Goal: Information Seeking & Learning: Learn about a topic

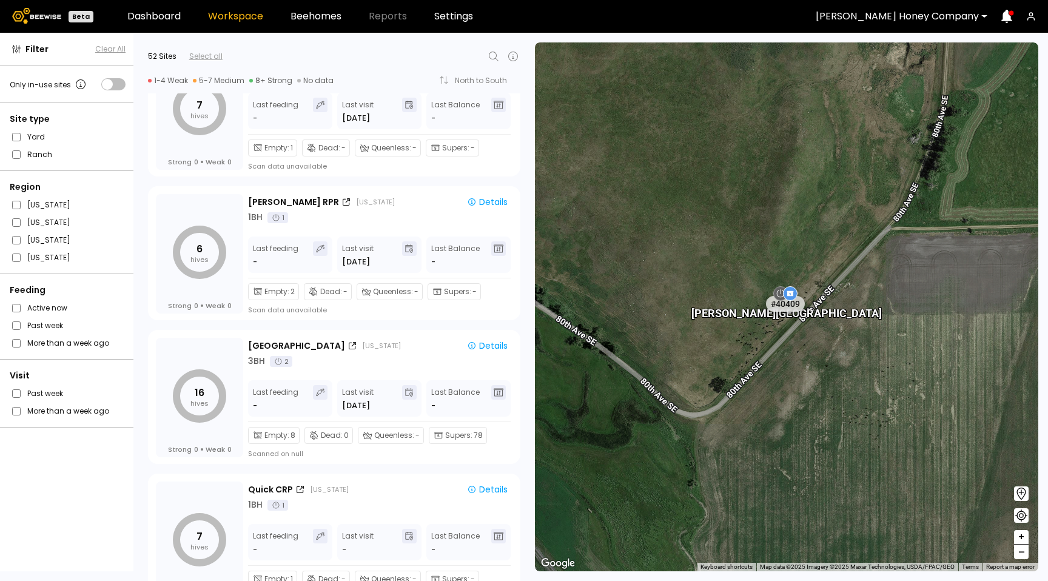
scroll to position [570, 0]
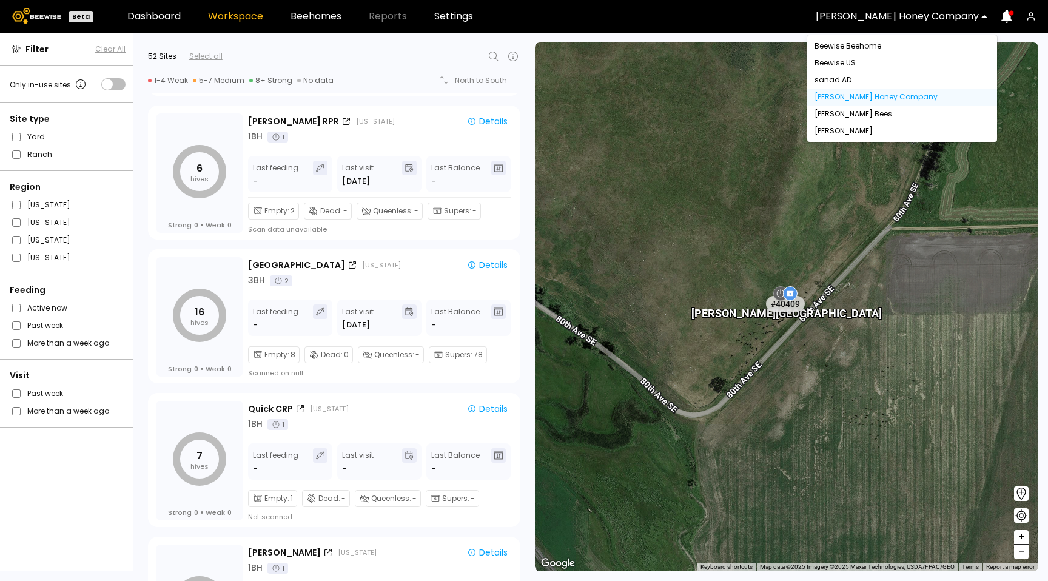
click at [888, 10] on div "Browning's Honey Company" at bounding box center [897, 16] width 180 height 28
click at [859, 133] on div "Dixon" at bounding box center [902, 131] width 190 height 17
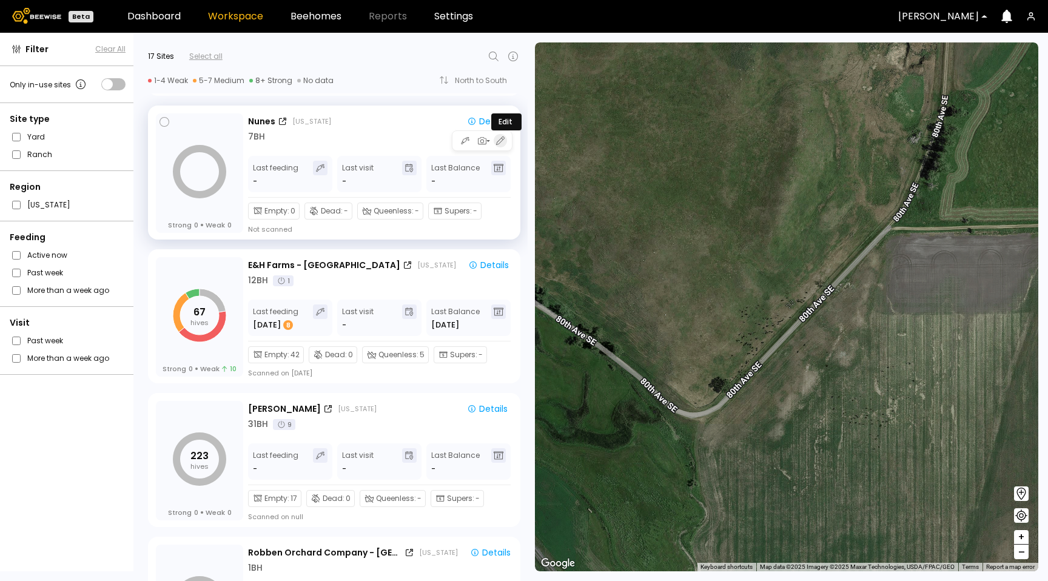
click at [499, 141] on icon "button" at bounding box center [500, 140] width 8 height 8
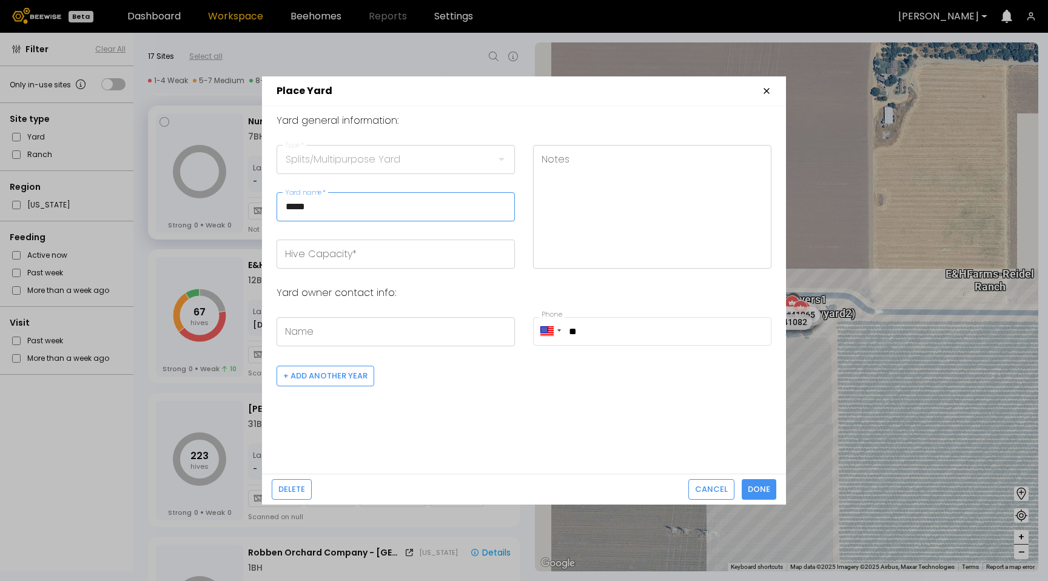
click at [312, 204] on input "*****" at bounding box center [395, 207] width 237 height 28
drag, startPoint x: 315, startPoint y: 207, endPoint x: 281, endPoint y: 208, distance: 34.0
click at [281, 208] on input "*****" at bounding box center [395, 207] width 237 height 28
click at [326, 209] on input "*****" at bounding box center [395, 207] width 237 height 28
click at [770, 493] on span "Done" at bounding box center [759, 489] width 22 height 12
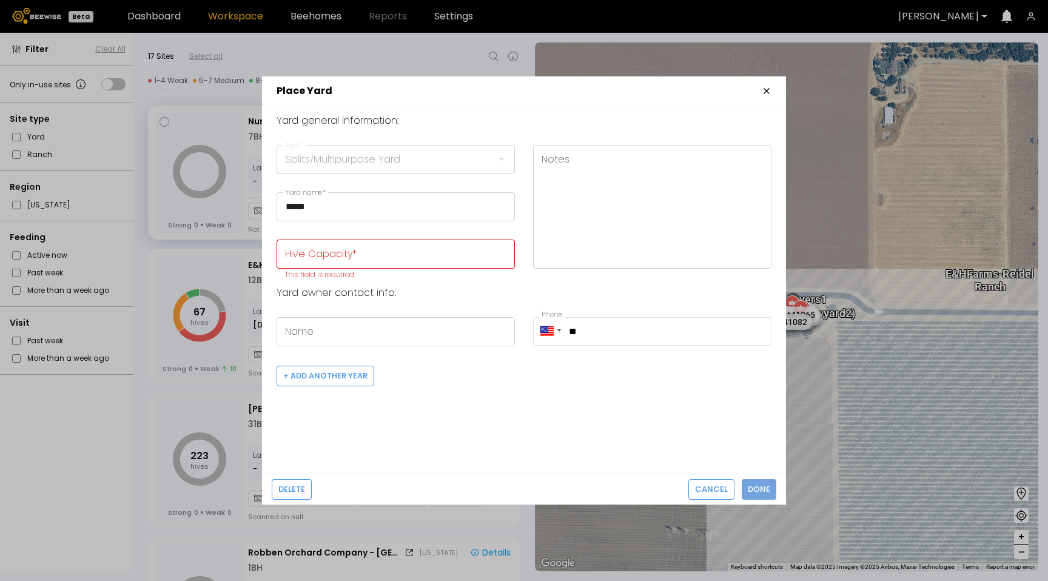
click at [772, 491] on button "Done" at bounding box center [759, 489] width 35 height 21
click at [769, 486] on span "Done" at bounding box center [759, 489] width 22 height 12
click at [753, 491] on span "Done" at bounding box center [759, 489] width 22 height 12
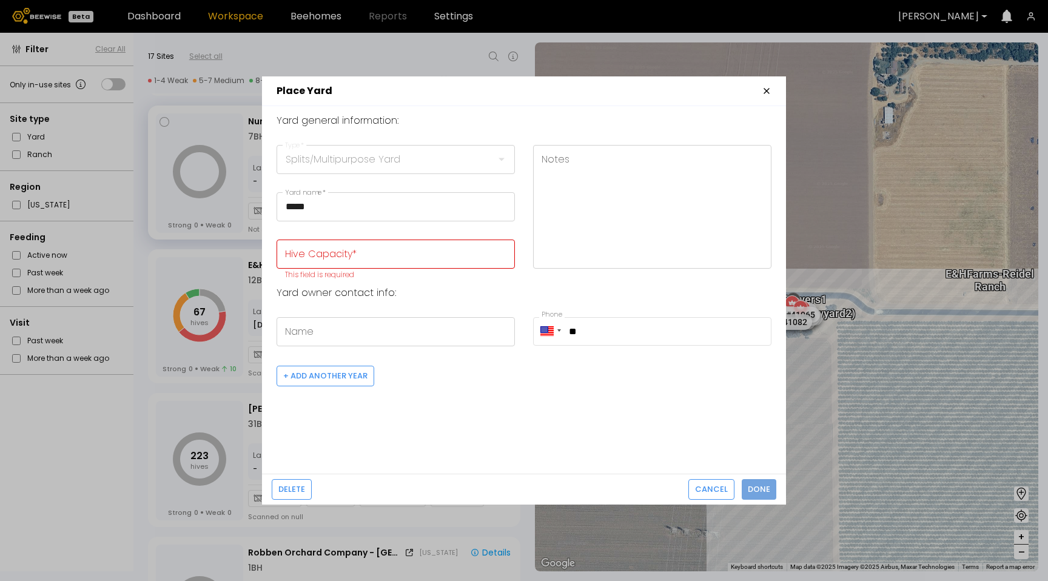
click at [753, 491] on span "Done" at bounding box center [759, 489] width 22 height 12
click at [725, 488] on span "Cancel" at bounding box center [711, 489] width 33 height 12
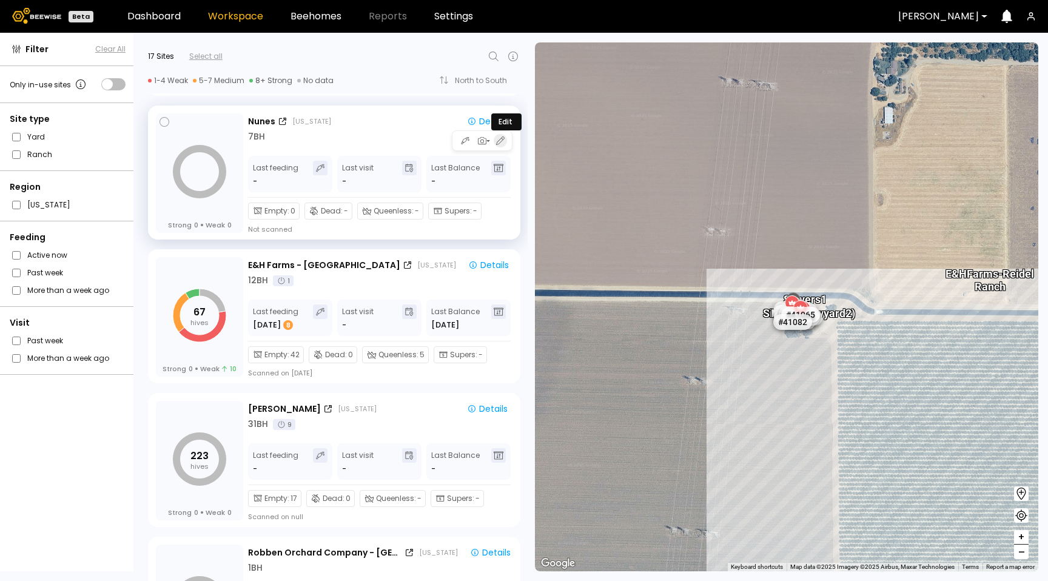
click at [497, 139] on icon "button" at bounding box center [500, 140] width 8 height 8
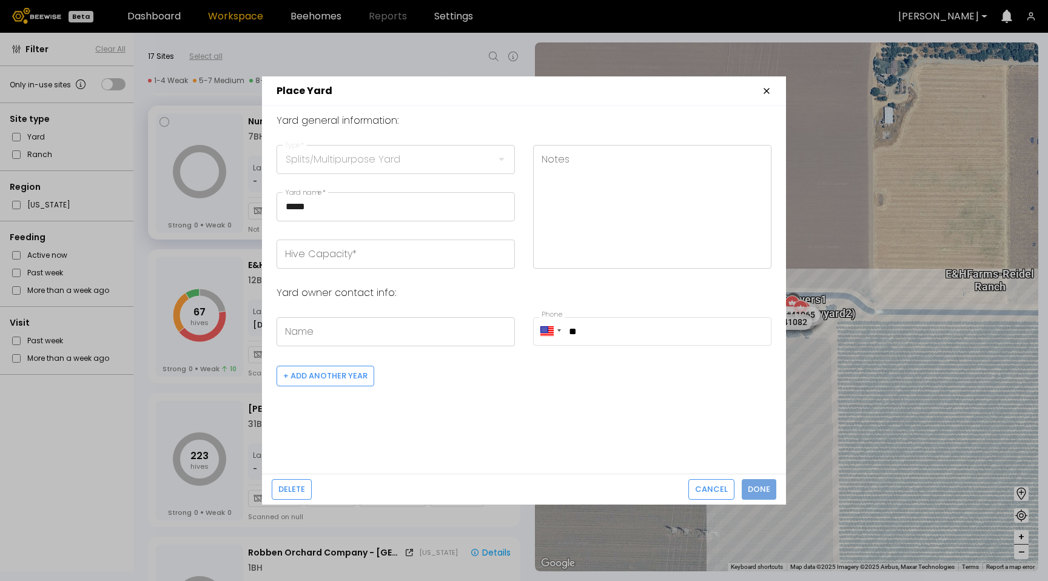
click at [758, 490] on span "Done" at bounding box center [759, 489] width 22 height 12
click at [773, 92] on header "Place Yard" at bounding box center [524, 91] width 524 height 30
click at [766, 93] on icon "button" at bounding box center [767, 91] width 10 height 10
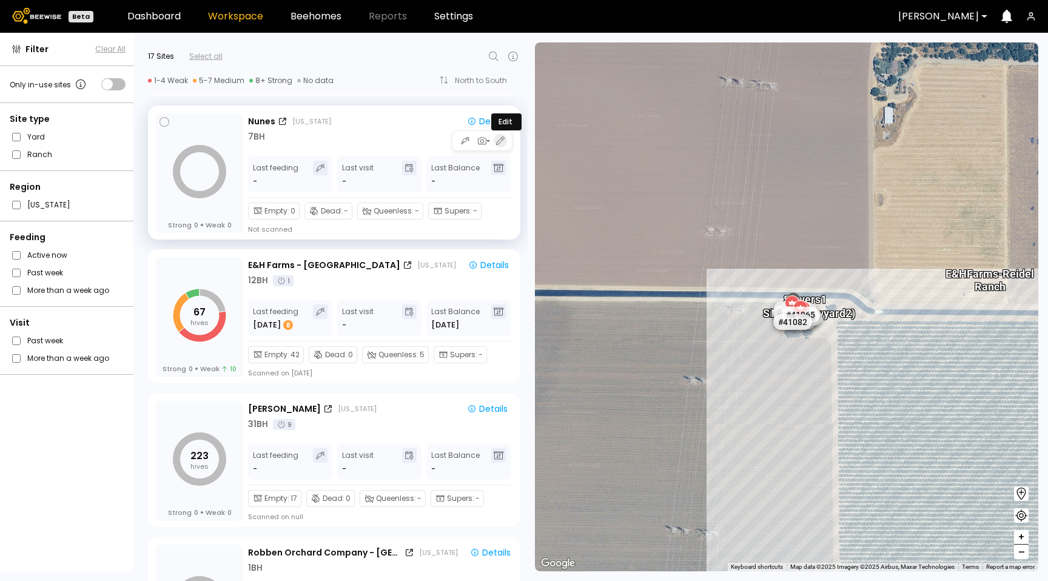
click at [496, 136] on icon "button" at bounding box center [500, 140] width 11 height 11
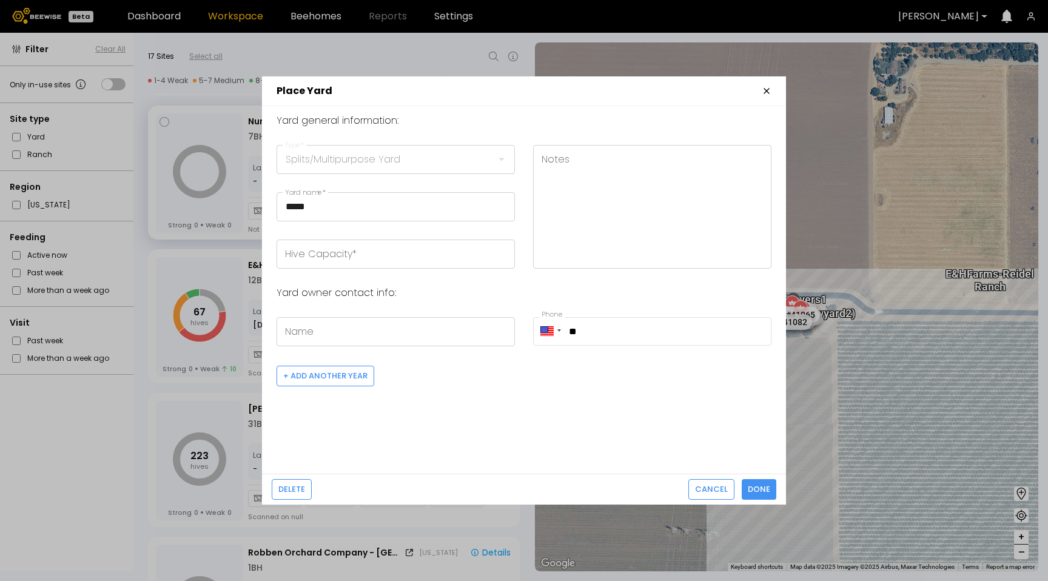
click at [769, 92] on icon "button" at bounding box center [767, 91] width 10 height 10
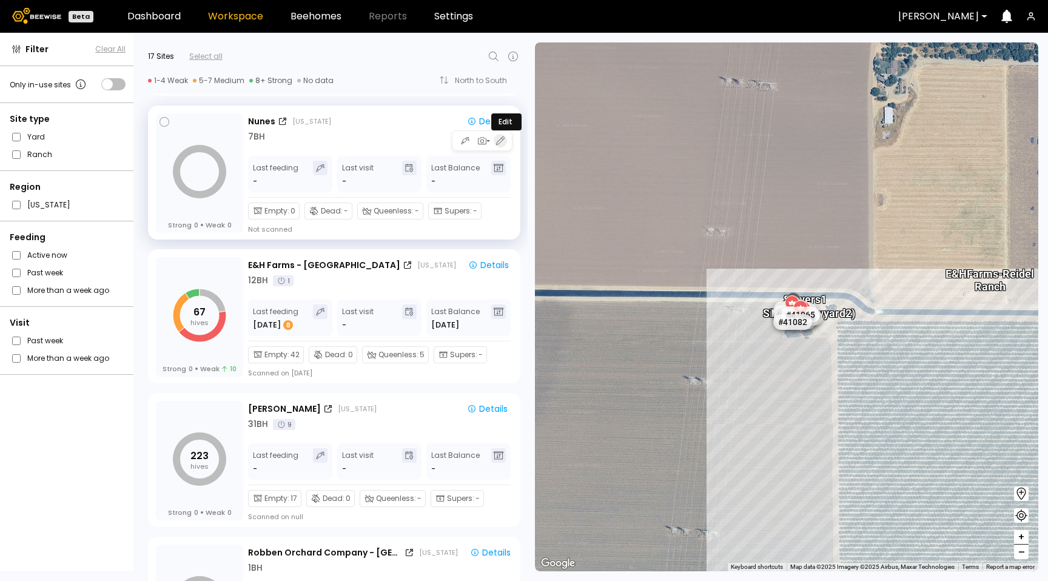
click at [500, 144] on icon "button" at bounding box center [500, 140] width 11 height 11
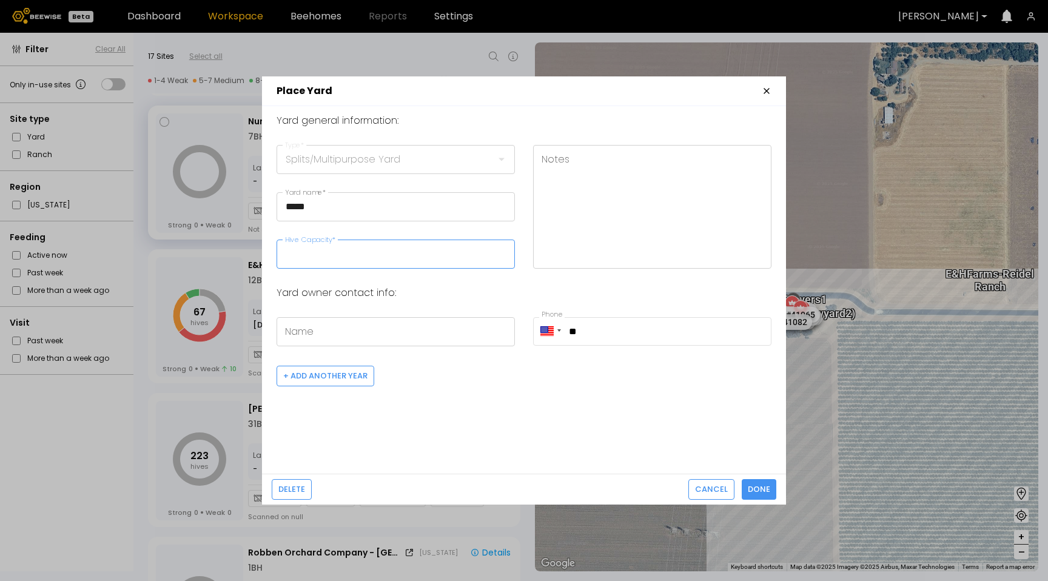
click at [358, 259] on input "Hive Capacity *" at bounding box center [395, 254] width 237 height 28
click at [762, 90] on icon "button" at bounding box center [767, 91] width 10 height 10
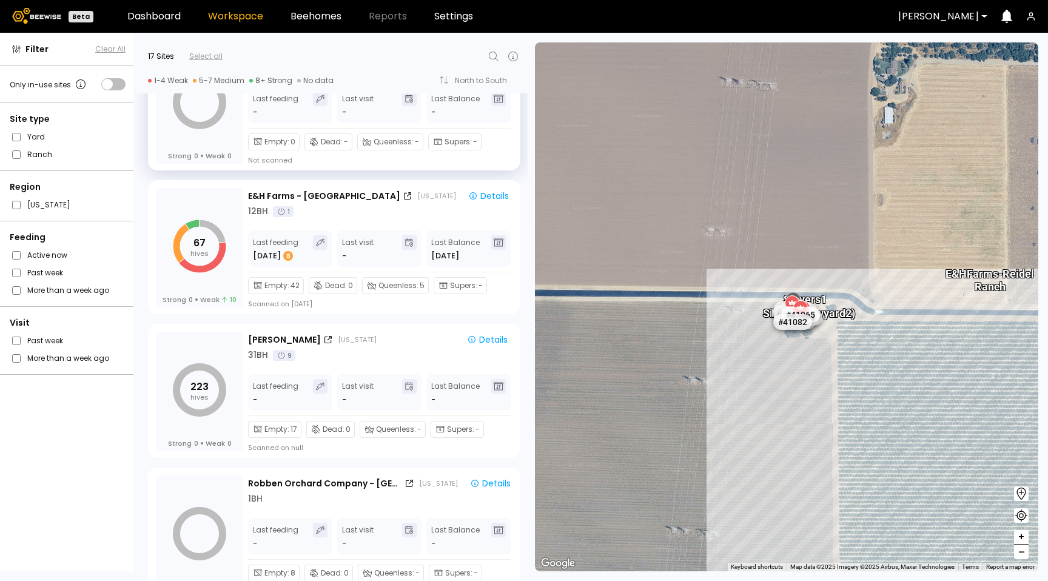
scroll to position [642, 0]
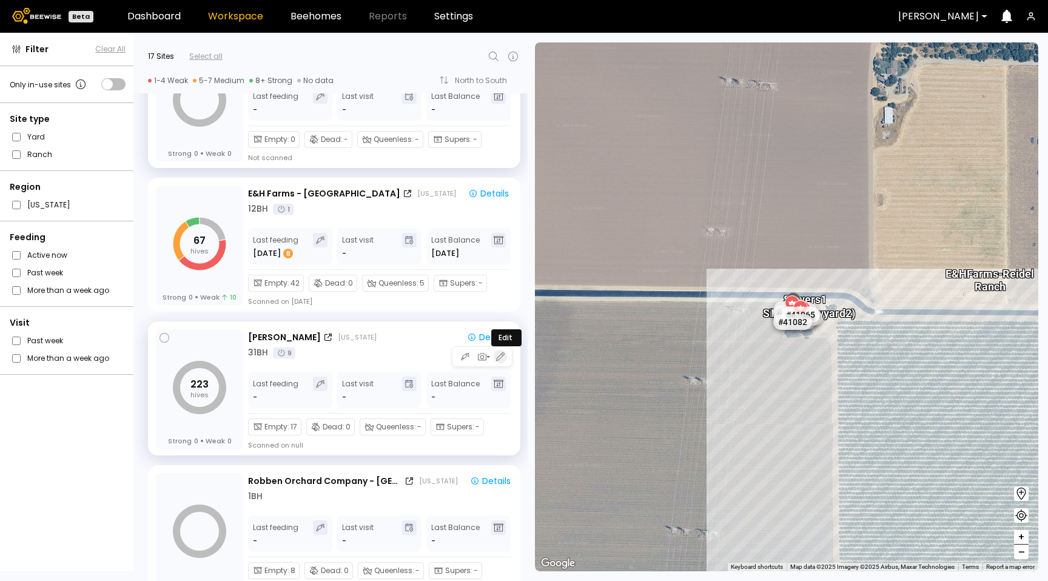
click at [502, 355] on icon "button" at bounding box center [500, 356] width 11 height 11
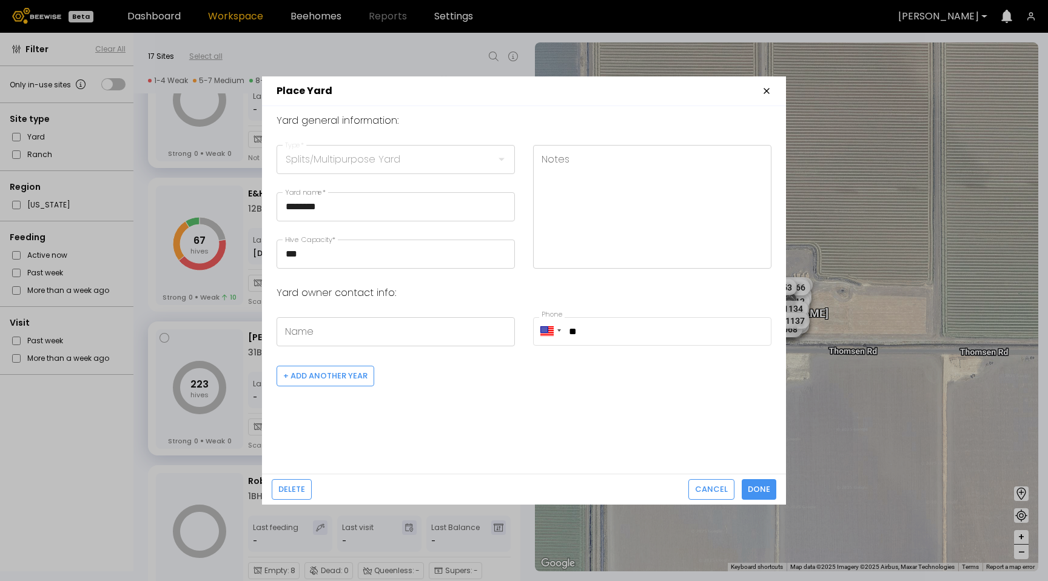
click at [765, 91] on icon "button" at bounding box center [767, 91] width 10 height 10
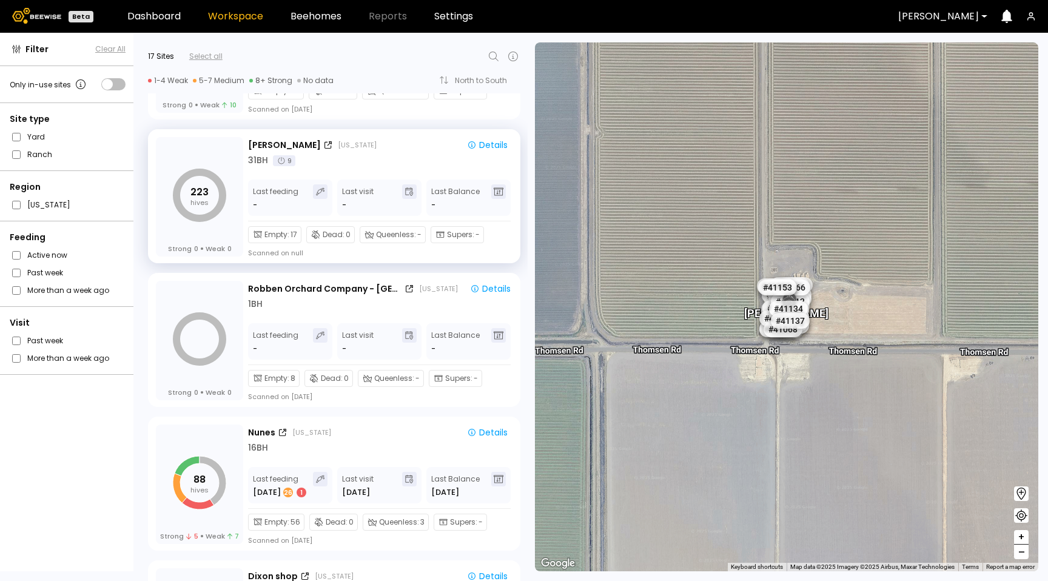
scroll to position [901, 0]
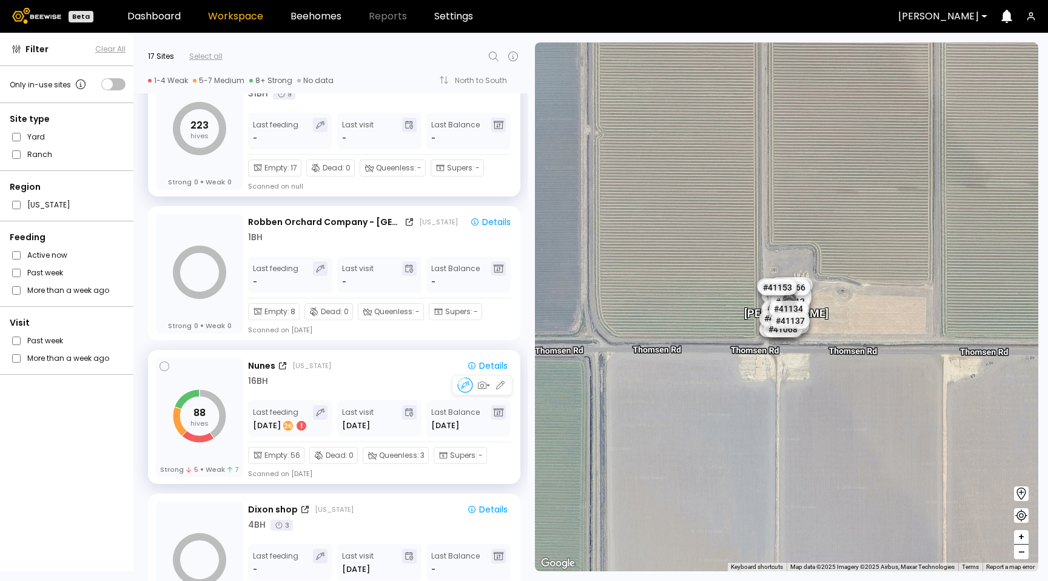
click at [378, 377] on div "16 BH" at bounding box center [380, 381] width 264 height 13
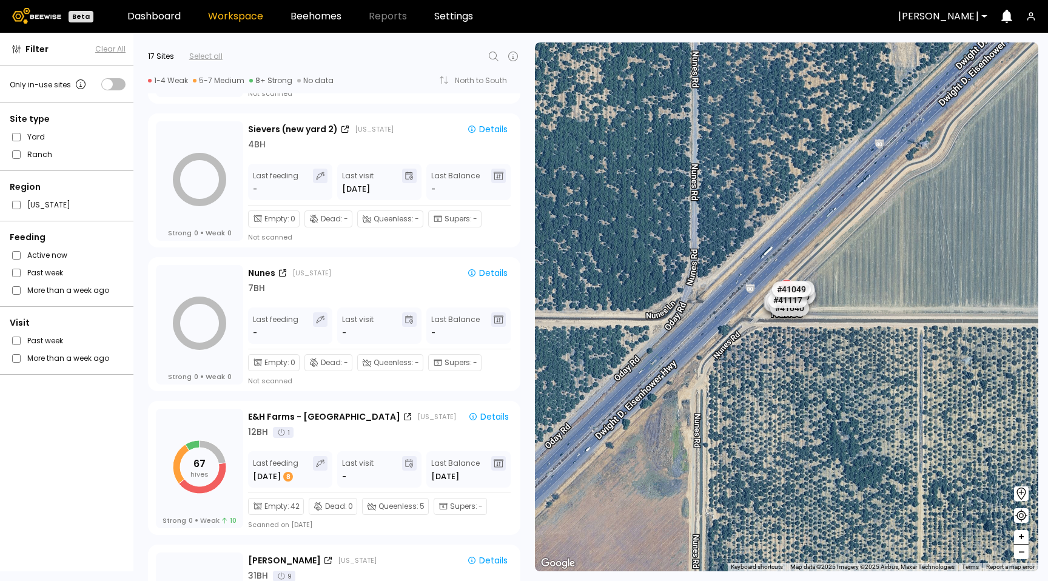
scroll to position [383, 0]
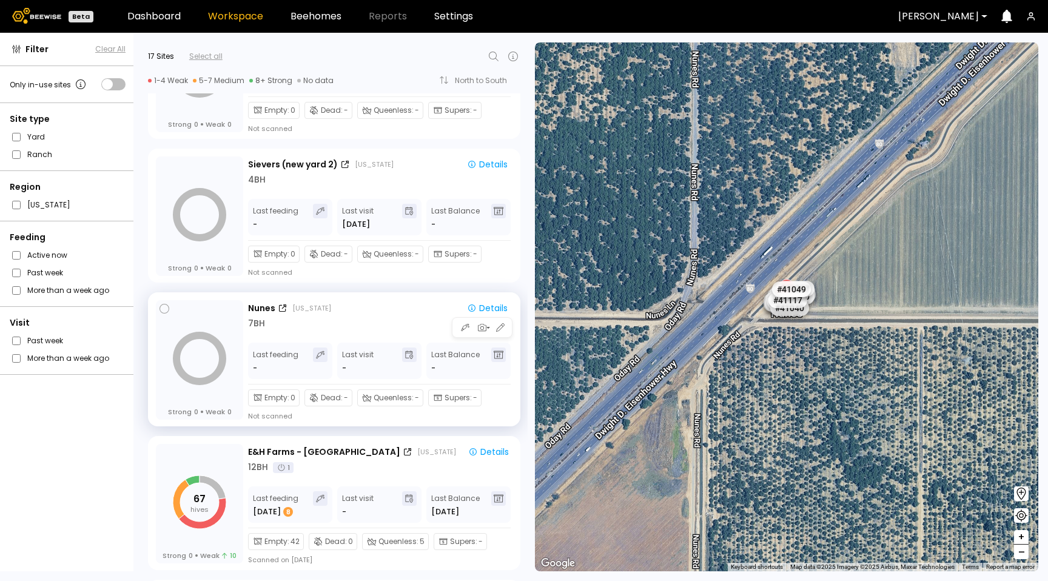
click at [361, 308] on div "Nunes California" at bounding box center [351, 308] width 207 height 13
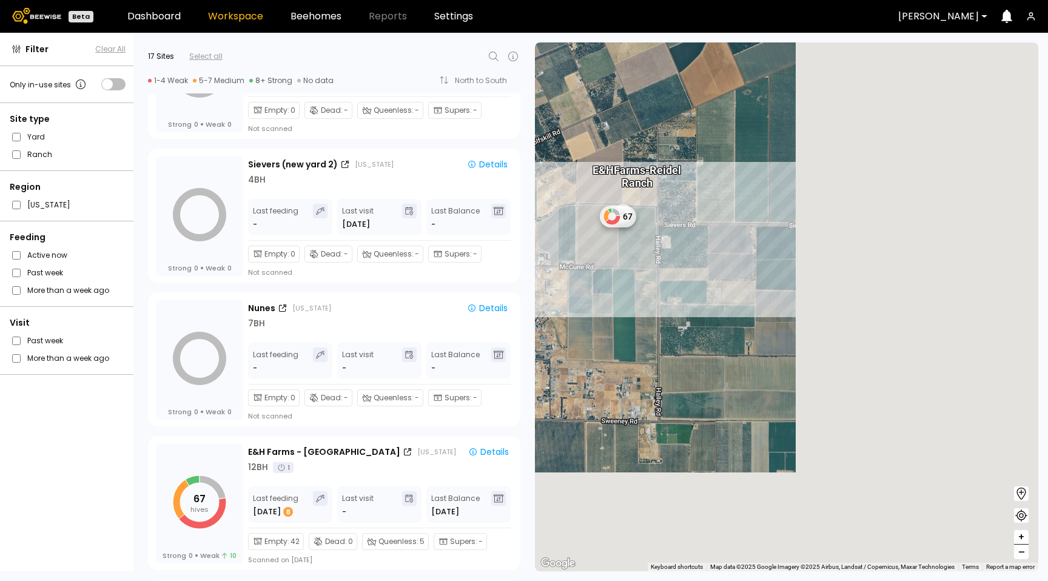
drag, startPoint x: 865, startPoint y: 471, endPoint x: 669, endPoint y: 341, distance: 235.5
click at [627, 338] on div "0 0 0 E&H Farms - Reidel Ranch 67" at bounding box center [786, 306] width 503 height 529
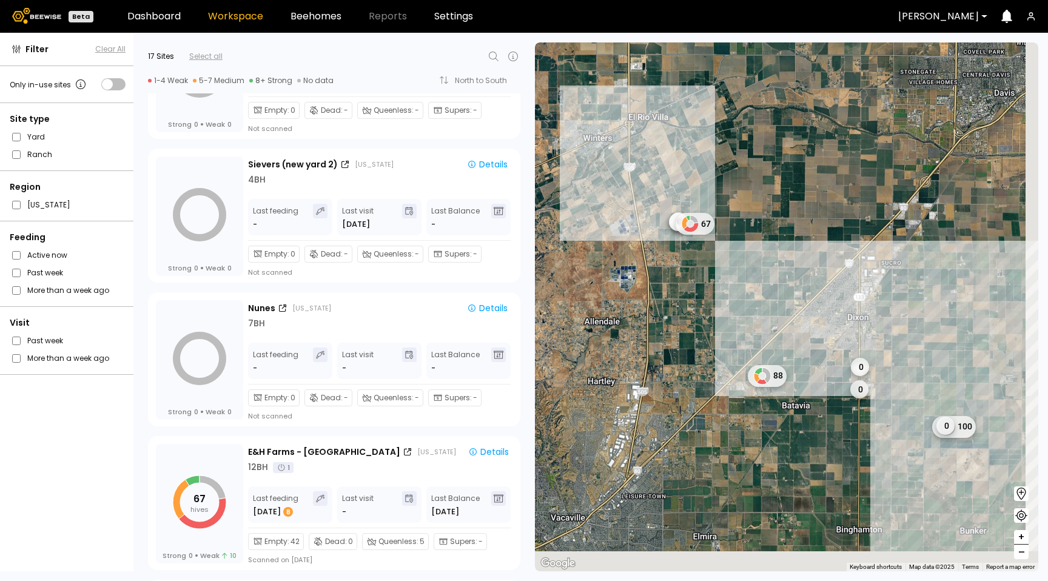
drag, startPoint x: 751, startPoint y: 335, endPoint x: 602, endPoint y: 304, distance: 152.8
click at [744, 308] on div "0 0 0 67 0 88 0 100 0" at bounding box center [786, 306] width 503 height 529
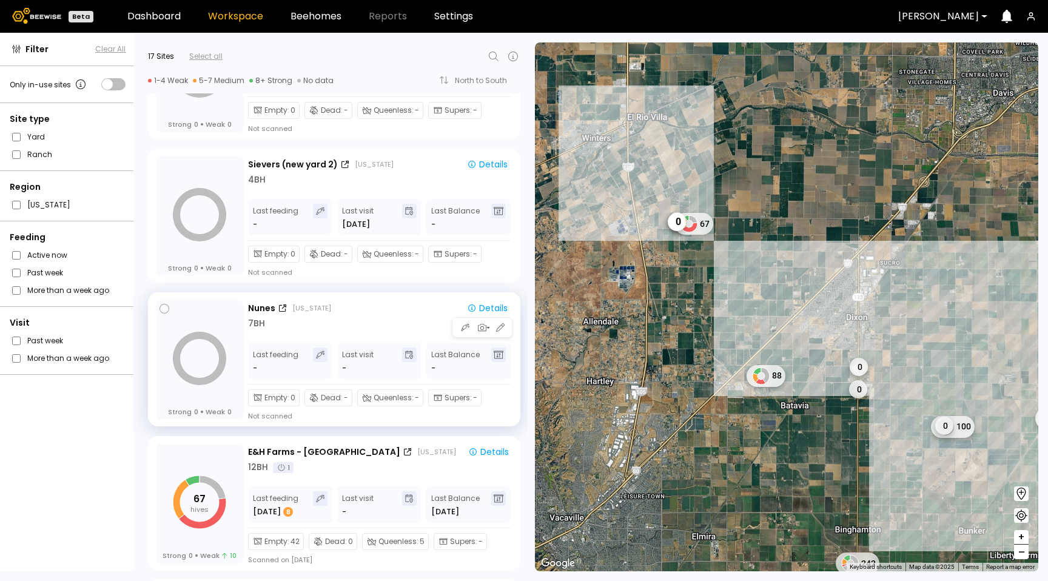
click at [382, 329] on div "7 BH" at bounding box center [380, 323] width 264 height 13
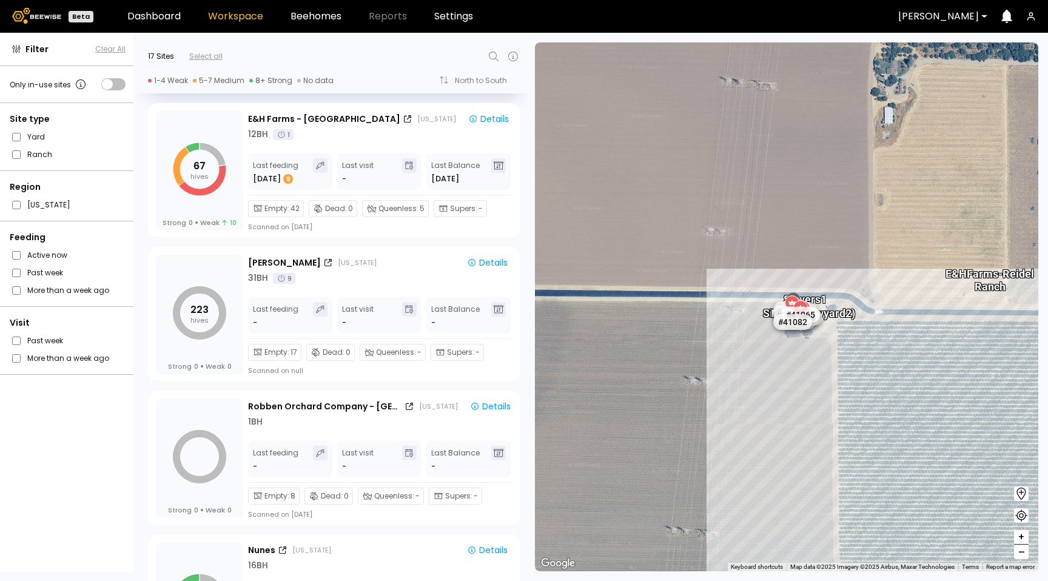
scroll to position [763, 0]
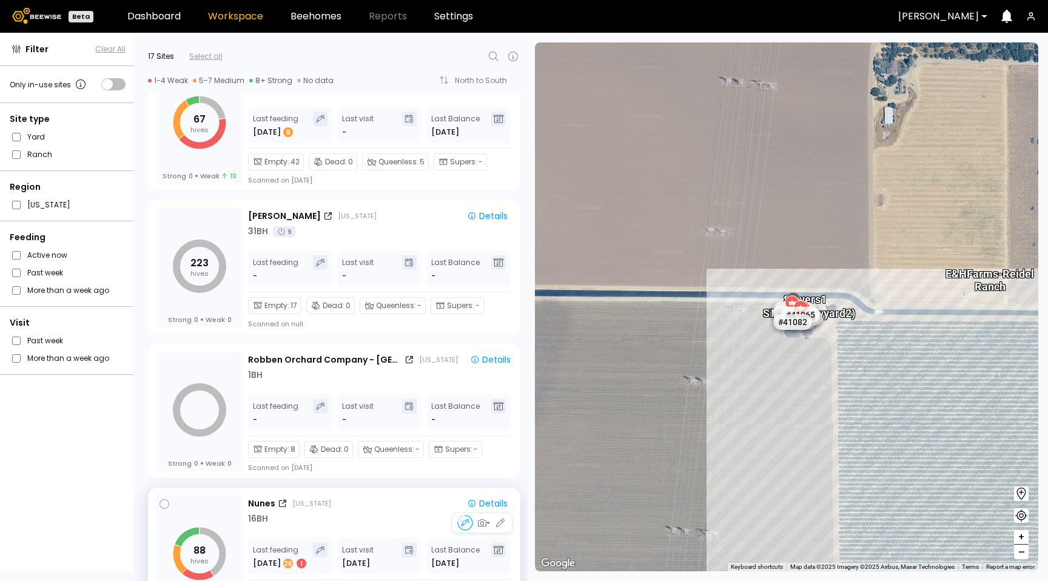
click at [365, 514] on div "16 BH" at bounding box center [380, 519] width 264 height 13
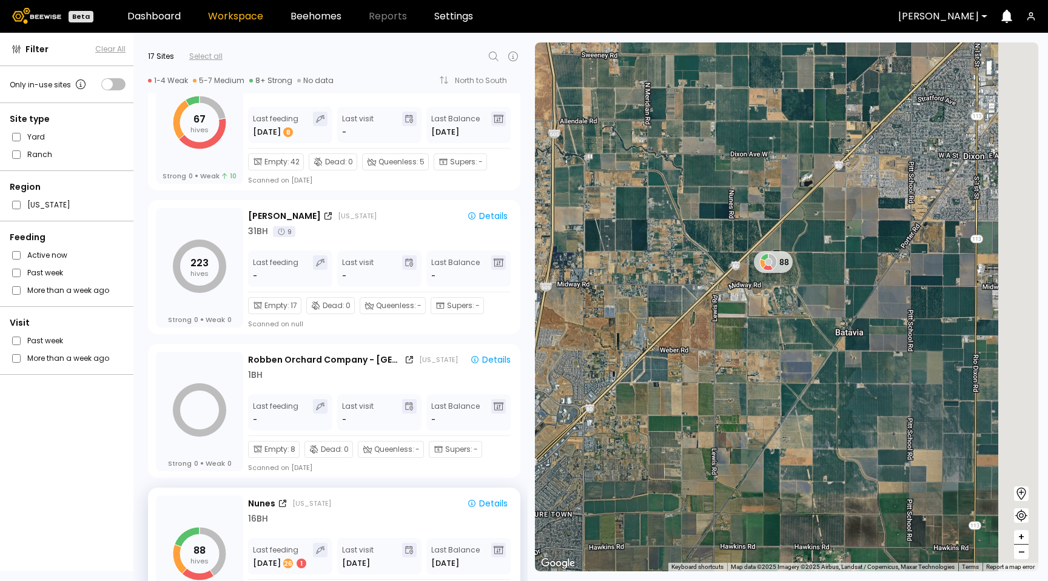
drag, startPoint x: 869, startPoint y: 407, endPoint x: 779, endPoint y: 331, distance: 117.4
click at [779, 331] on div "88" at bounding box center [786, 306] width 503 height 529
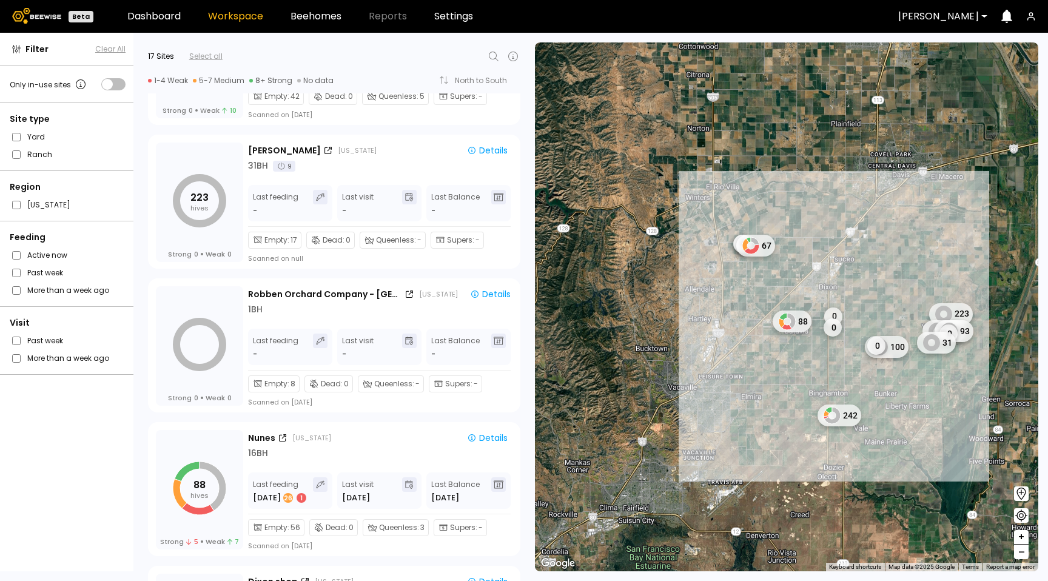
scroll to position [887, 0]
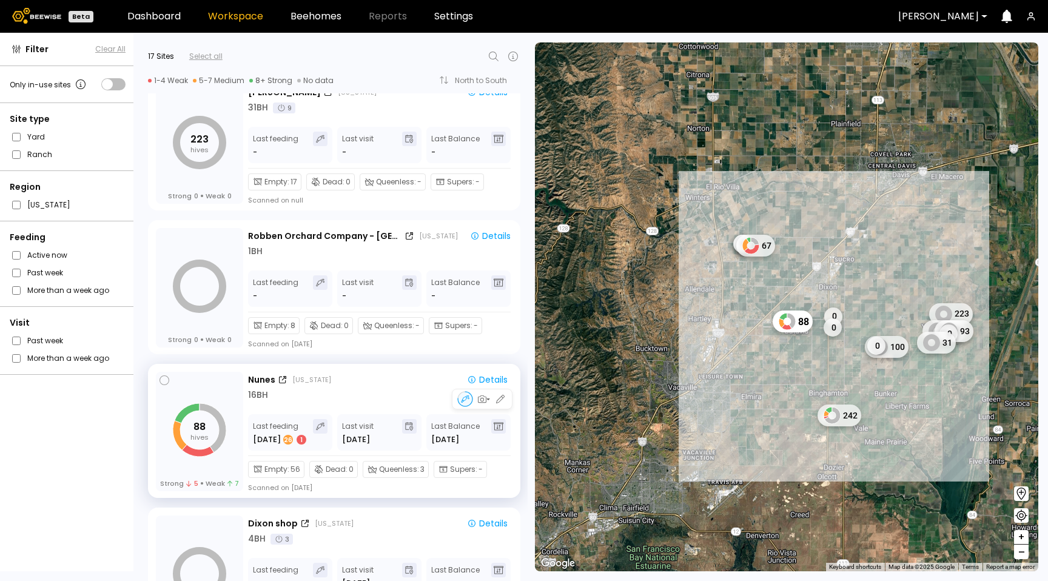
click at [391, 394] on div "16 BH" at bounding box center [380, 395] width 264 height 13
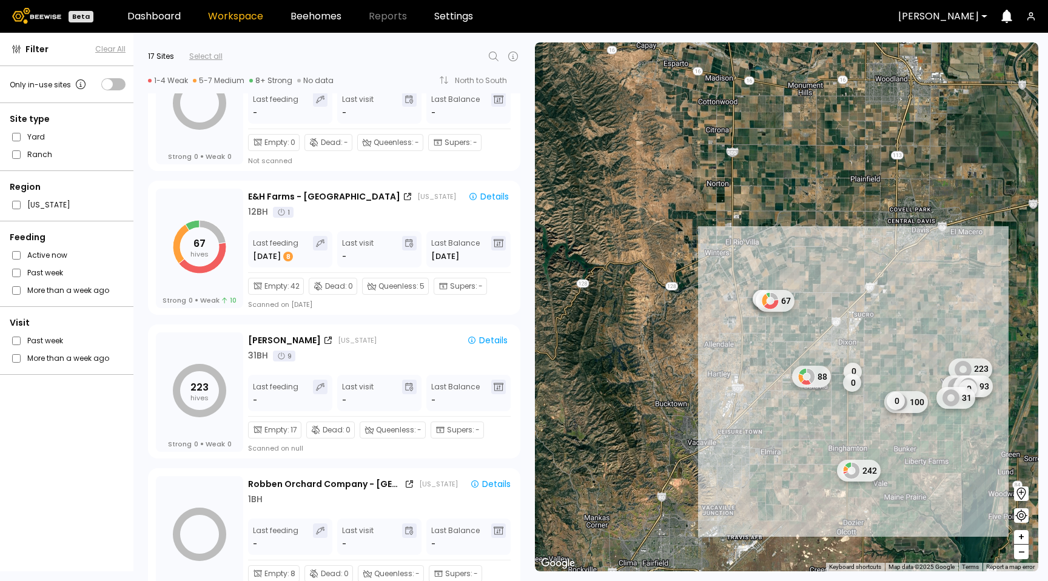
scroll to position [534, 0]
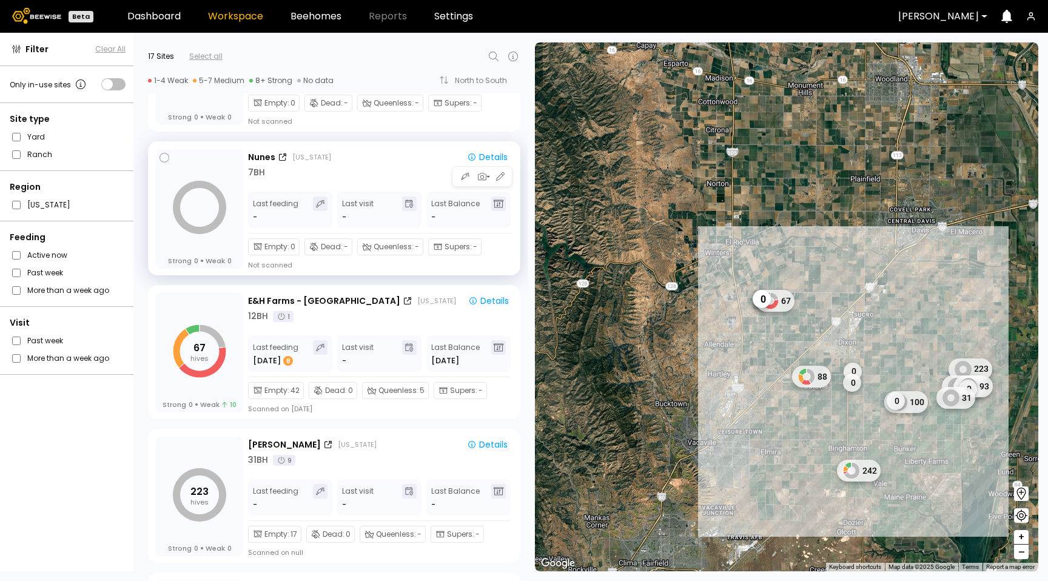
click at [388, 169] on div "7 BH" at bounding box center [380, 172] width 264 height 13
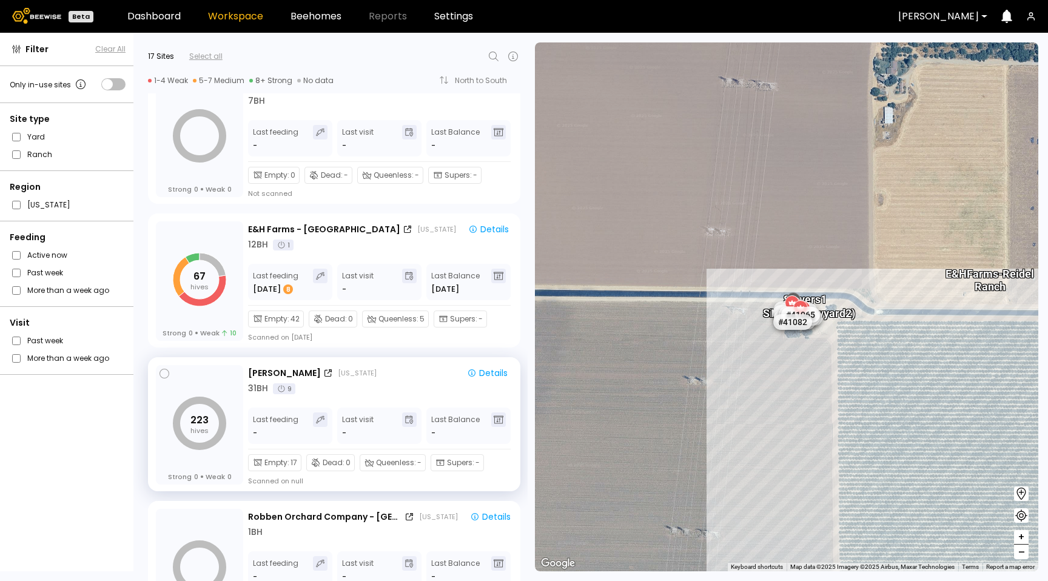
scroll to position [607, 0]
click at [495, 394] on icon "button" at bounding box center [500, 391] width 11 height 11
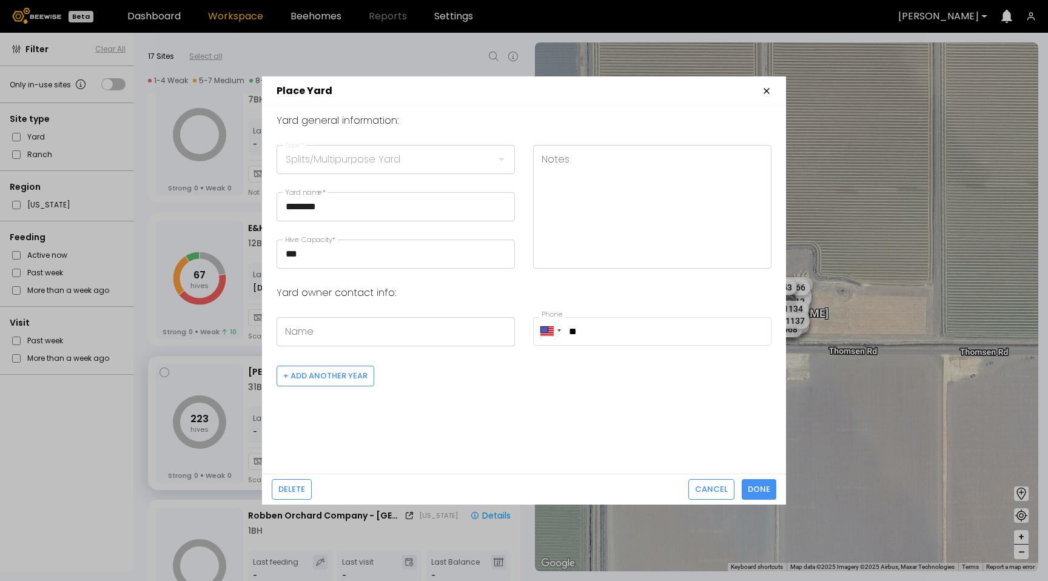
click at [770, 89] on icon "button" at bounding box center [767, 91] width 10 height 10
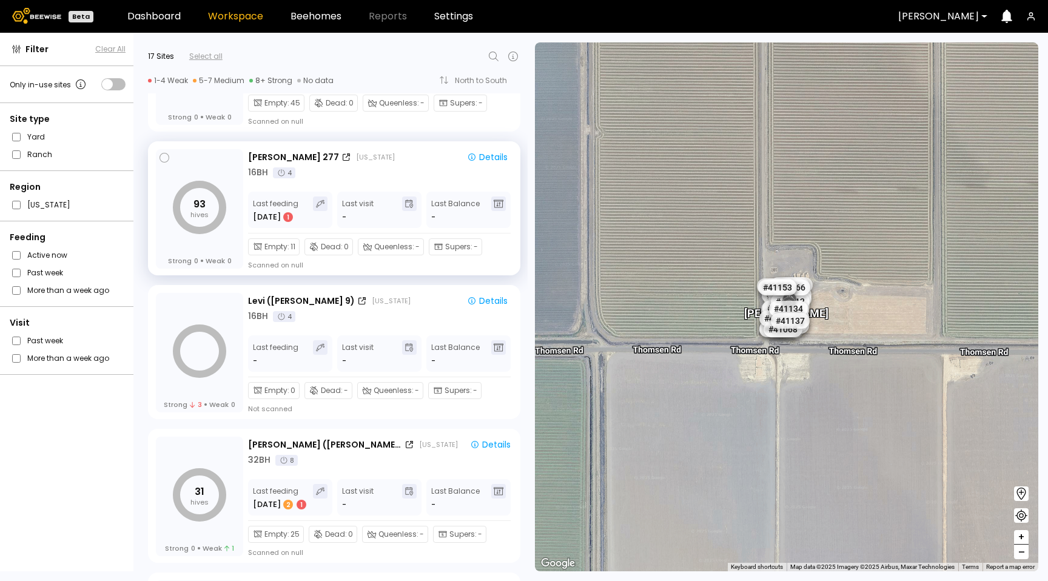
scroll to position [1539, 0]
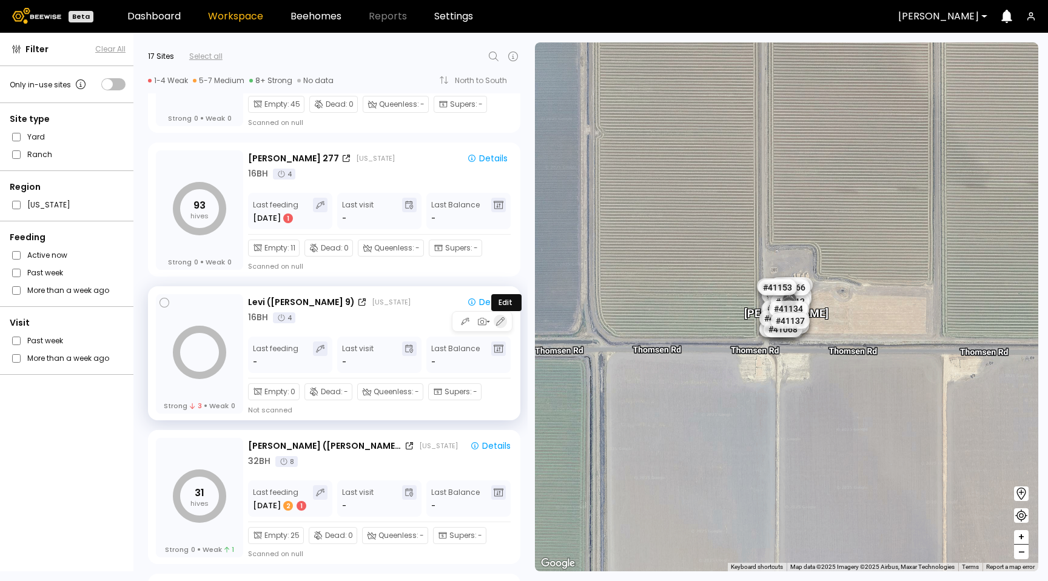
click at [502, 319] on icon "button" at bounding box center [500, 321] width 11 height 11
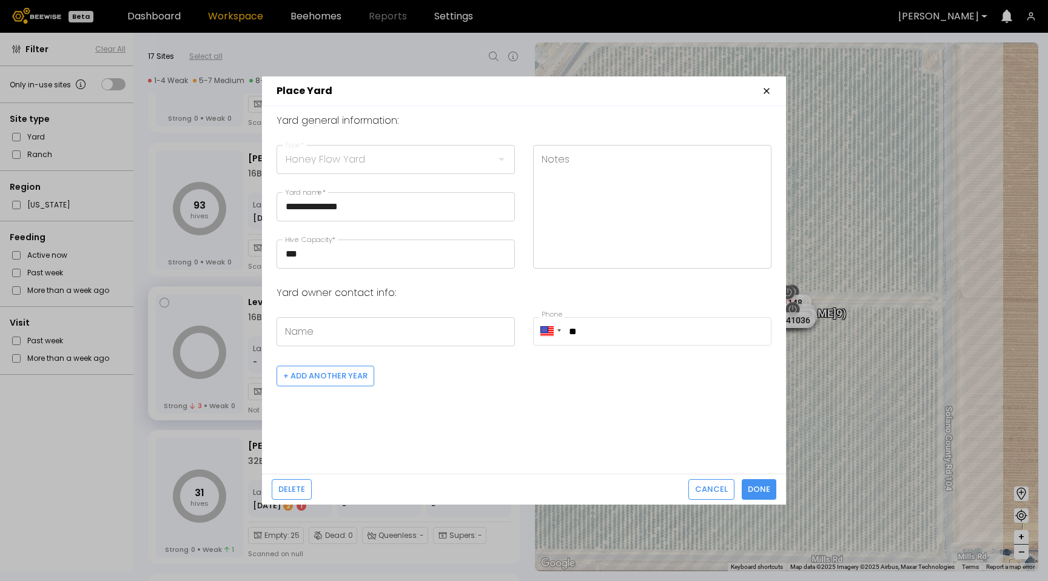
click at [765, 89] on icon "button" at bounding box center [767, 91] width 10 height 10
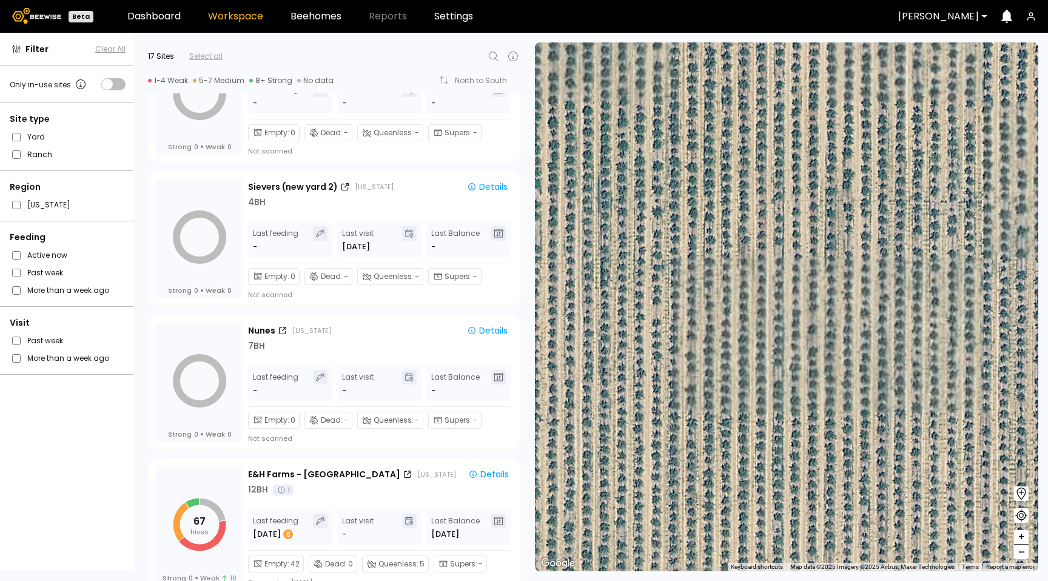
scroll to position [0, 0]
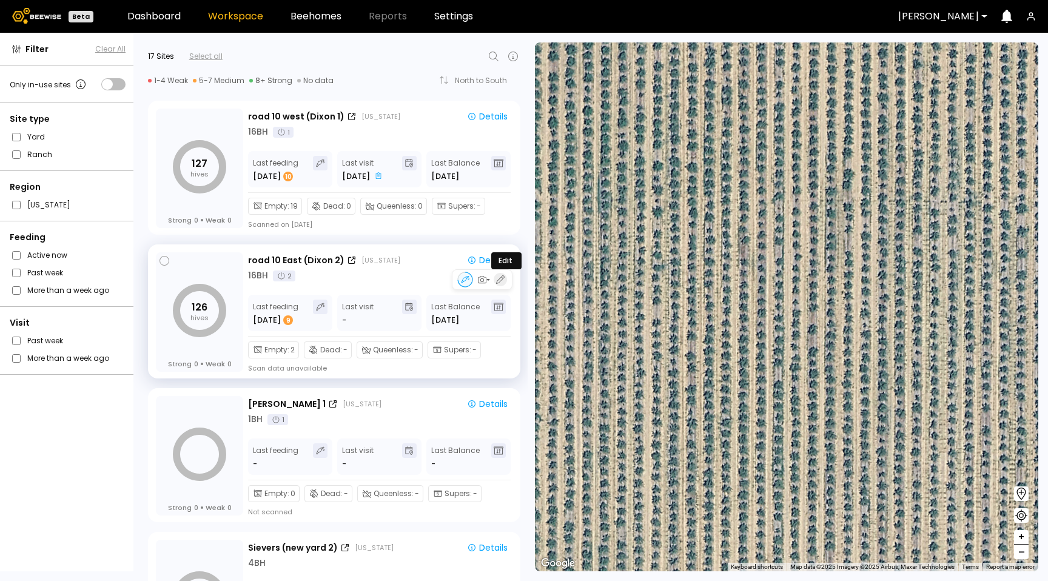
click at [497, 283] on icon "button" at bounding box center [500, 279] width 11 height 11
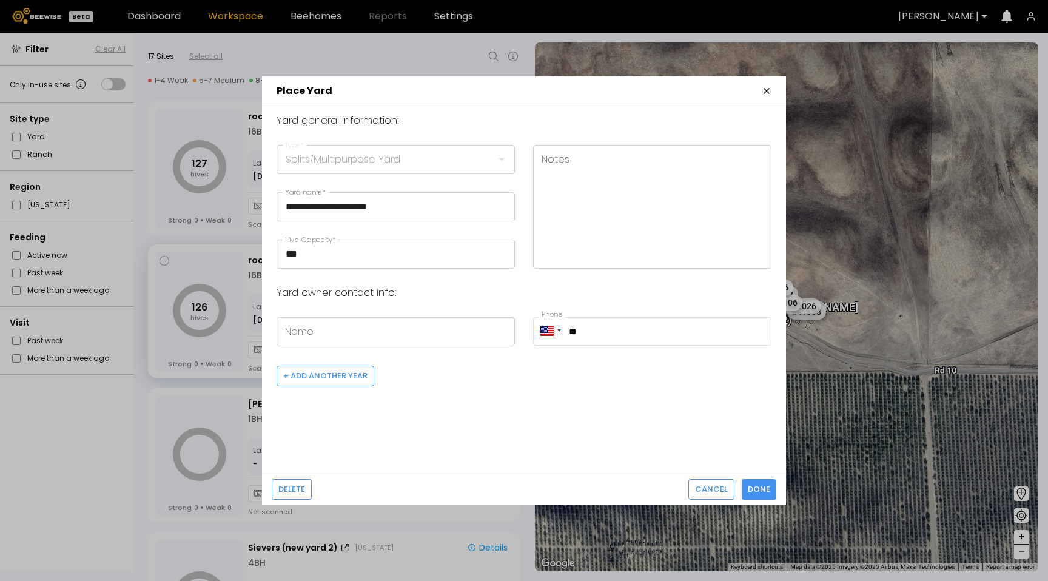
click at [337, 234] on div "**********" at bounding box center [396, 207] width 238 height 124
click at [770, 87] on icon "button" at bounding box center [767, 91] width 10 height 10
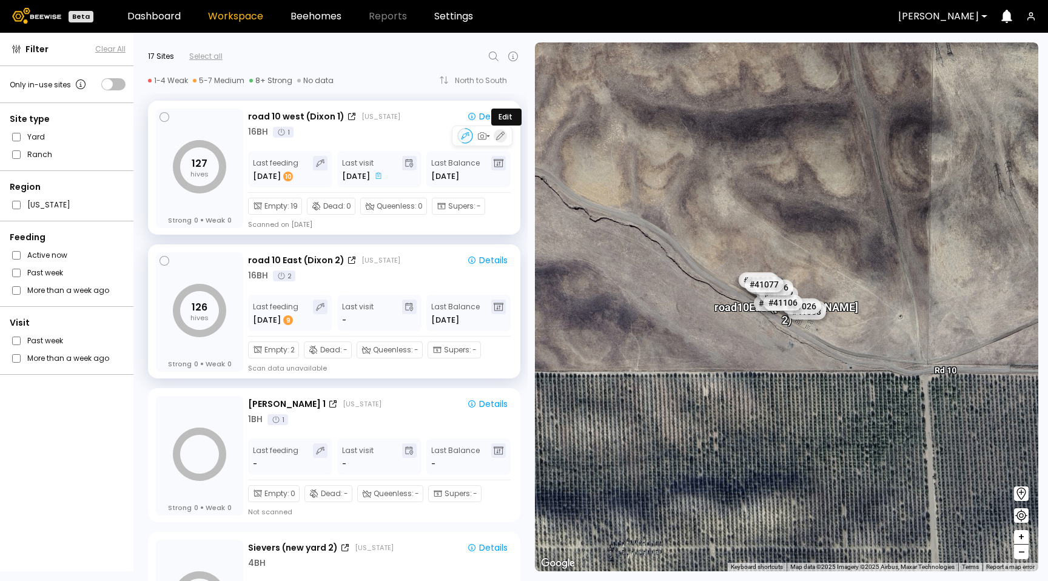
click at [502, 132] on icon "button" at bounding box center [500, 135] width 11 height 11
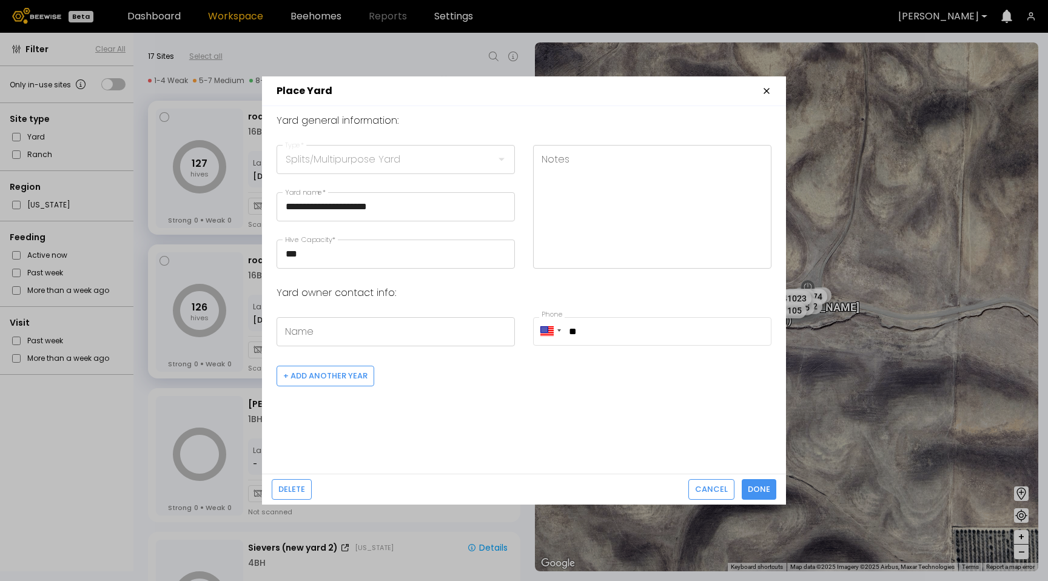
click at [772, 92] on header "Place Yard" at bounding box center [524, 91] width 524 height 30
click at [766, 93] on icon "button" at bounding box center [767, 91] width 10 height 10
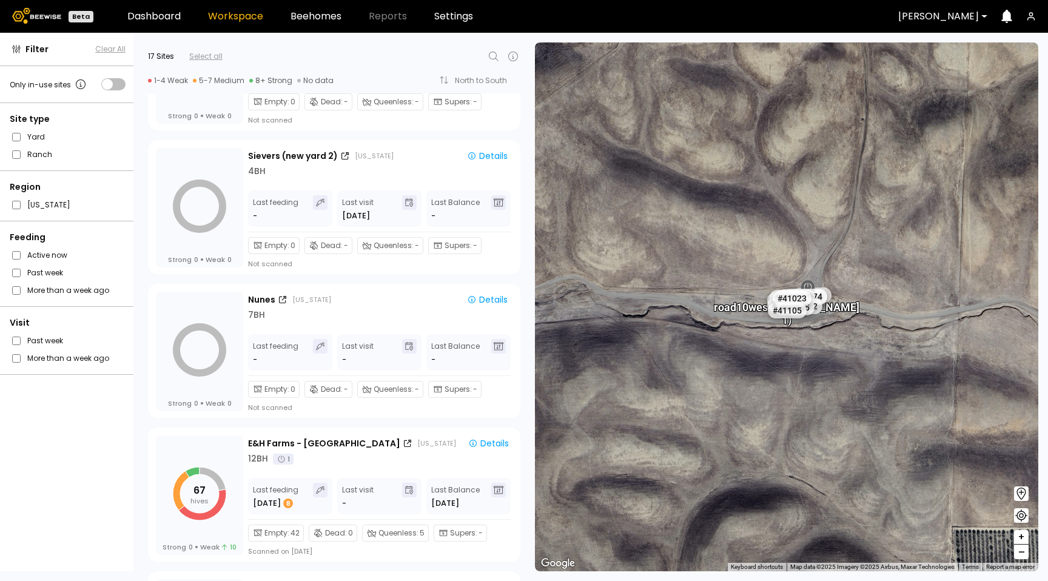
scroll to position [394, 0]
click at [503, 318] on icon "button" at bounding box center [500, 317] width 11 height 11
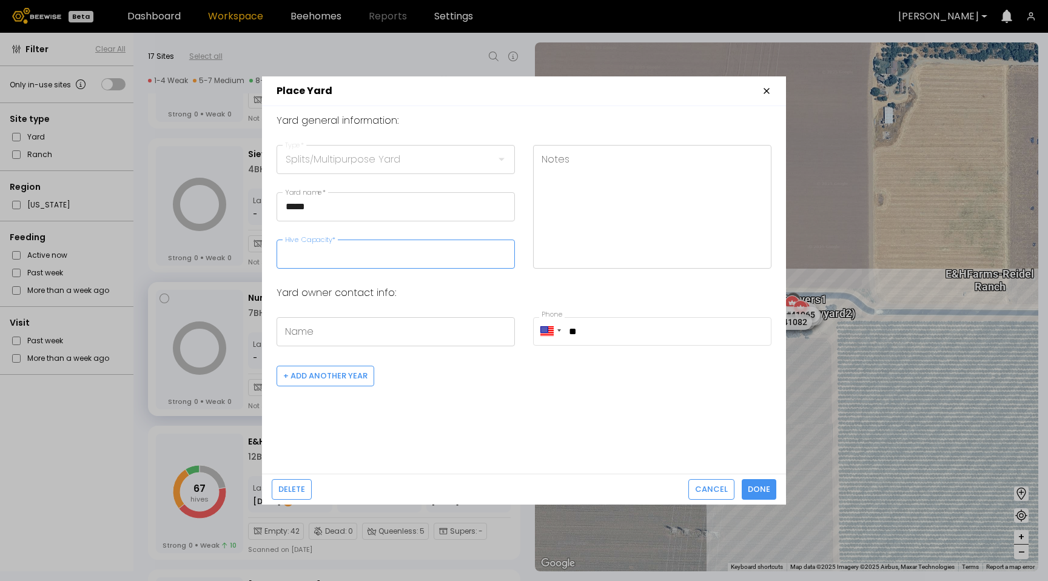
click at [409, 250] on input "Hive Capacity *" at bounding box center [395, 254] width 237 height 28
click at [768, 91] on icon "button" at bounding box center [767, 91] width 10 height 10
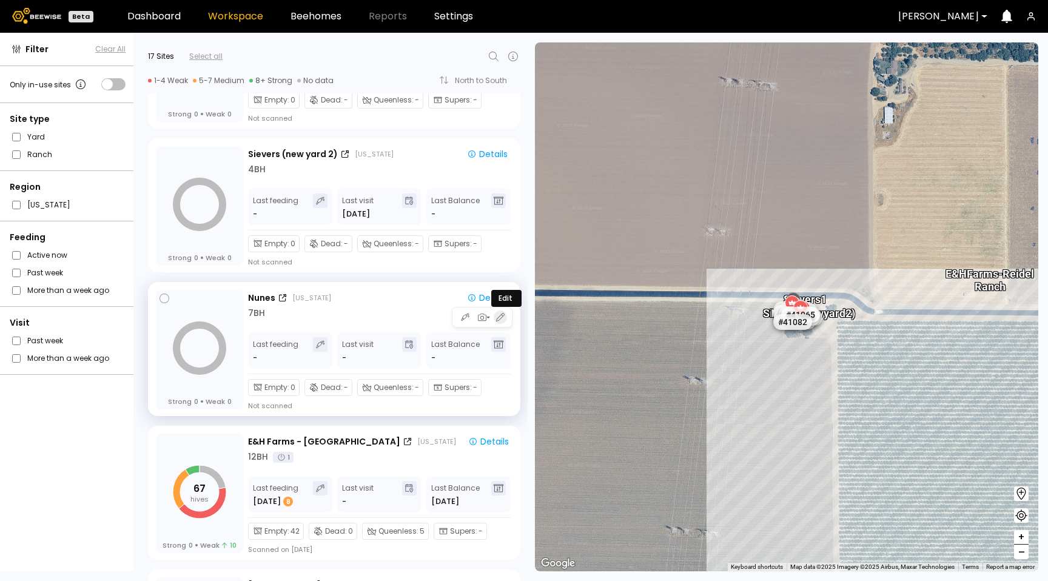
click at [499, 320] on icon "button" at bounding box center [500, 317] width 11 height 11
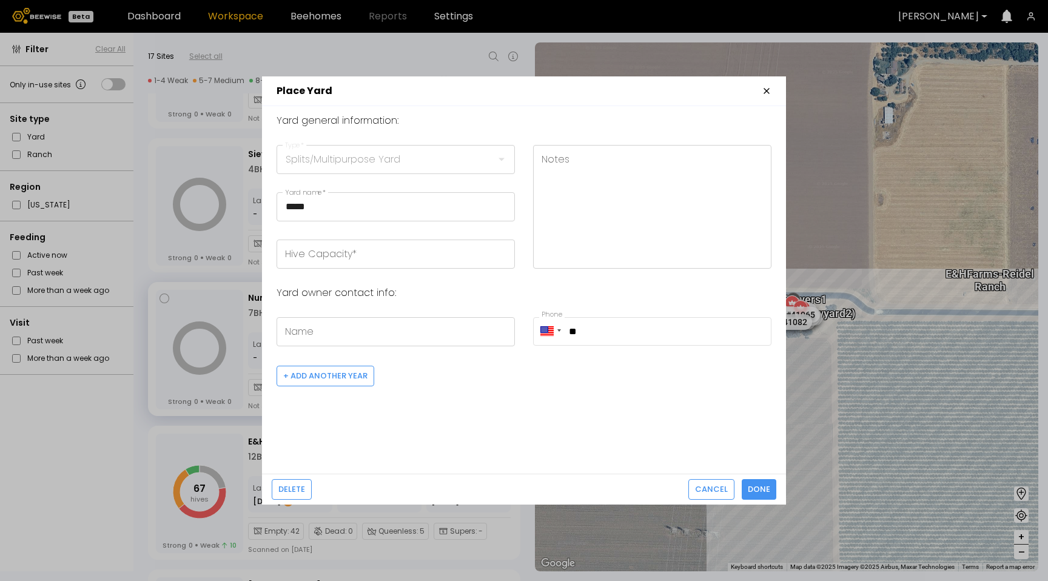
click at [763, 92] on icon "button" at bounding box center [767, 91] width 10 height 10
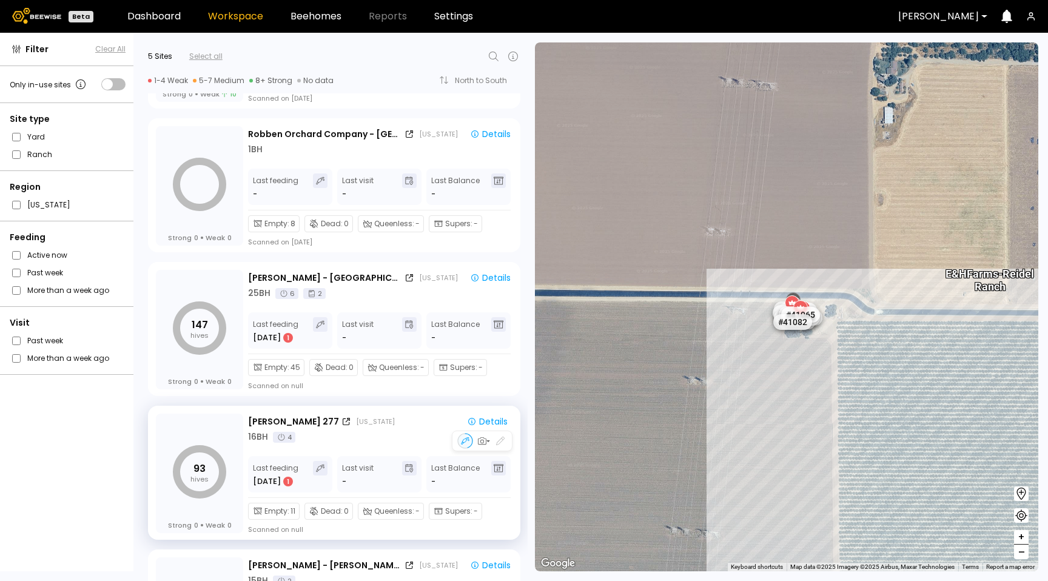
scroll to position [0, 0]
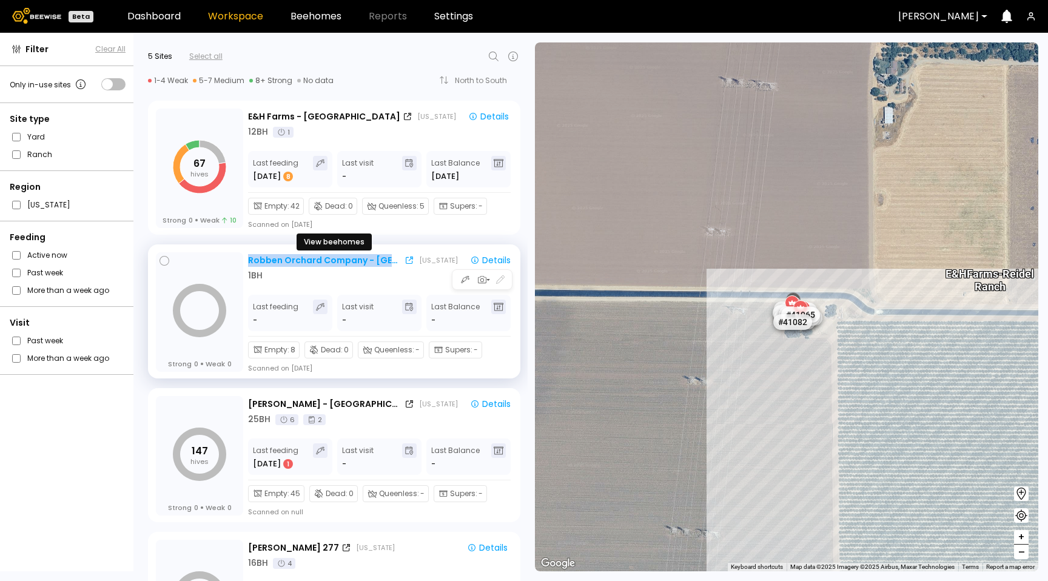
drag, startPoint x: 352, startPoint y: 261, endPoint x: 248, endPoint y: 262, distance: 104.3
click at [248, 262] on div "Robben Orchard Company - Saito Ranch 1-3" at bounding box center [325, 260] width 154 height 13
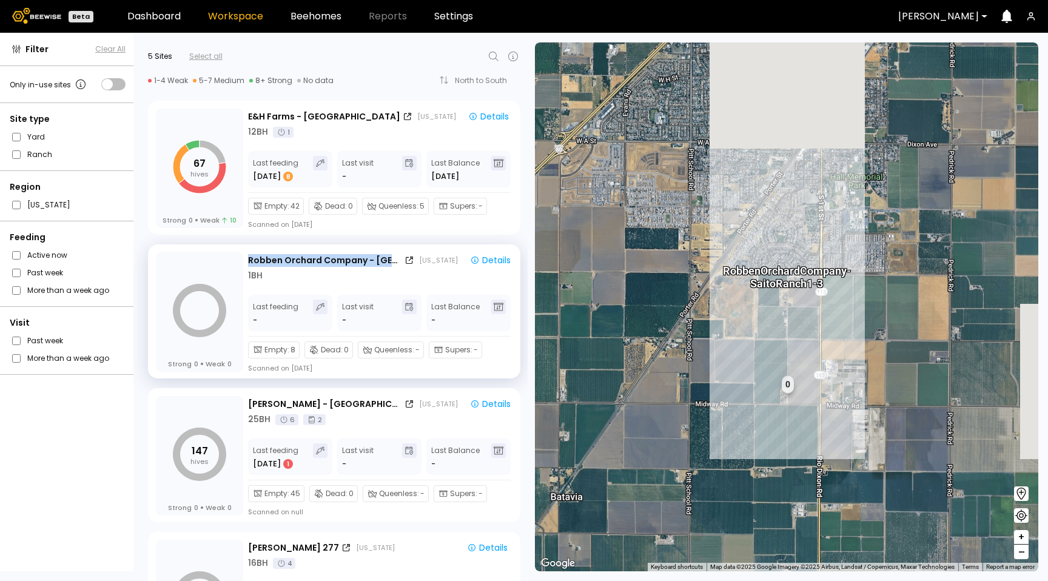
copy div "Robben Orchard Company - Saito R"
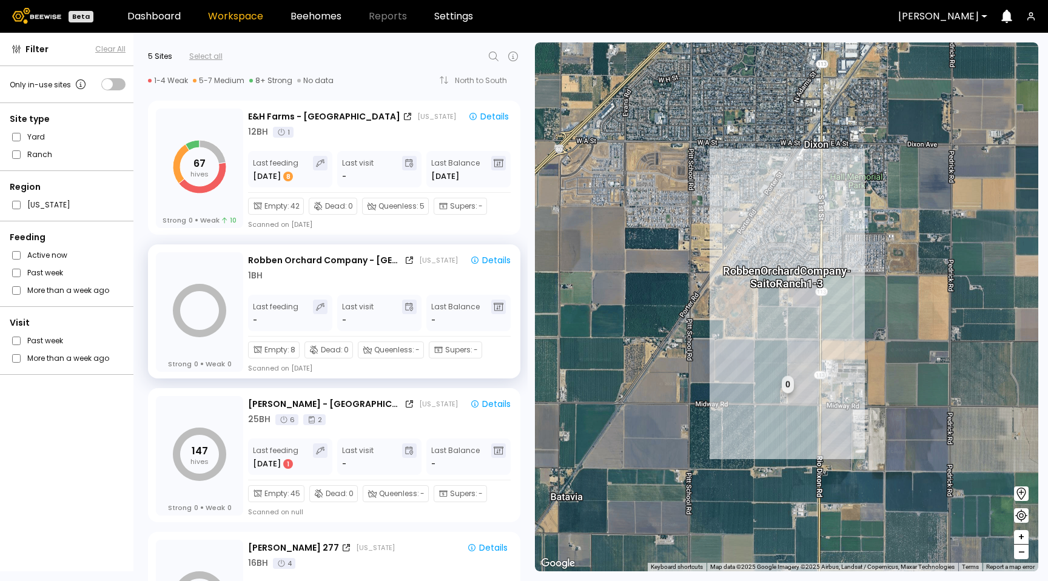
click at [932, 26] on div "Dixon" at bounding box center [939, 16] width 98 height 28
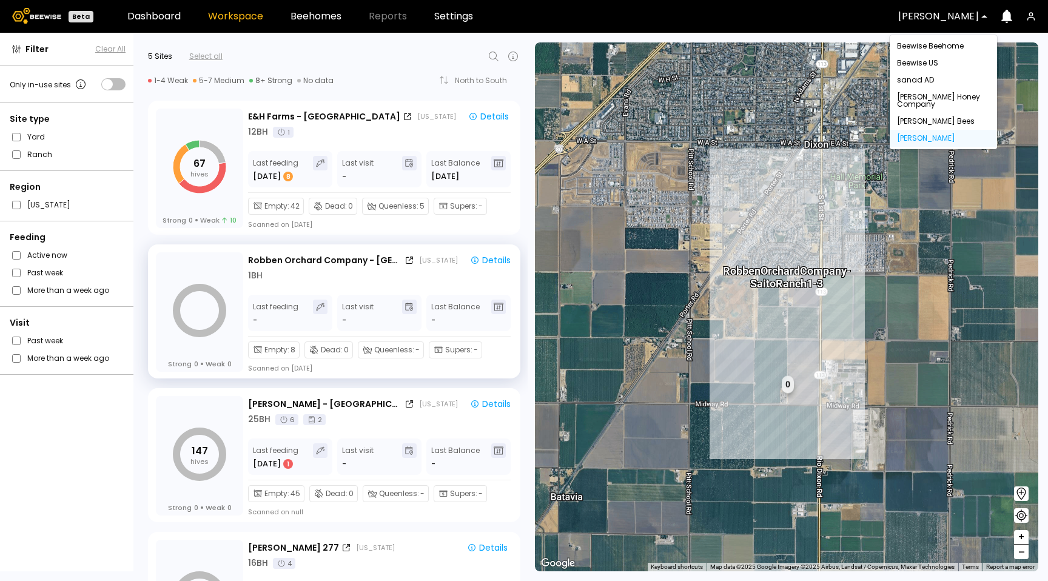
click at [926, 81] on div "sanad AD" at bounding box center [943, 80] width 107 height 17
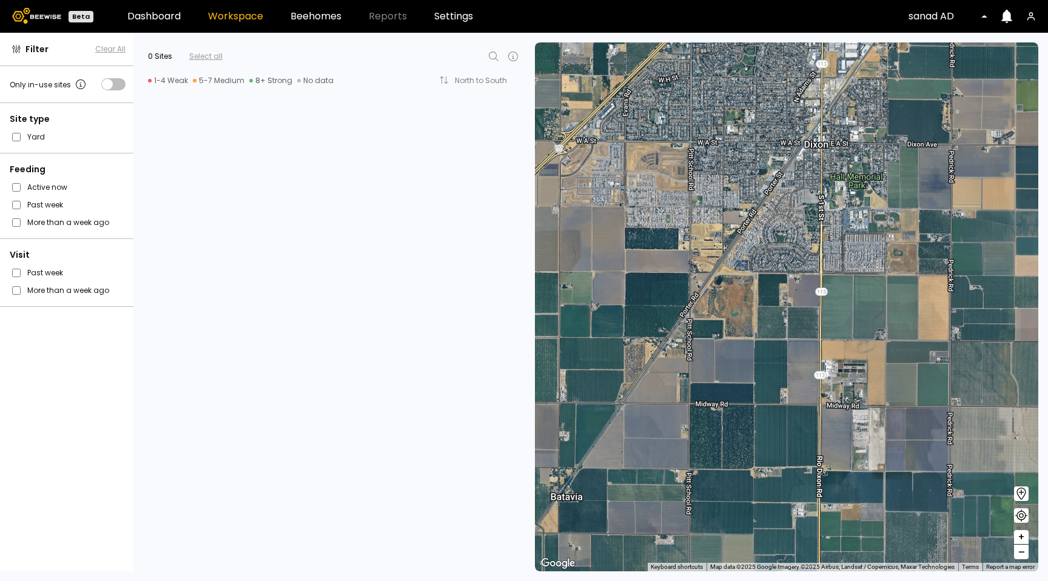
click at [928, 17] on div at bounding box center [944, 16] width 70 height 11
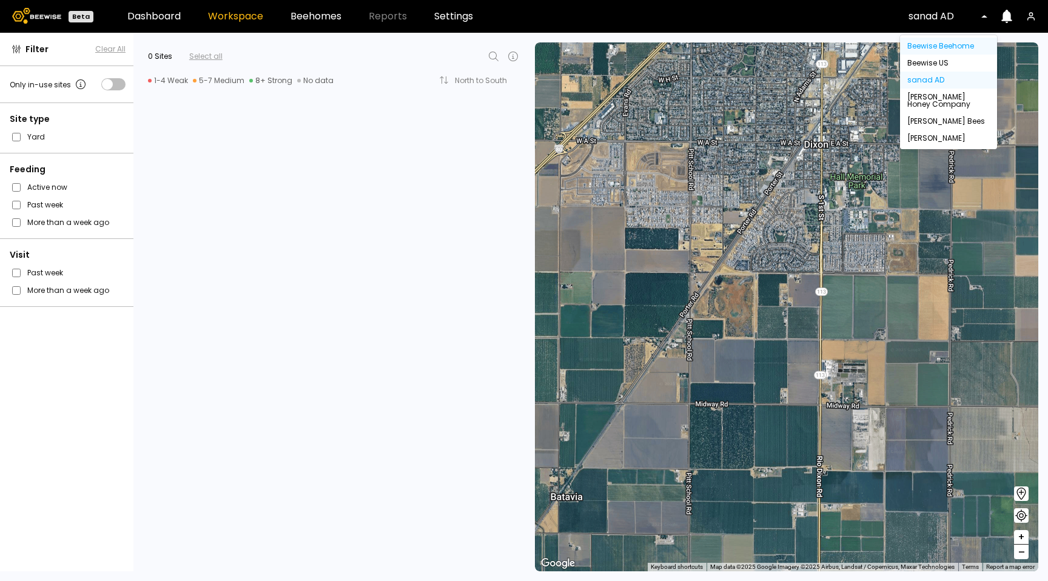
click at [925, 45] on div "Beewise Beehome" at bounding box center [948, 46] width 97 height 17
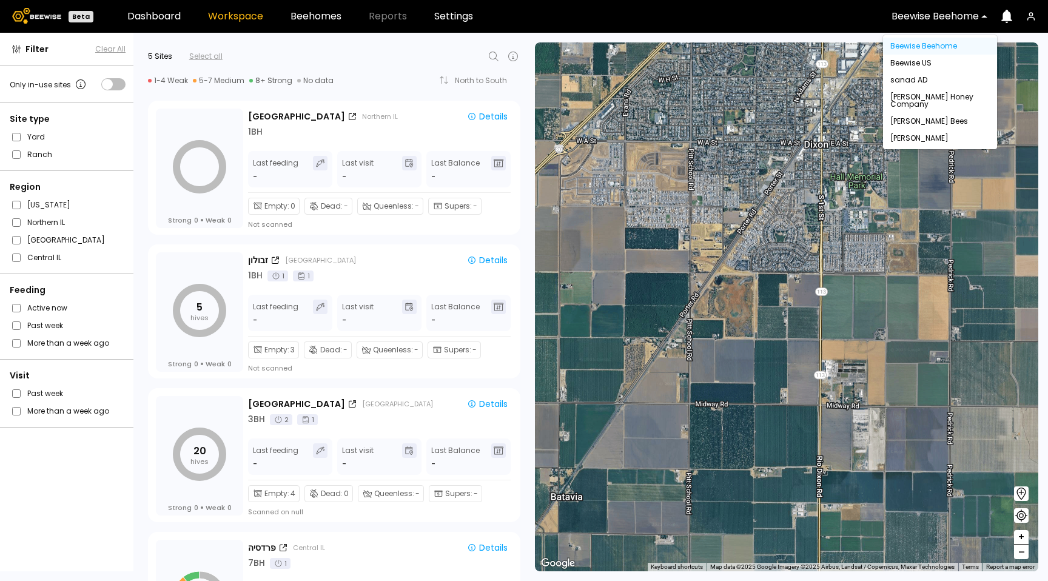
click at [961, 23] on div "Beewise Beehome" at bounding box center [935, 16] width 104 height 28
click at [902, 136] on div "Dixon" at bounding box center [940, 138] width 114 height 17
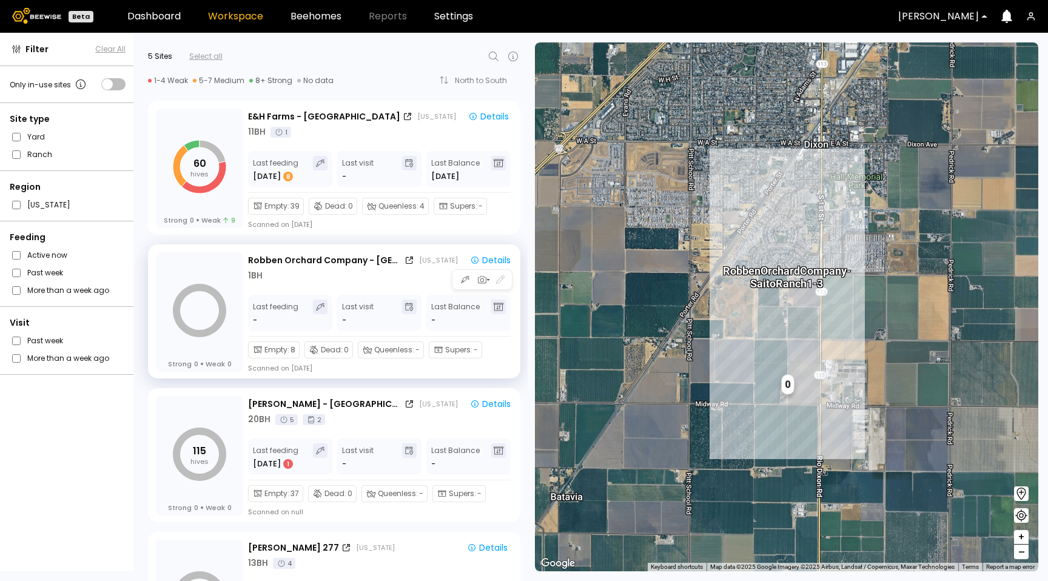
scroll to position [241, 0]
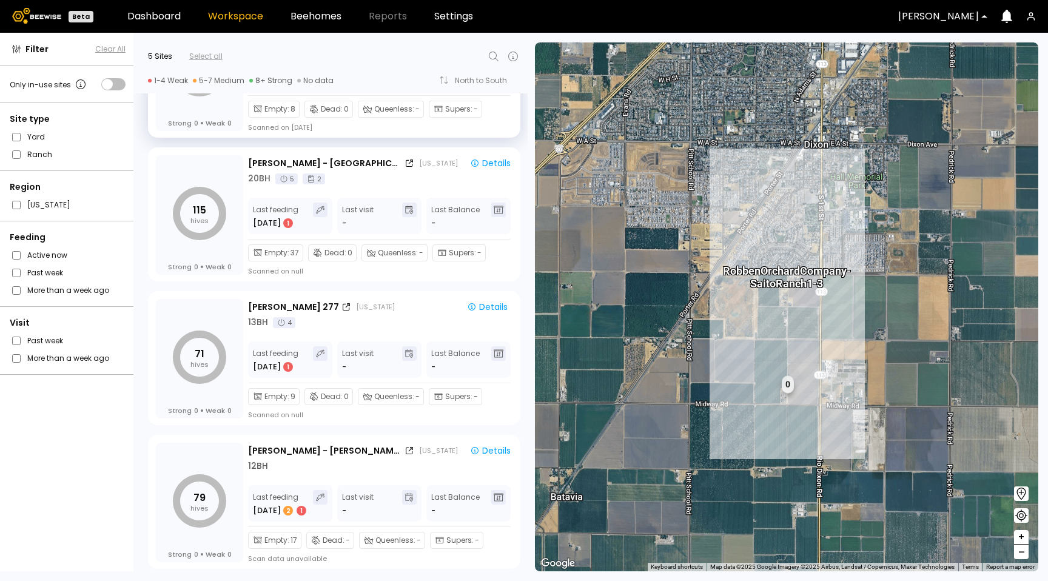
click at [926, 17] on div at bounding box center [938, 16] width 81 height 11
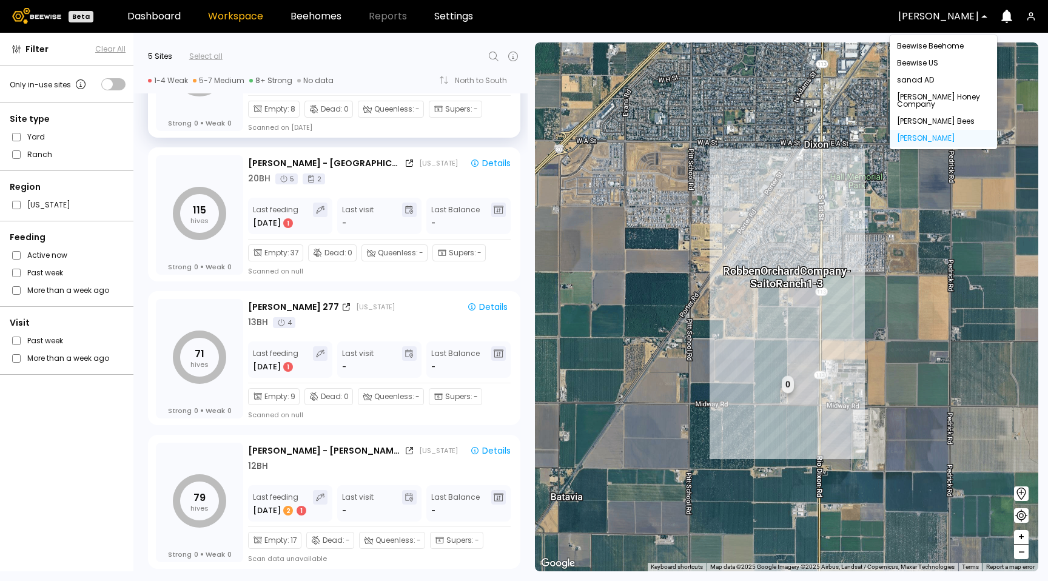
click at [925, 119] on div "John Peterson Bees" at bounding box center [943, 121] width 107 height 17
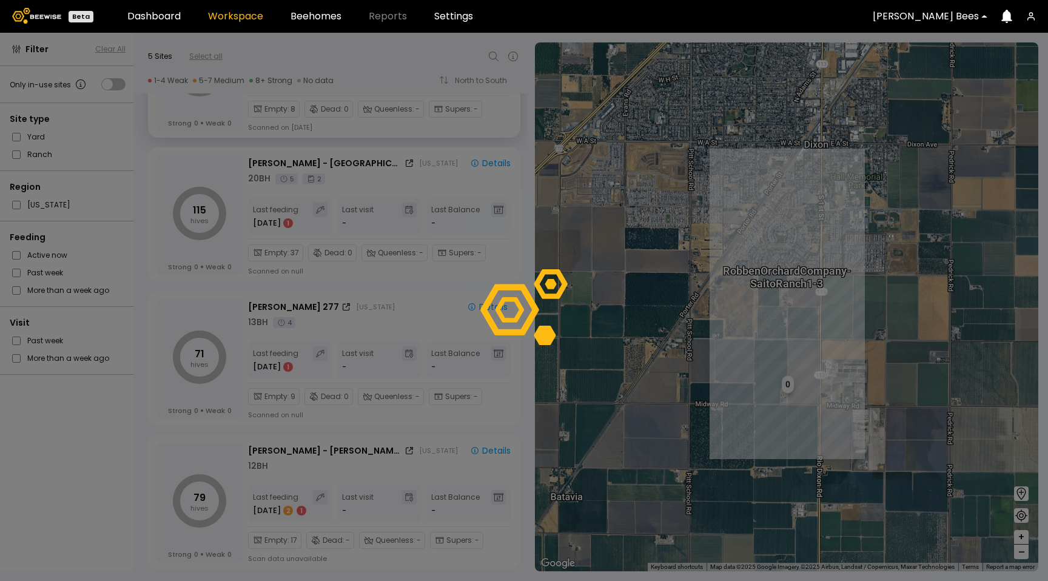
scroll to position [0, 0]
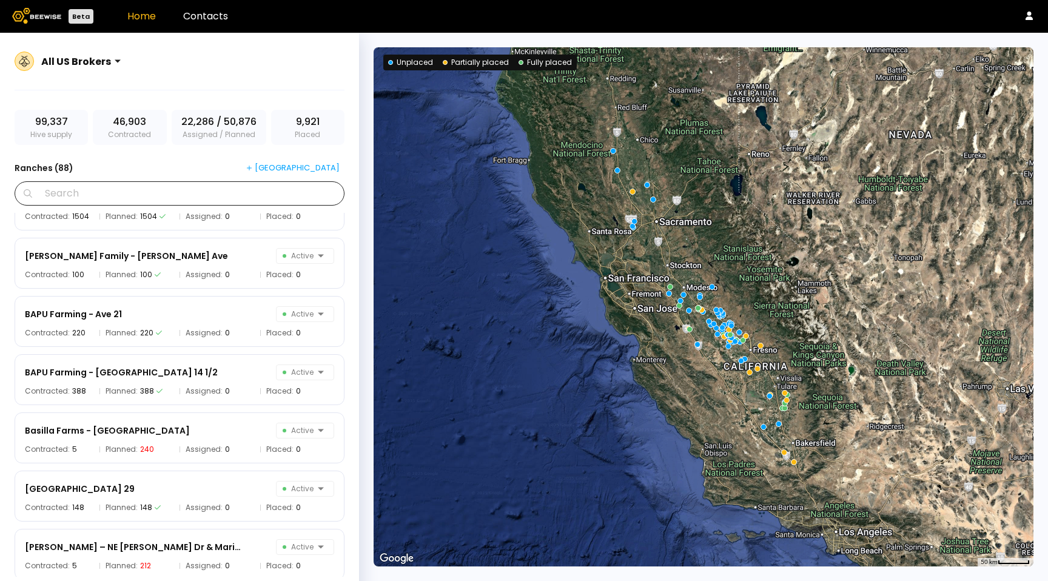
scroll to position [192, 0]
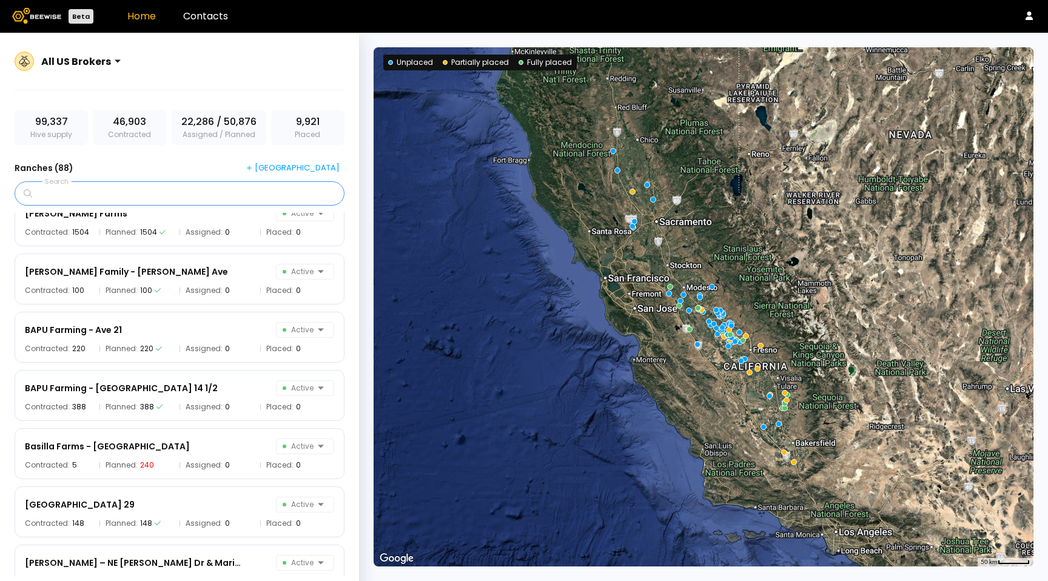
click at [84, 193] on input "Search" at bounding box center [184, 193] width 298 height 23
type input "*"
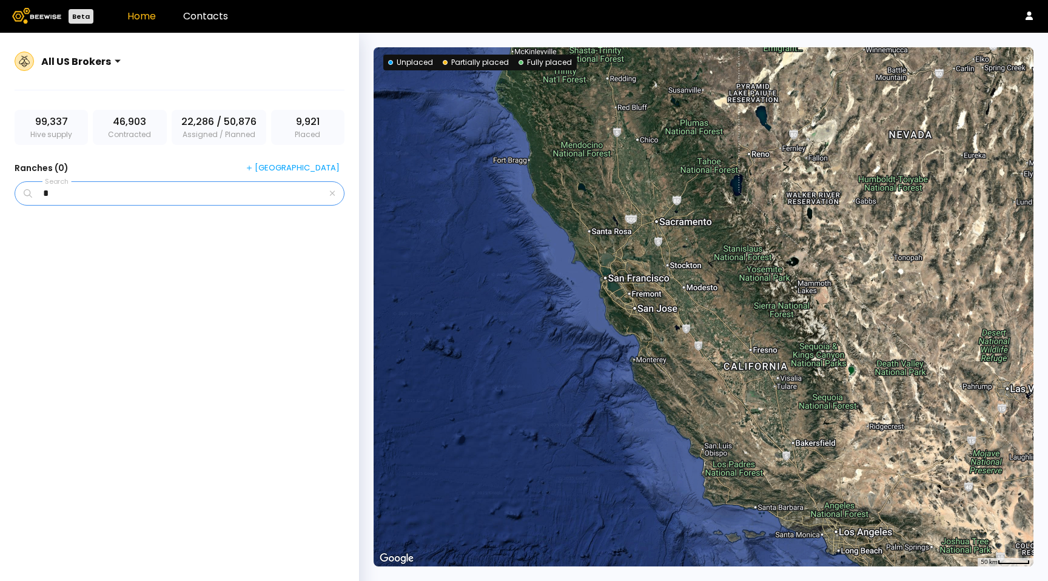
scroll to position [0, 0]
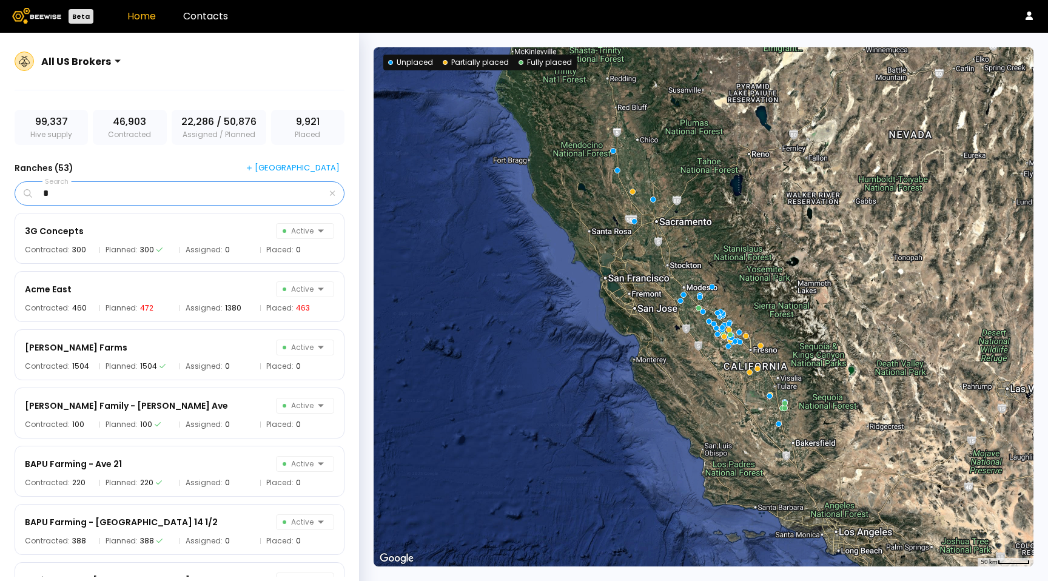
click at [66, 192] on input "*" at bounding box center [181, 193] width 292 height 23
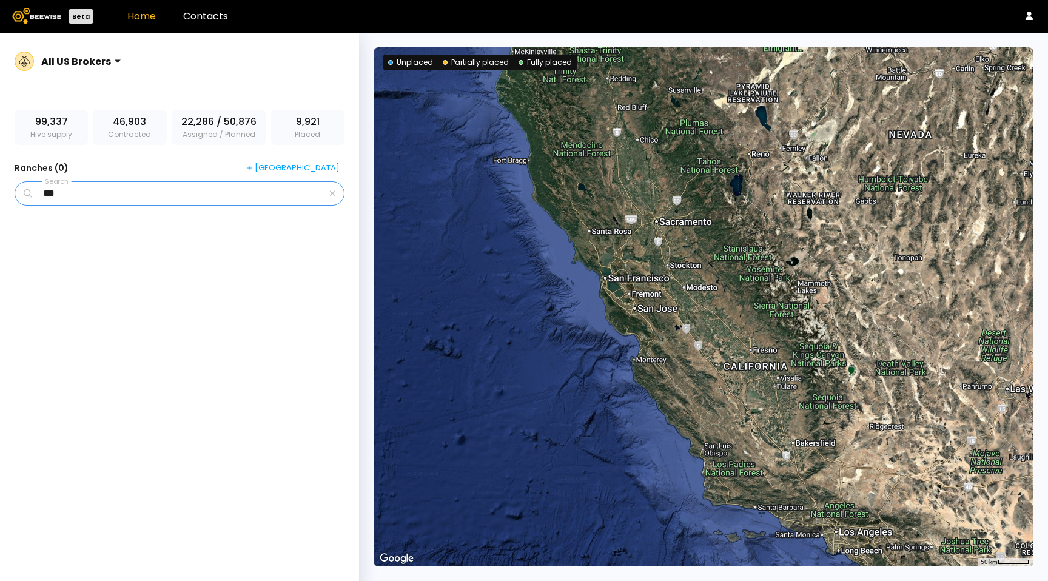
type input "***"
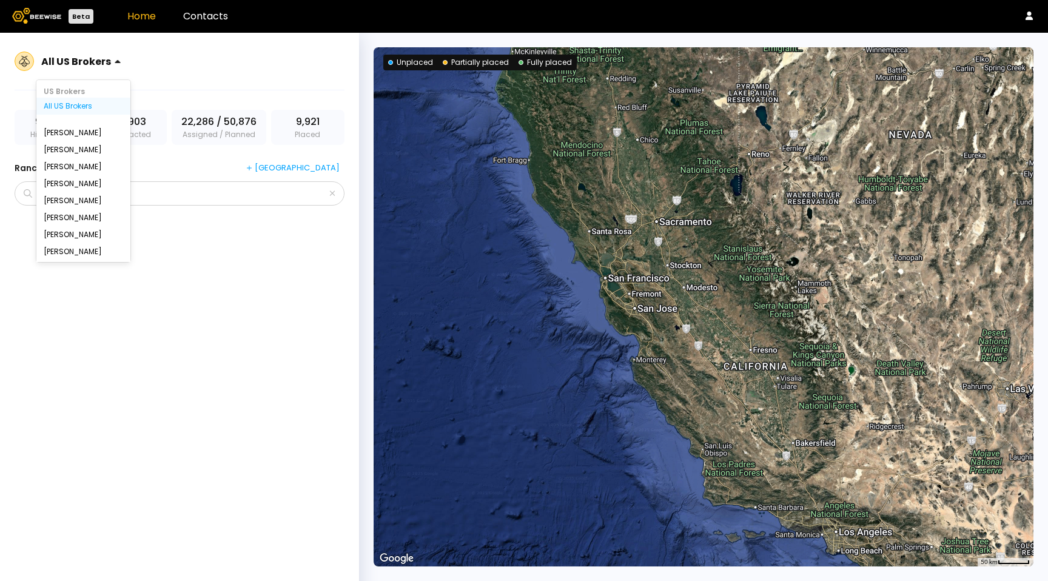
click at [99, 67] on div "All US Brokers" at bounding box center [76, 61] width 70 height 15
click at [294, 284] on div at bounding box center [179, 395] width 354 height 364
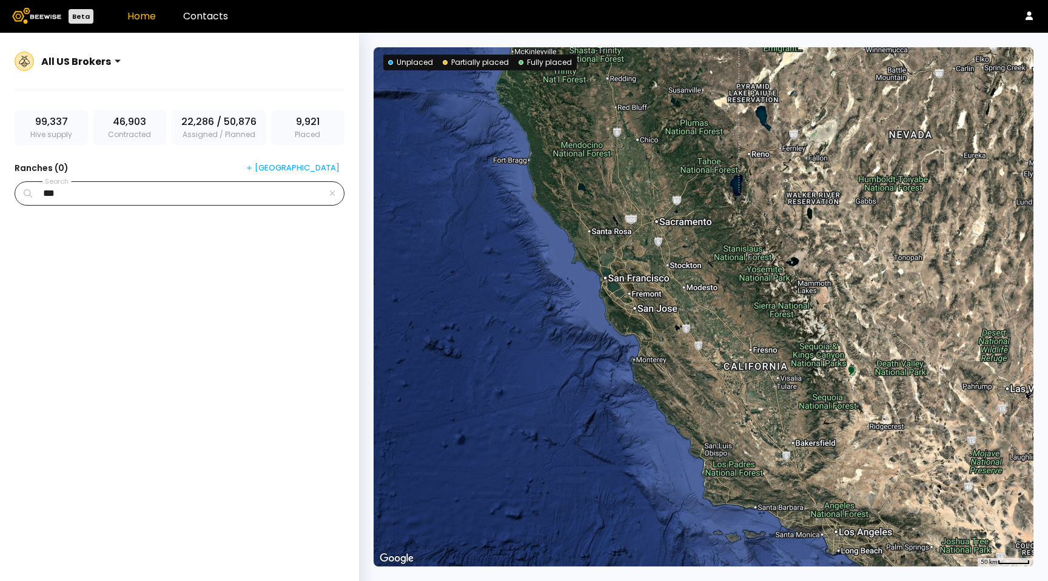
click at [333, 195] on icon "button" at bounding box center [332, 193] width 6 height 8
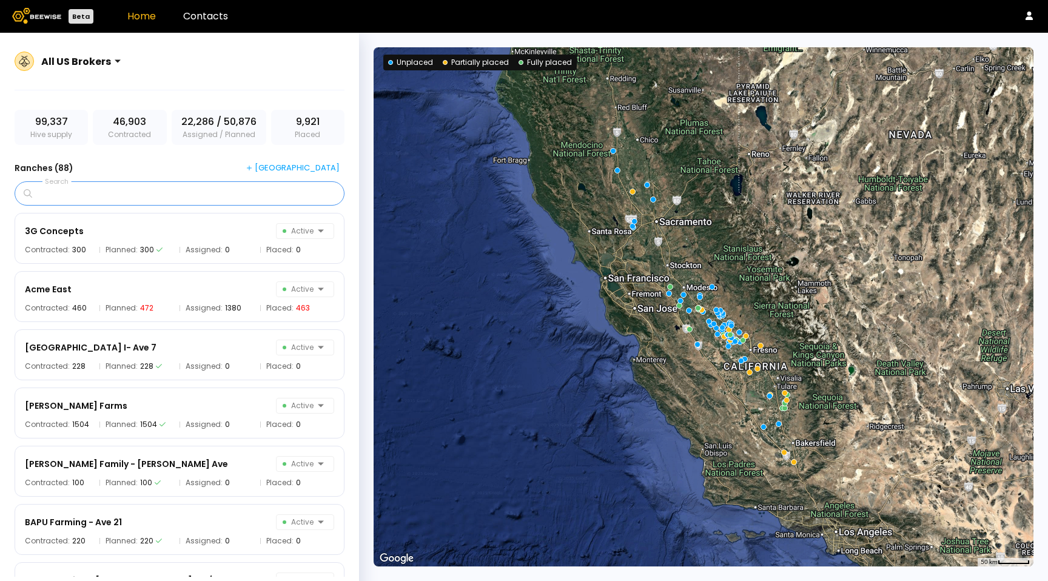
click at [81, 200] on input "Search" at bounding box center [184, 193] width 298 height 23
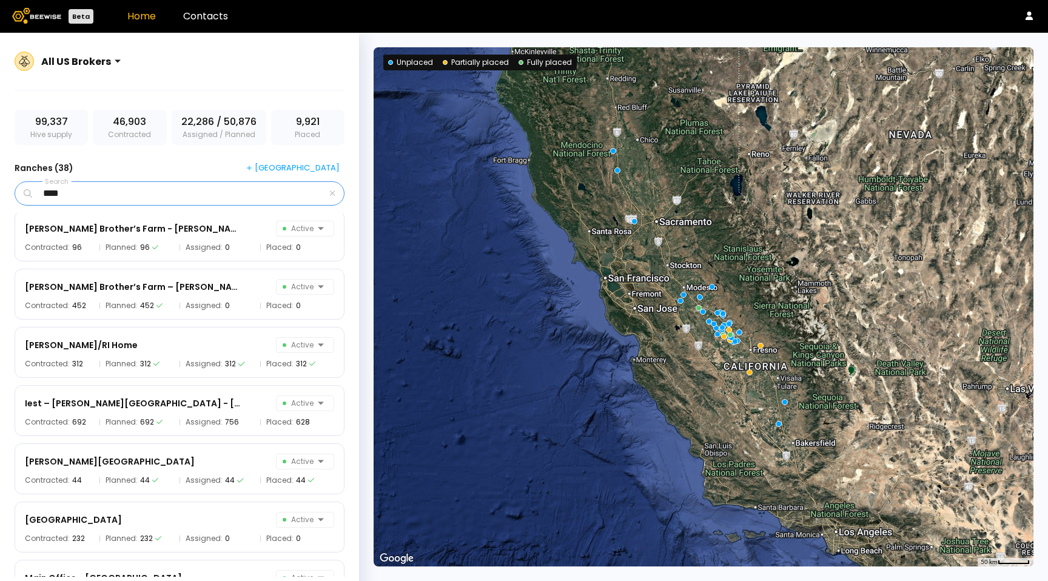
scroll to position [1120, 0]
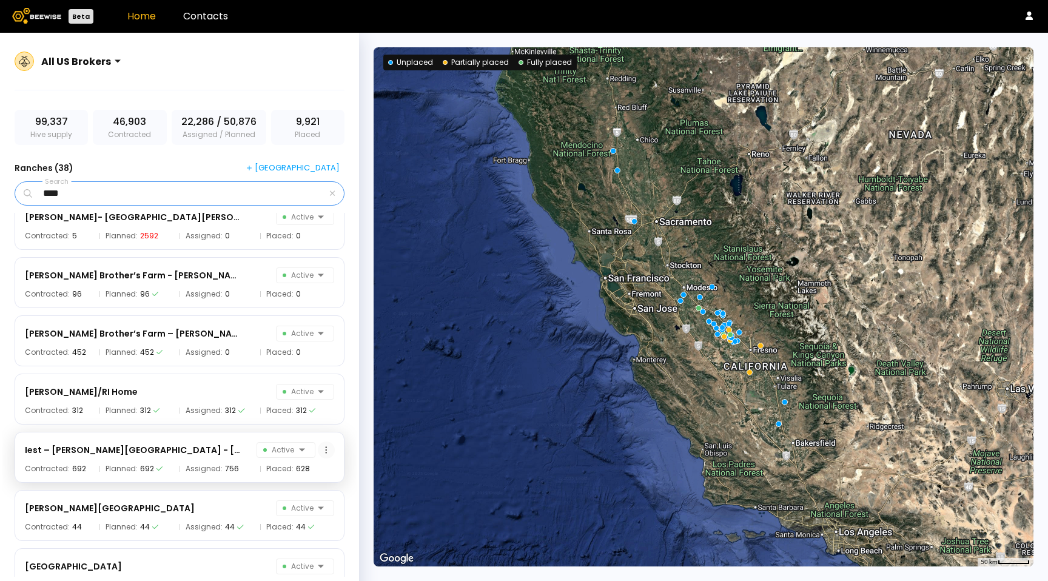
type input "****"
click at [320, 446] on button at bounding box center [326, 450] width 17 height 17
click at [321, 448] on button at bounding box center [326, 450] width 17 height 17
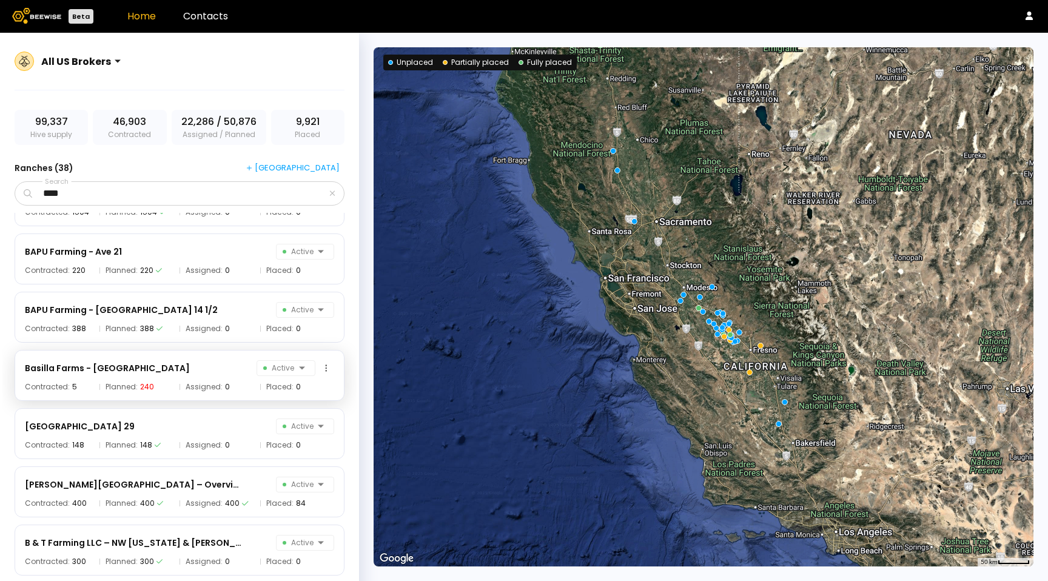
scroll to position [0, 0]
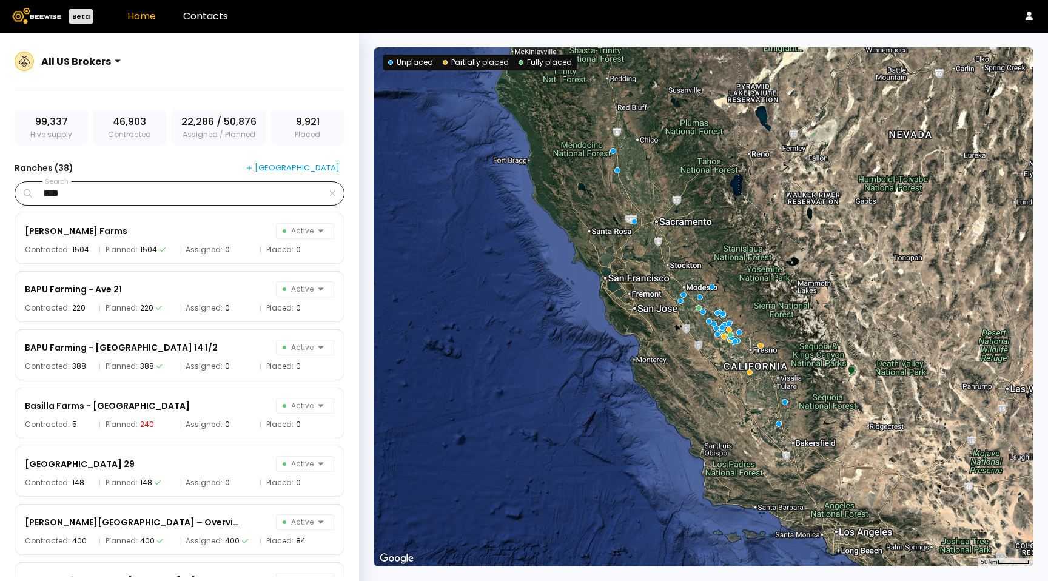
click at [329, 198] on div "****" at bounding box center [180, 193] width 330 height 24
click at [334, 194] on icon "button" at bounding box center [332, 193] width 5 height 5
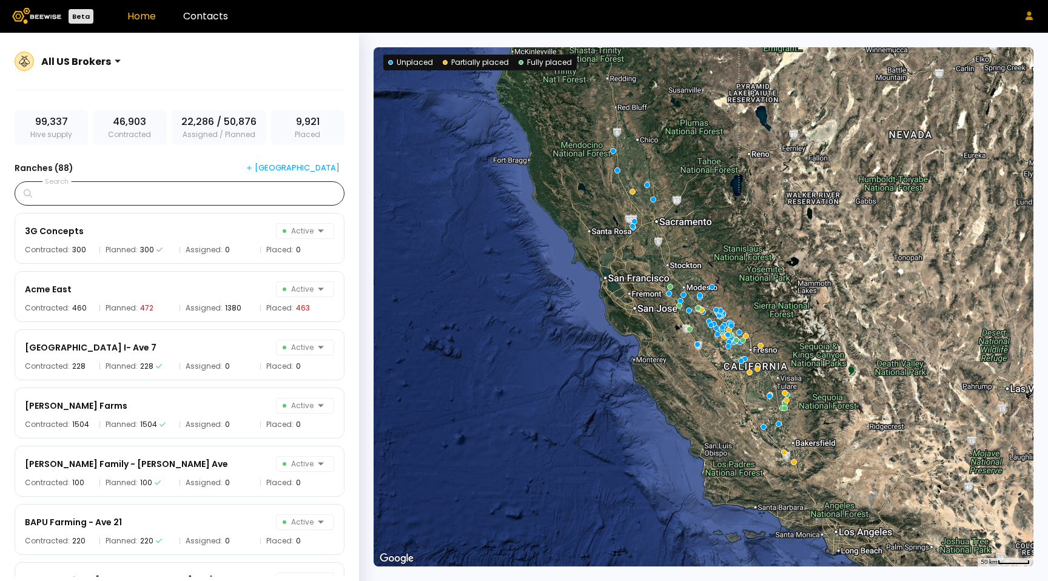
click at [1029, 19] on icon at bounding box center [1029, 16] width 7 height 8
click at [204, 190] on input "Search" at bounding box center [184, 193] width 298 height 23
paste input "**********"
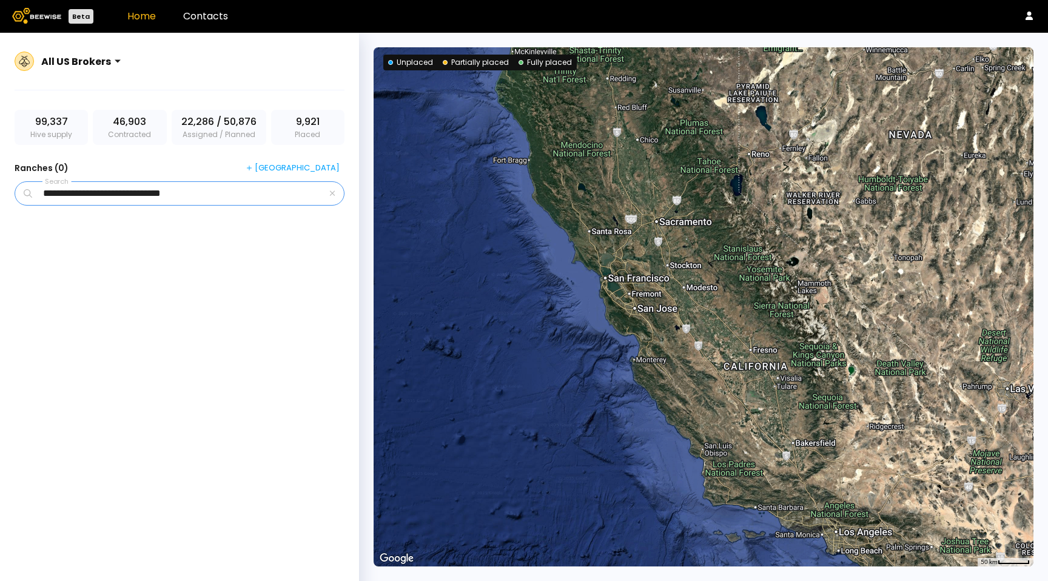
click at [246, 195] on input "**********" at bounding box center [181, 193] width 292 height 23
type input "*****"
drag, startPoint x: 234, startPoint y: 9, endPoint x: 221, endPoint y: 16, distance: 14.4
click at [234, 9] on header "Beta Home Contacts" at bounding box center [524, 16] width 1048 height 33
click at [211, 21] on link "Contacts" at bounding box center [205, 16] width 45 height 14
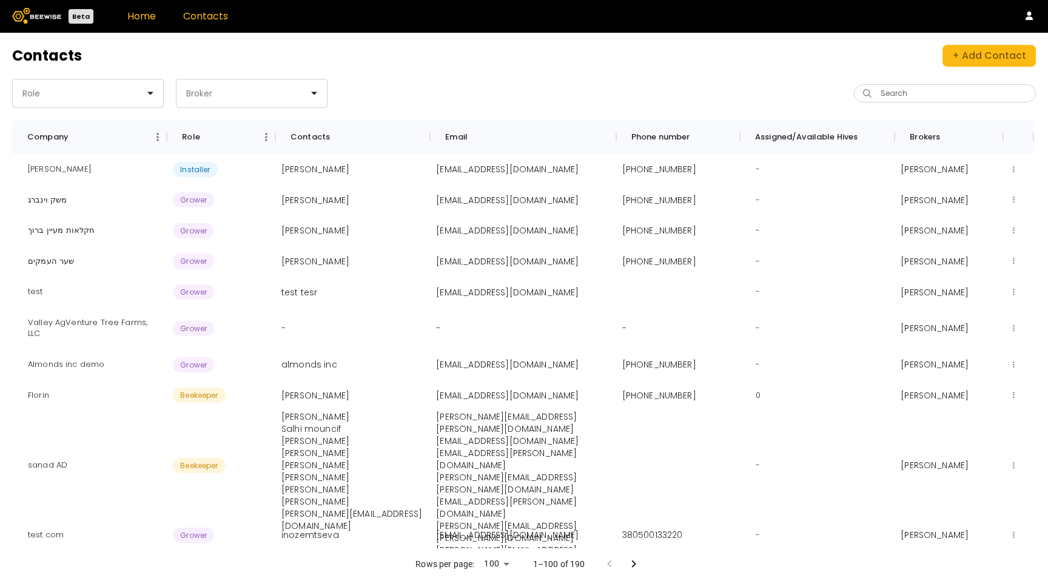
click at [145, 15] on link "Home" at bounding box center [141, 16] width 29 height 14
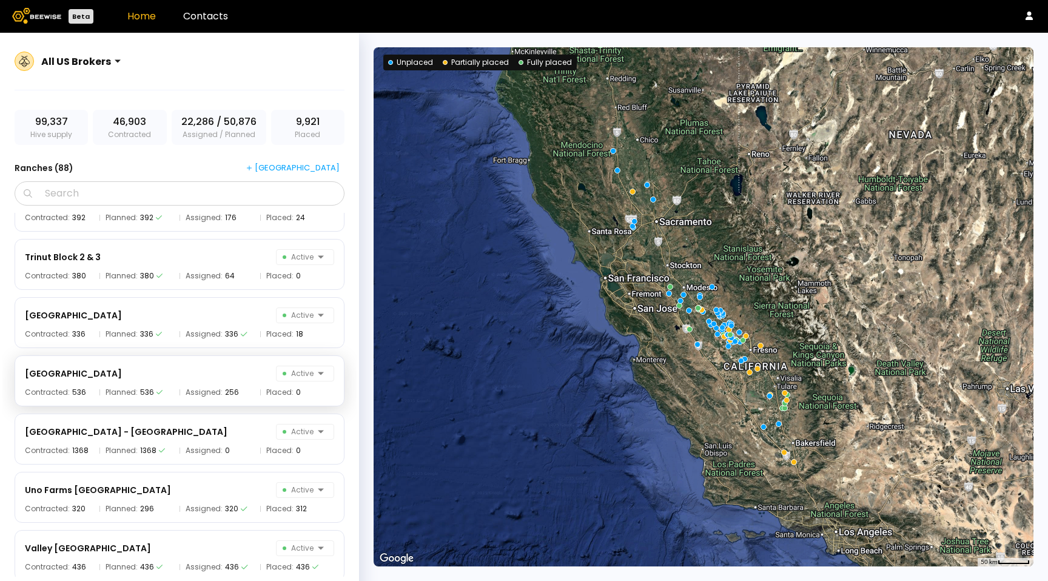
scroll to position [4760, 0]
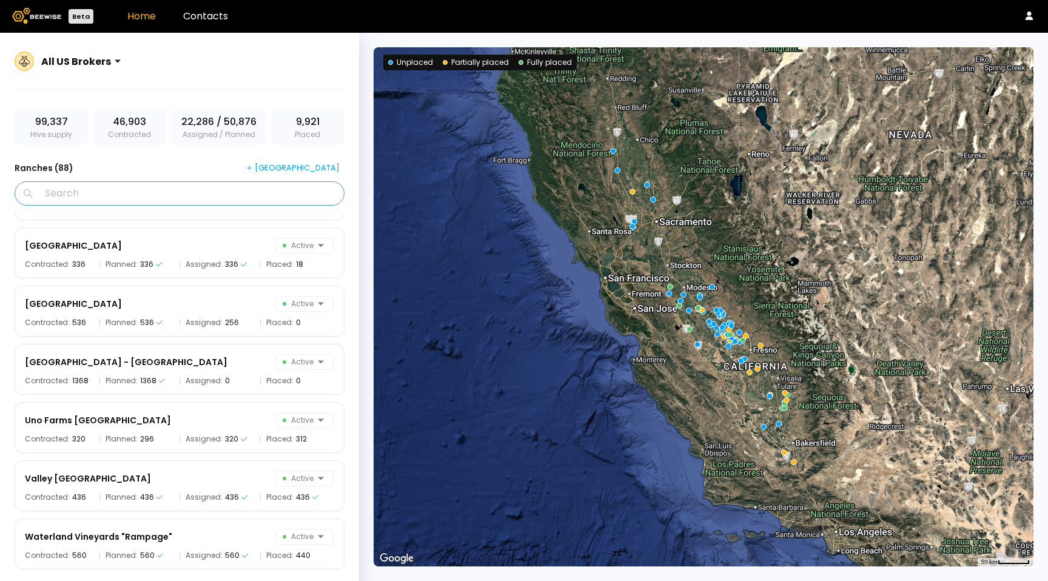
click at [160, 198] on input "Search" at bounding box center [184, 193] width 298 height 23
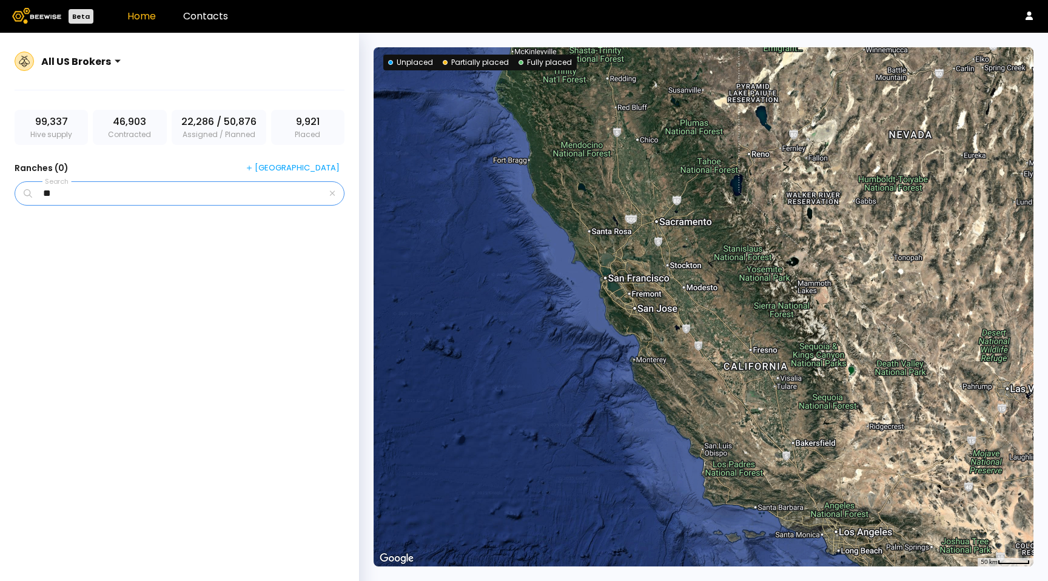
type input "*"
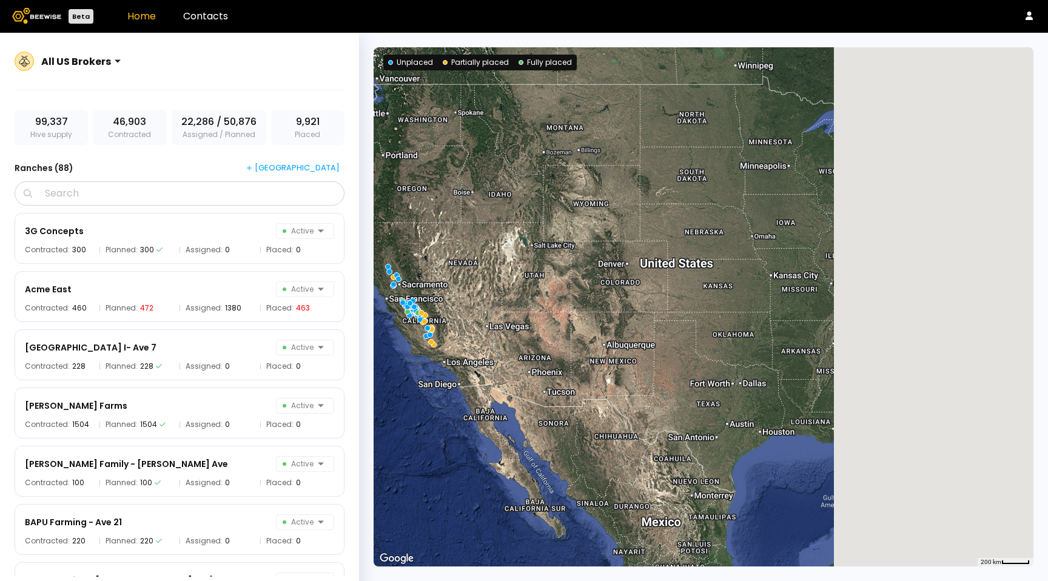
drag, startPoint x: 864, startPoint y: 284, endPoint x: 549, endPoint y: 338, distance: 319.5
click at [550, 339] on div at bounding box center [704, 306] width 660 height 519
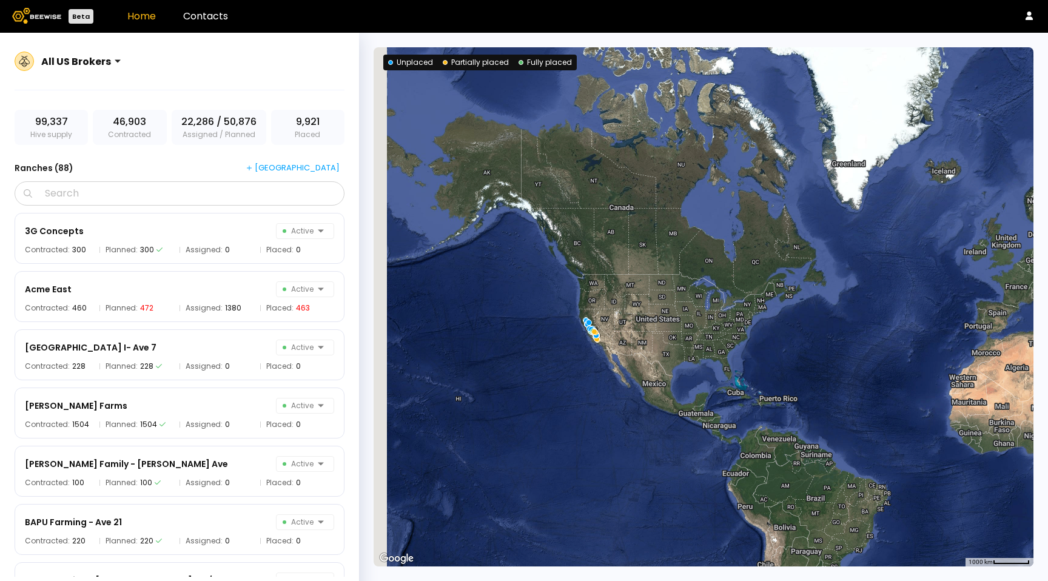
drag, startPoint x: 578, startPoint y: 345, endPoint x: 656, endPoint y: 344, distance: 78.2
click at [659, 344] on div at bounding box center [704, 306] width 660 height 519
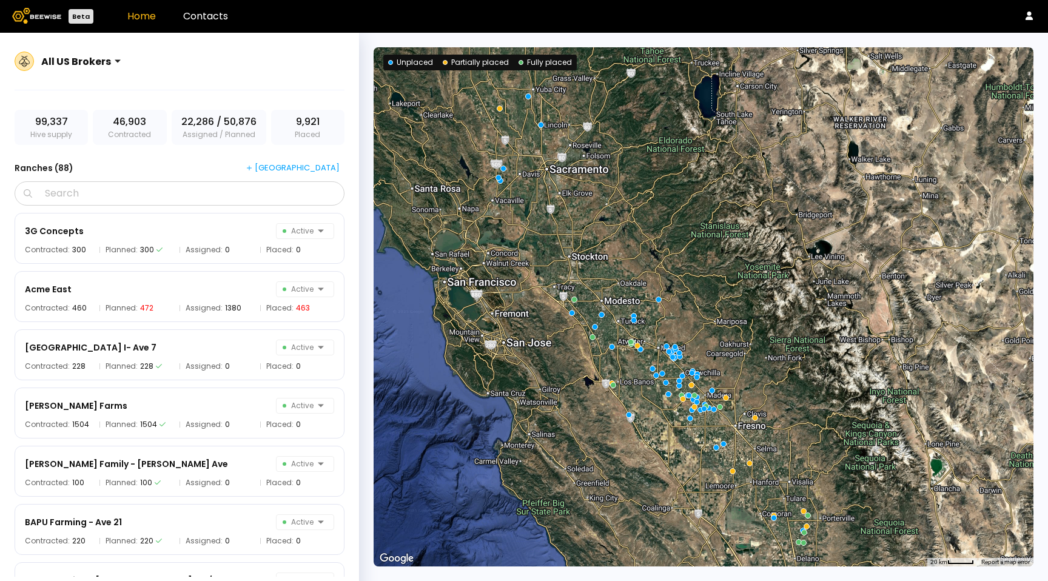
drag, startPoint x: 561, startPoint y: 388, endPoint x: 528, endPoint y: 363, distance: 41.1
click at [528, 363] on div at bounding box center [704, 306] width 660 height 519
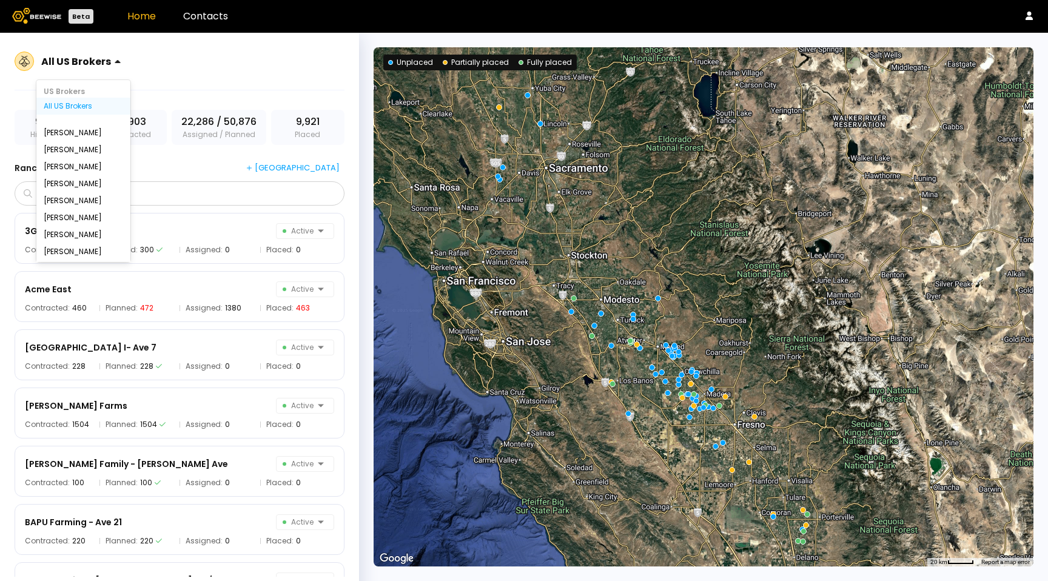
click at [78, 54] on div "All US Brokers" at bounding box center [76, 61] width 70 height 15
click at [72, 199] on div "All IL Brokers" at bounding box center [83, 202] width 79 height 7
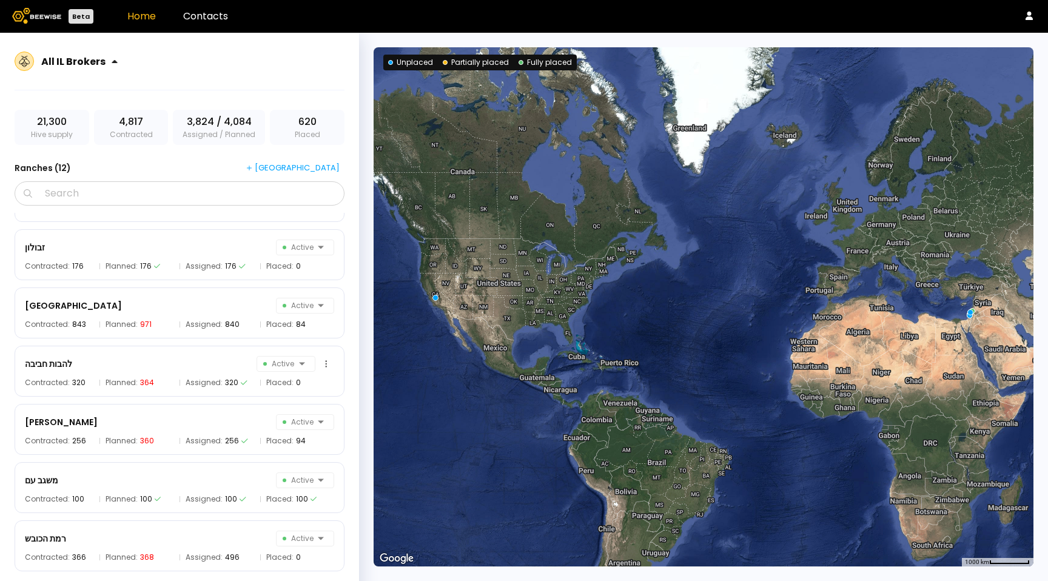
scroll to position [0, 0]
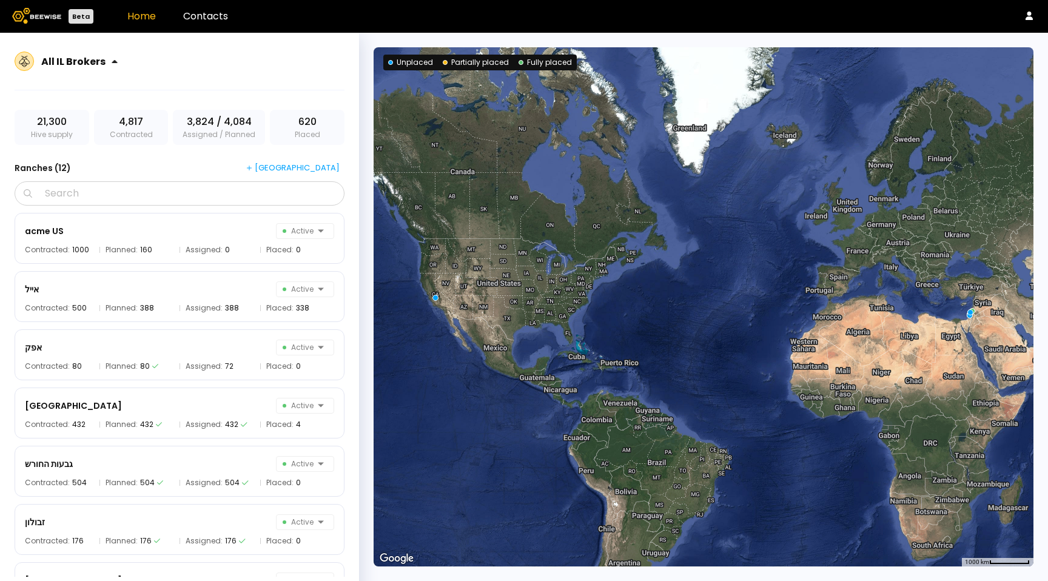
click at [82, 57] on div at bounding box center [74, 61] width 67 height 11
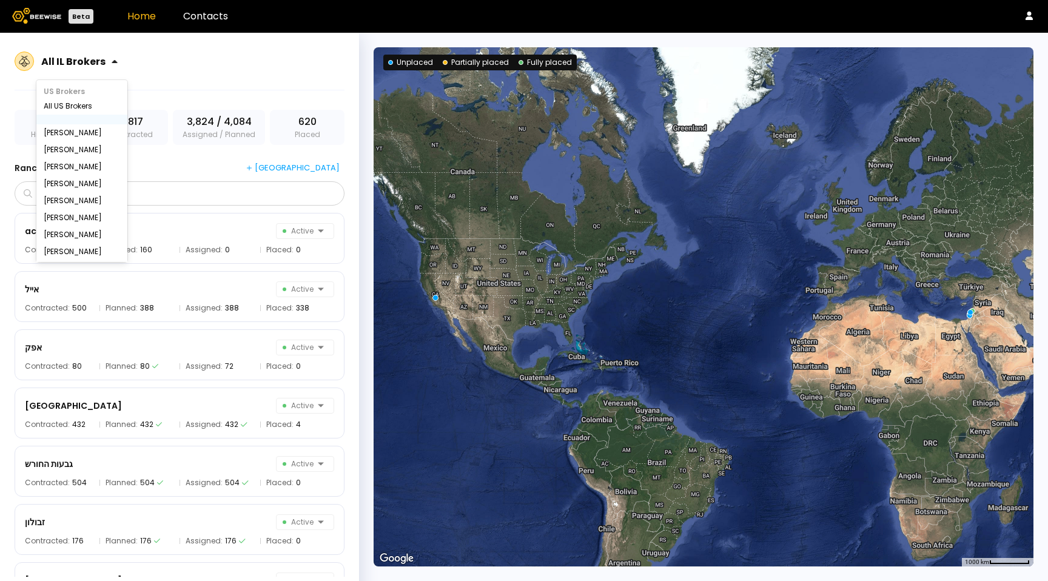
click at [88, 118] on div at bounding box center [81, 120] width 91 height 10
click at [57, 119] on div at bounding box center [81, 120] width 91 height 10
click at [56, 107] on div "All US Brokers" at bounding box center [82, 106] width 76 height 7
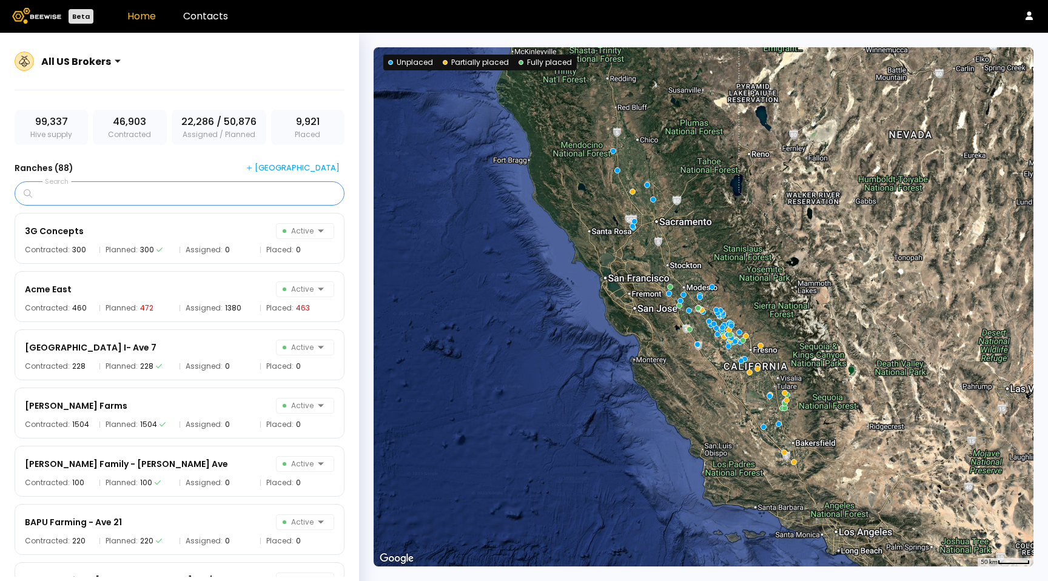
click at [136, 187] on input "Search" at bounding box center [184, 193] width 298 height 23
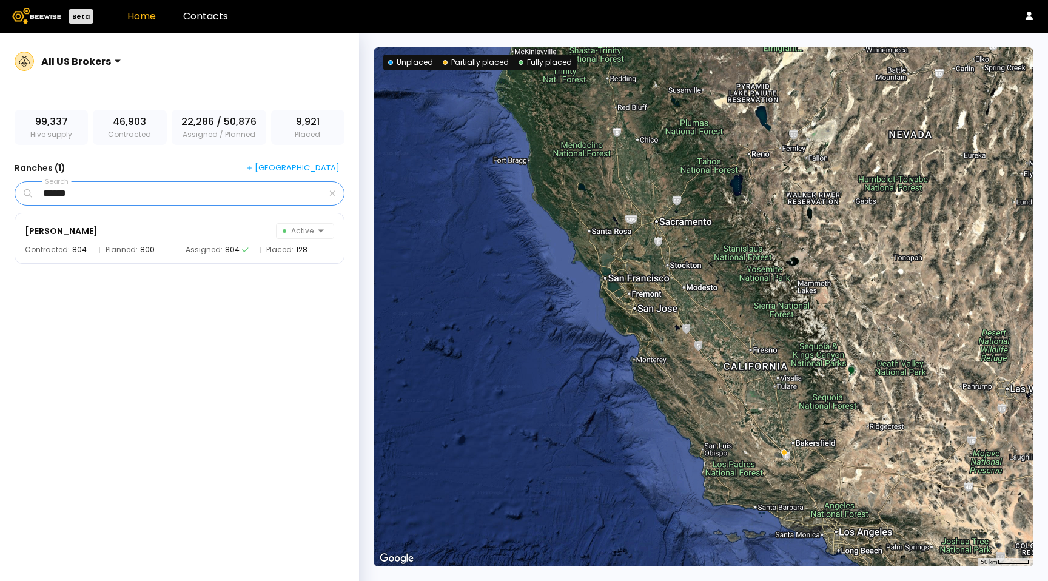
type input "******"
click at [332, 198] on div "******" at bounding box center [180, 193] width 330 height 24
click at [333, 192] on icon "button" at bounding box center [332, 193] width 5 height 5
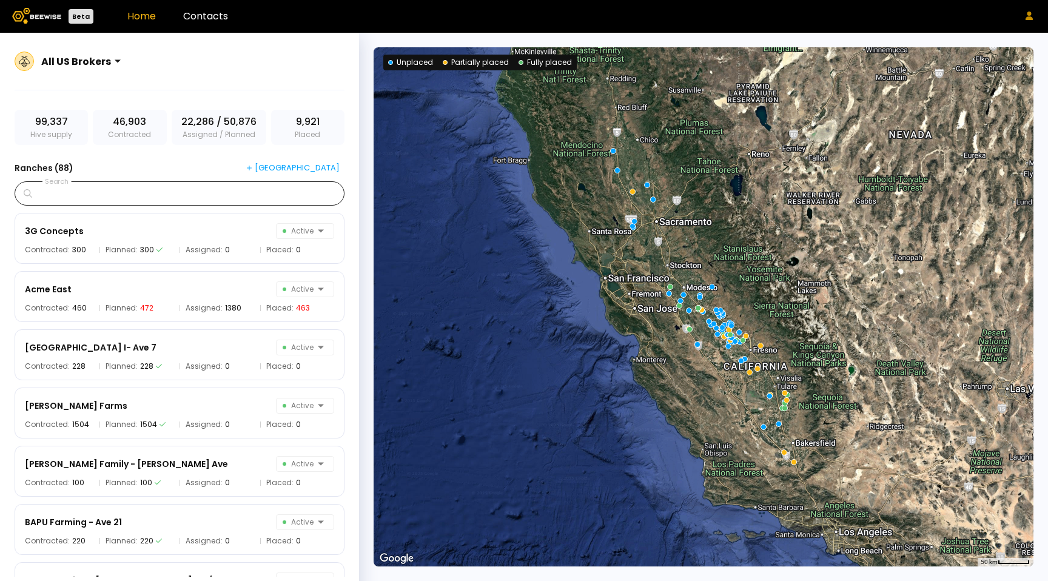
click at [1025, 18] on icon at bounding box center [1029, 16] width 8 height 8
drag, startPoint x: 1024, startPoint y: 18, endPoint x: 689, endPoint y: 82, distance: 340.9
click at [1024, 18] on button at bounding box center [1029, 16] width 13 height 14
click at [1037, 101] on div "← Move left → Move right ↑ Move up ↓ Move down + Zoom in - Zoom out Home Jump l…" at bounding box center [703, 307] width 689 height 548
click at [149, 187] on input "Search" at bounding box center [184, 193] width 298 height 23
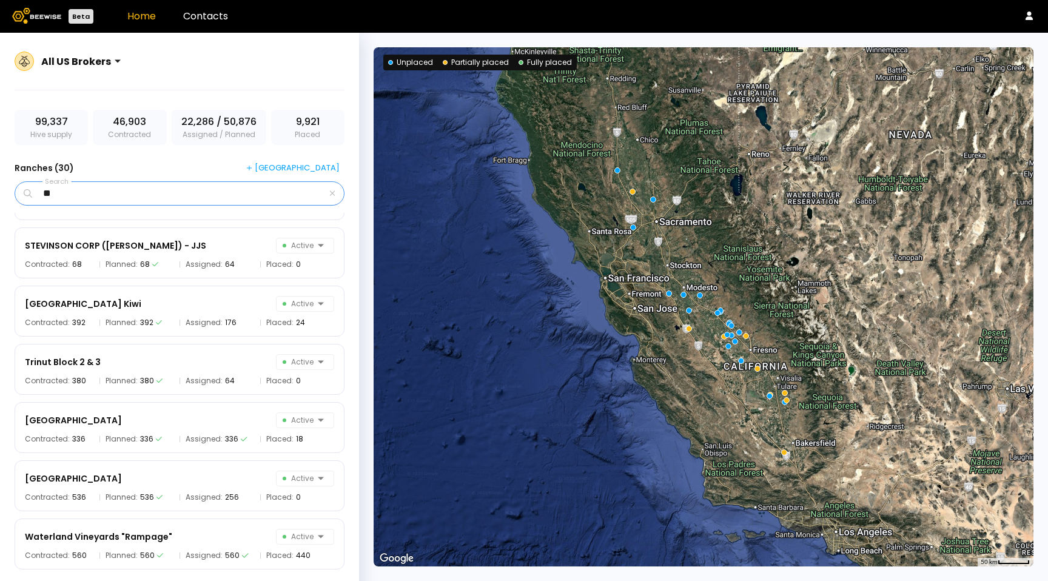
scroll to position [1383, 0]
type input "*"
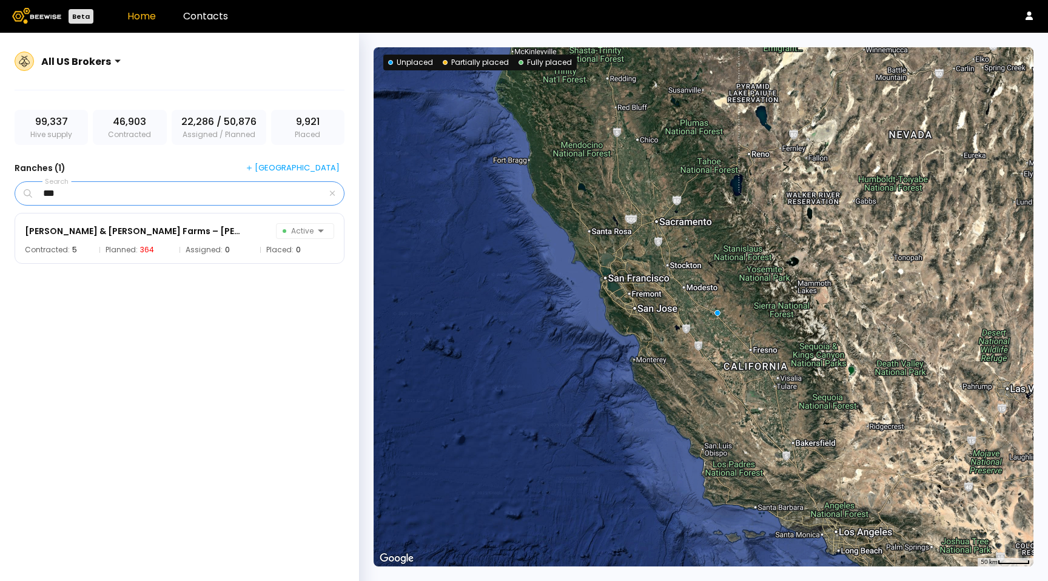
scroll to position [0, 0]
type input "*******"
drag, startPoint x: 337, startPoint y: 195, endPoint x: 331, endPoint y: 196, distance: 6.2
click at [337, 195] on div "*******" at bounding box center [180, 193] width 330 height 24
click at [328, 197] on div "*******" at bounding box center [180, 193] width 330 height 24
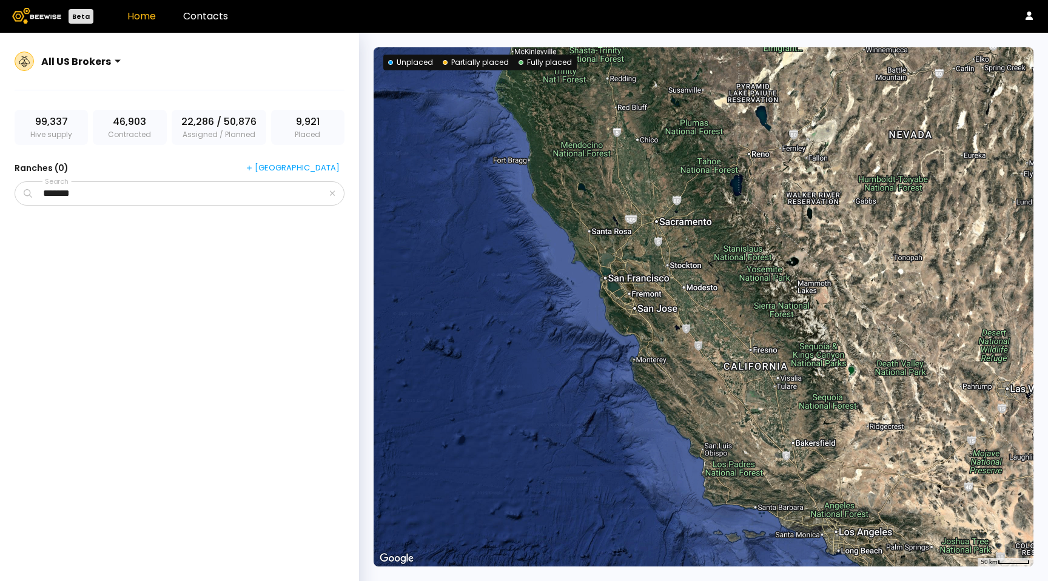
click at [332, 189] on icon "button" at bounding box center [332, 193] width 6 height 8
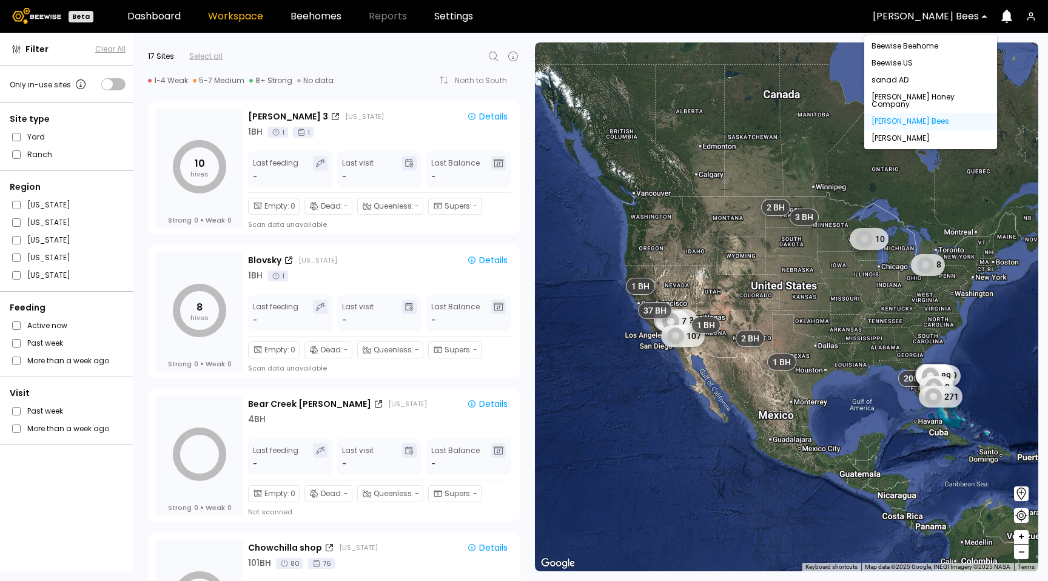
click at [919, 7] on div "John Peterson Bees" at bounding box center [925, 16] width 123 height 28
click at [893, 130] on div "Dixon" at bounding box center [930, 138] width 133 height 17
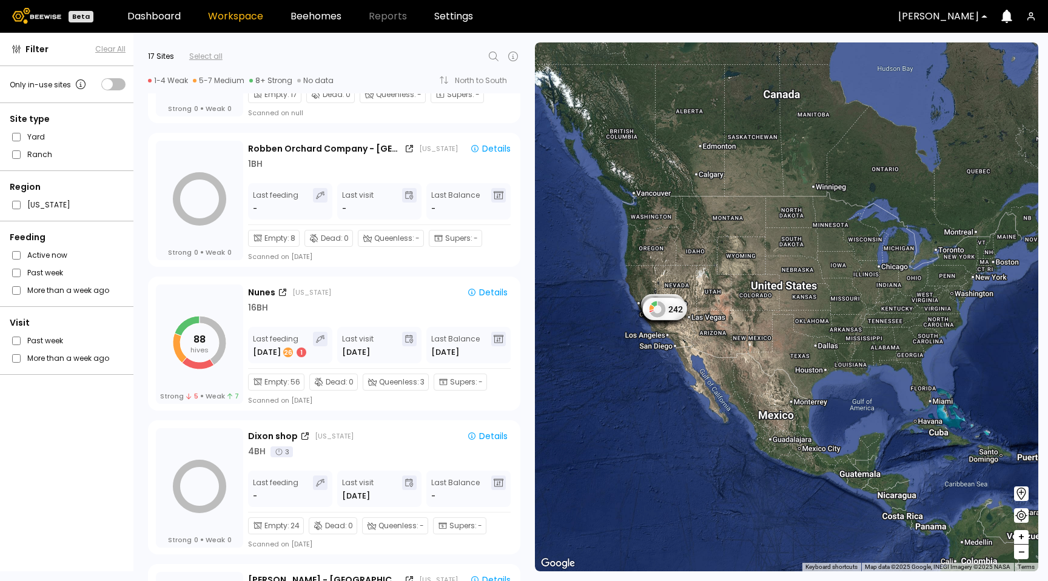
scroll to position [975, 0]
click at [406, 304] on div "16 BH" at bounding box center [380, 306] width 264 height 13
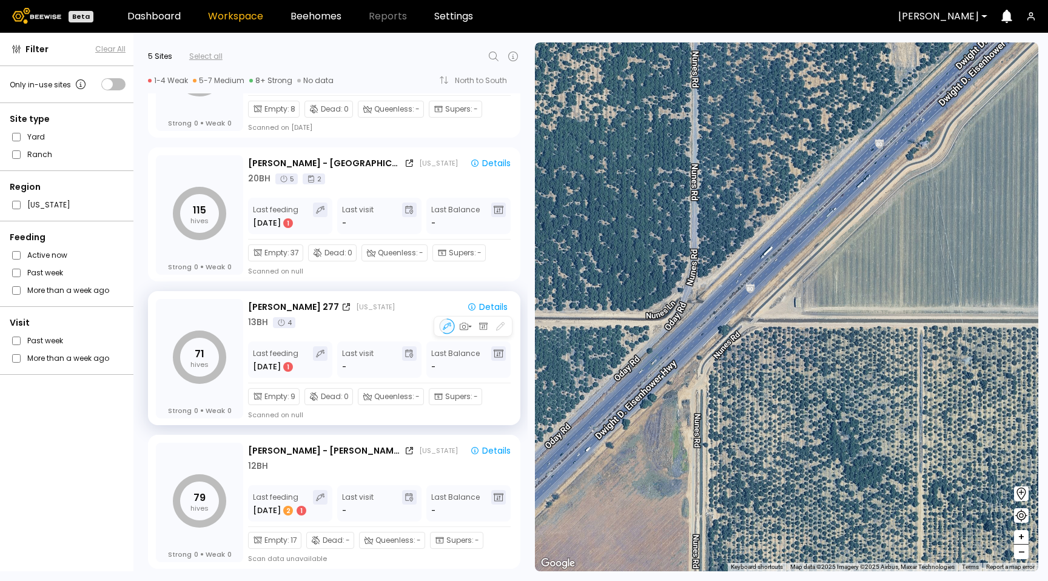
scroll to position [0, 0]
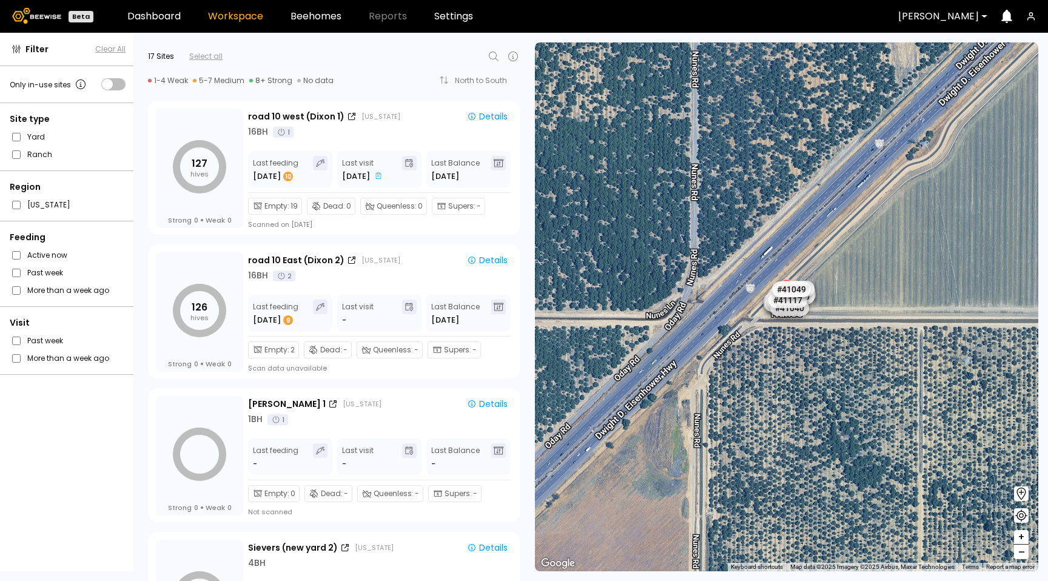
click at [17, 130] on div "Site type Yard Ranch" at bounding box center [67, 137] width 135 height 68
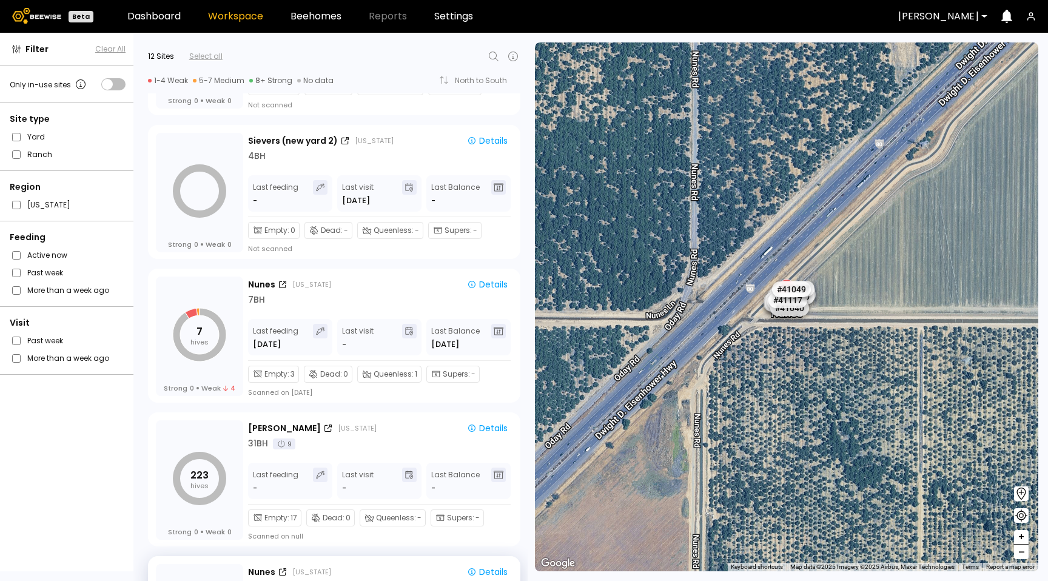
scroll to position [408, 0]
click at [499, 304] on icon "button" at bounding box center [500, 302] width 11 height 11
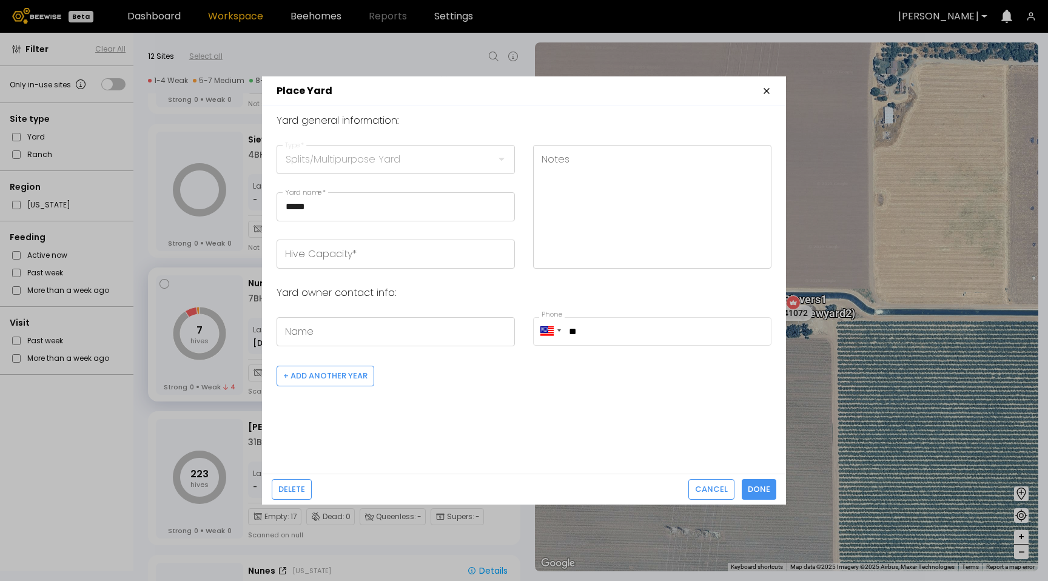
click at [767, 91] on icon "button" at bounding box center [767, 91] width 10 height 10
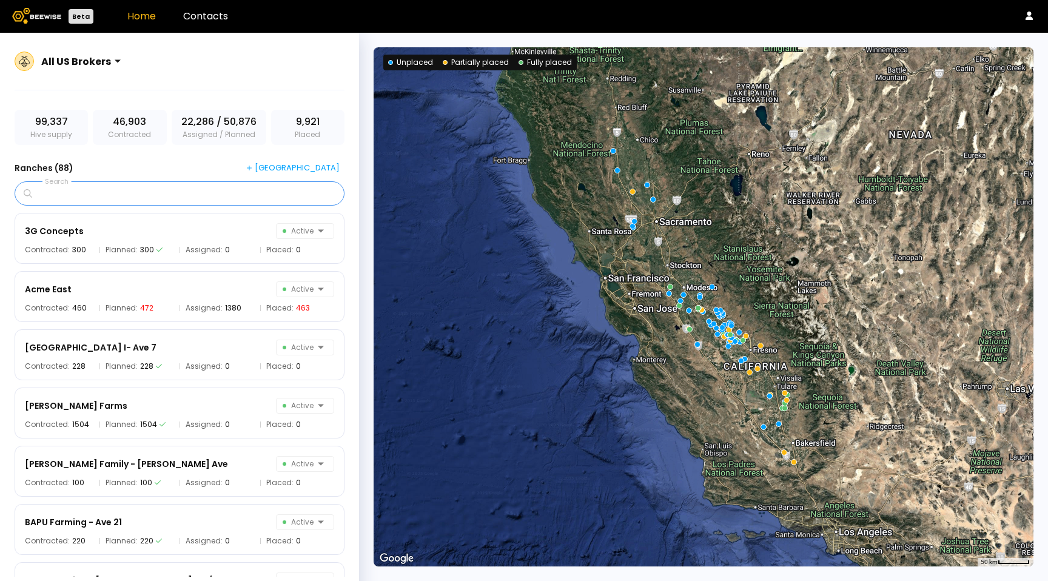
click at [127, 193] on input "Search" at bounding box center [184, 193] width 298 height 23
click at [1030, 15] on icon at bounding box center [1029, 16] width 8 height 8
click at [981, 45] on div "Log out" at bounding box center [977, 39] width 54 height 23
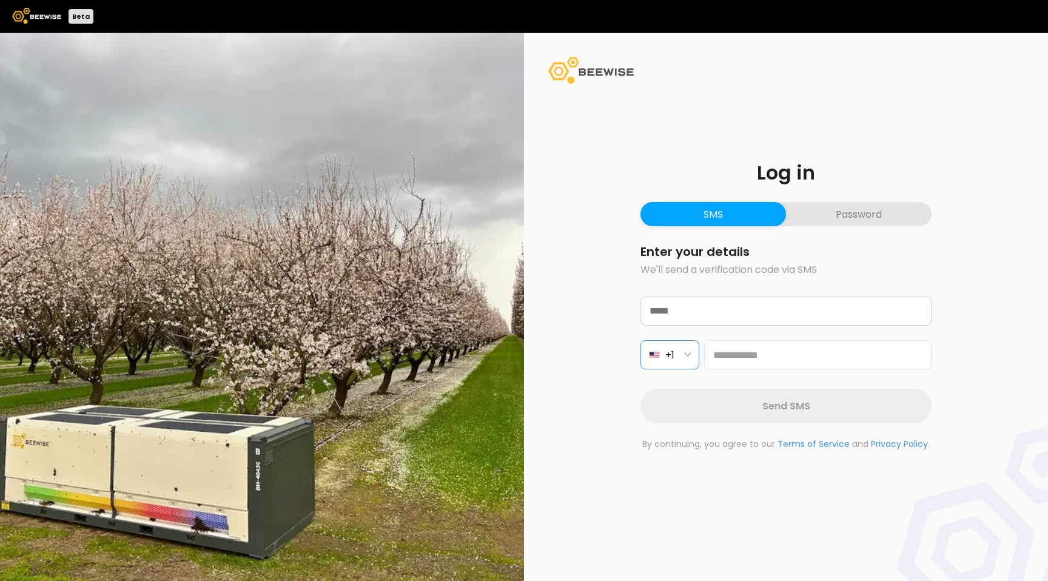
drag, startPoint x: 675, startPoint y: 359, endPoint x: 676, endPoint y: 365, distance: 6.1
click at [675, 359] on button "+1" at bounding box center [669, 354] width 59 height 29
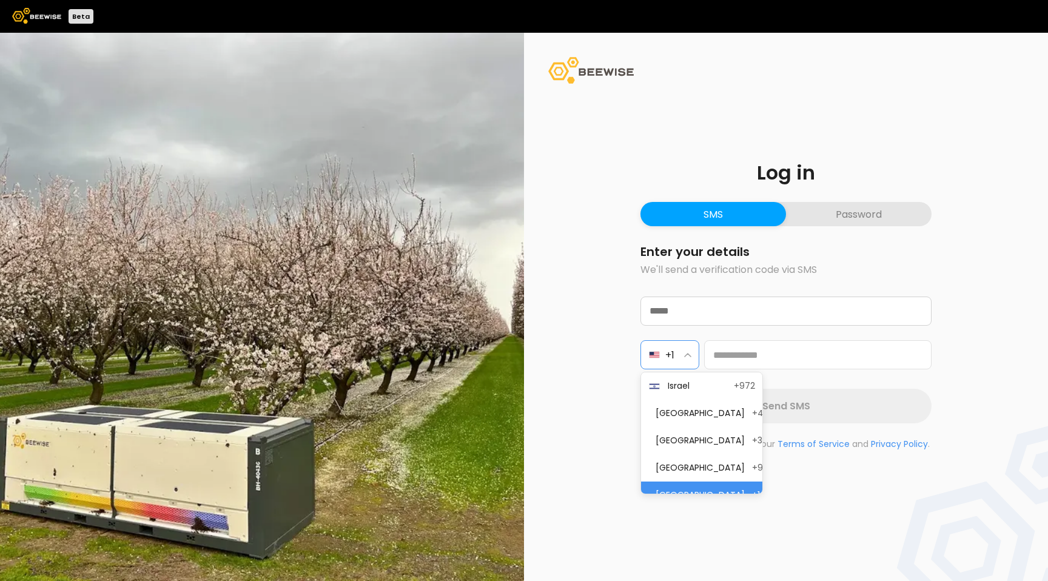
click at [678, 387] on span "Israel" at bounding box center [697, 386] width 59 height 13
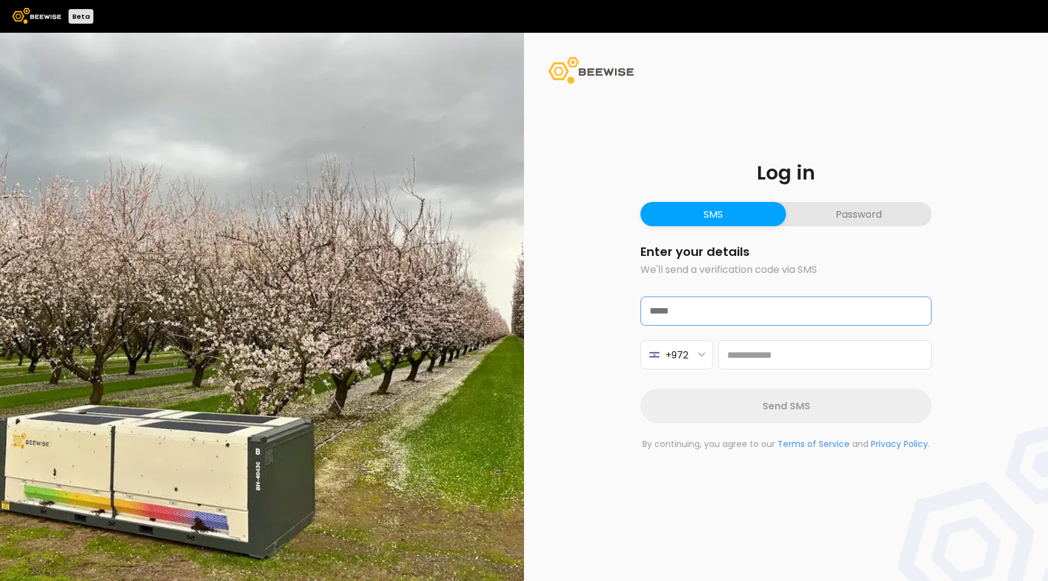
click at [700, 312] on input "email" at bounding box center [786, 311] width 290 height 28
type input "**********"
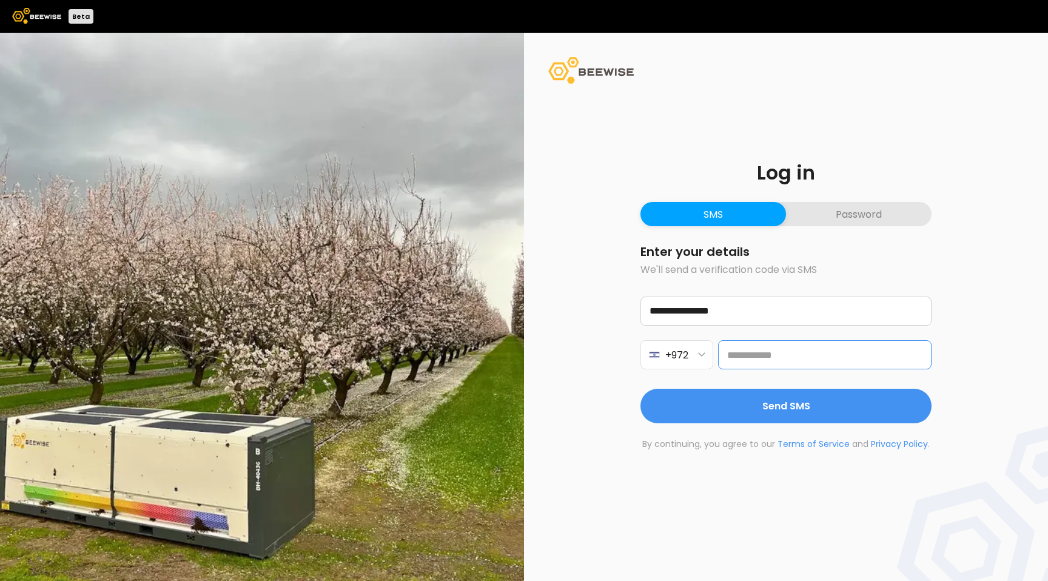
click at [750, 360] on input at bounding box center [824, 354] width 213 height 29
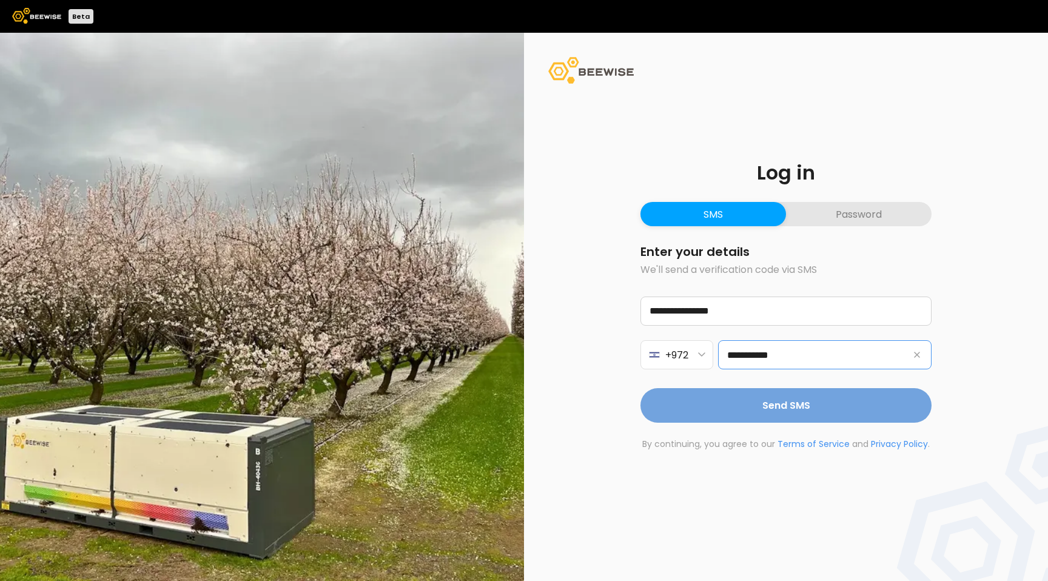
type input "**********"
click at [771, 396] on button "Send SMS" at bounding box center [785, 405] width 291 height 35
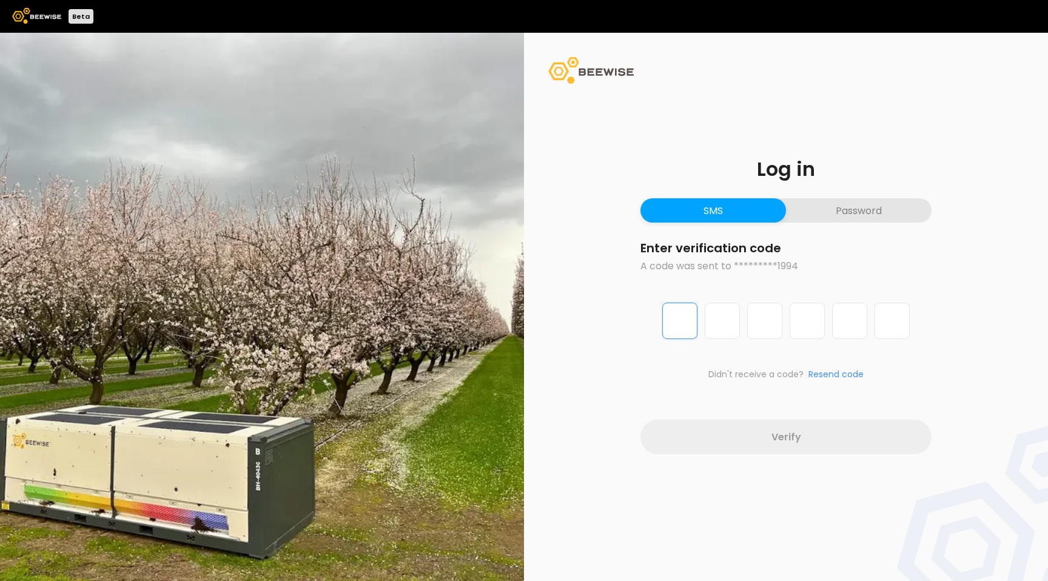
click at [682, 318] on input "Digit 1 of 6" at bounding box center [679, 321] width 35 height 36
type input "*"
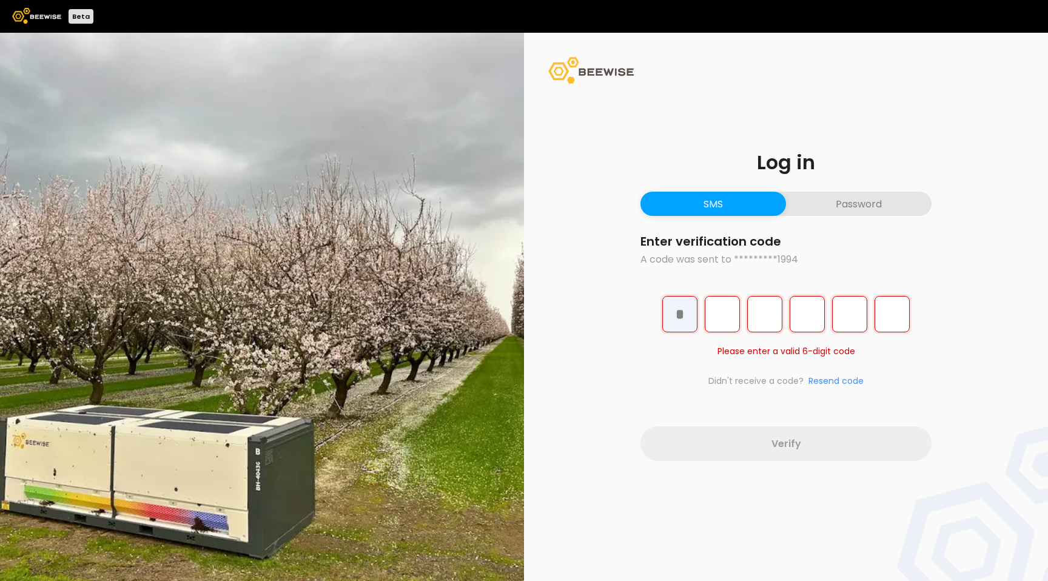
type input "*"
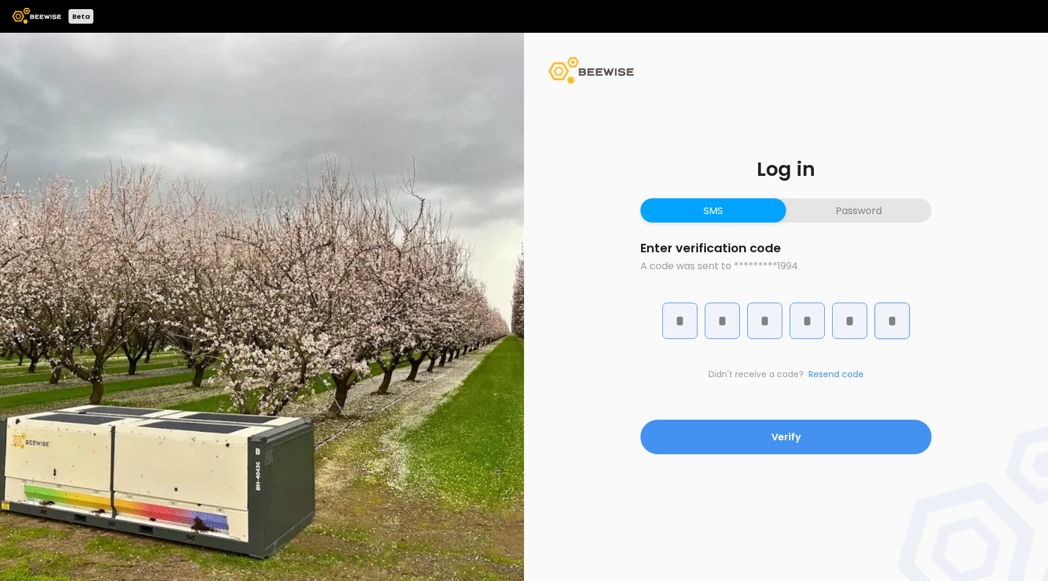
type input "*"
click at [640, 420] on button "Verify" at bounding box center [785, 437] width 291 height 35
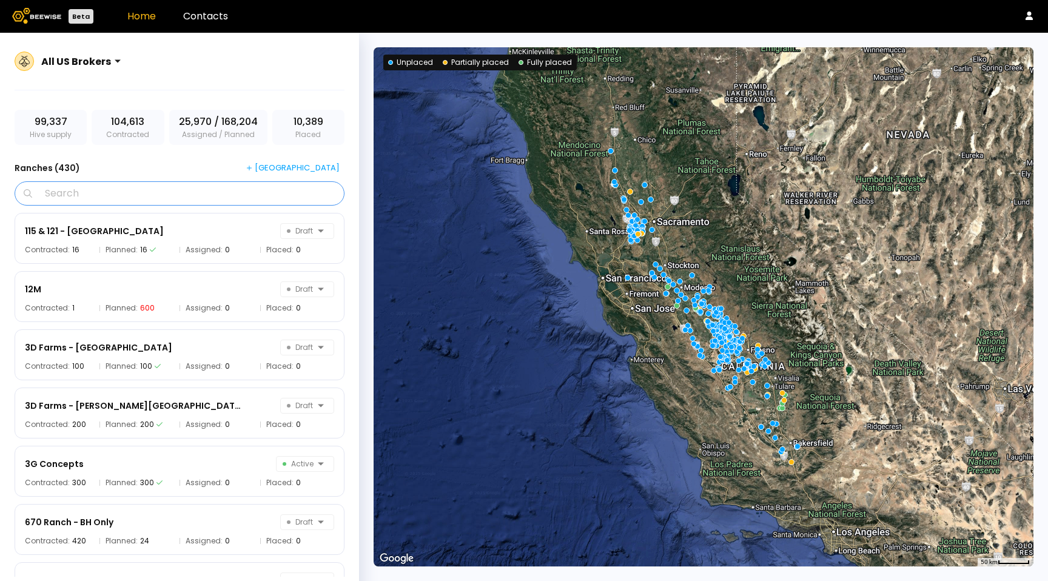
click at [133, 190] on input "Search" at bounding box center [184, 193] width 298 height 23
type input "*"
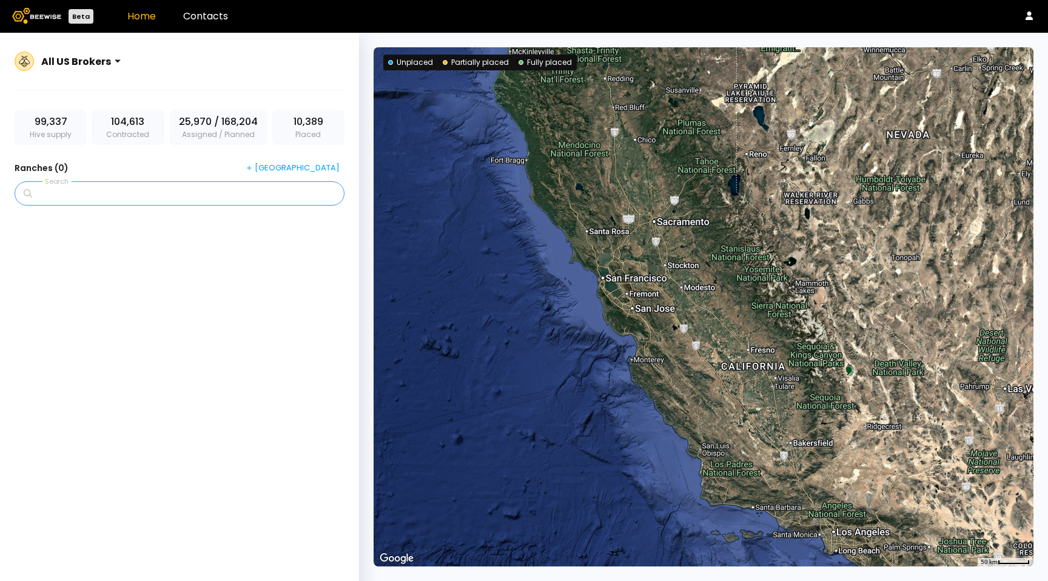
type input "*"
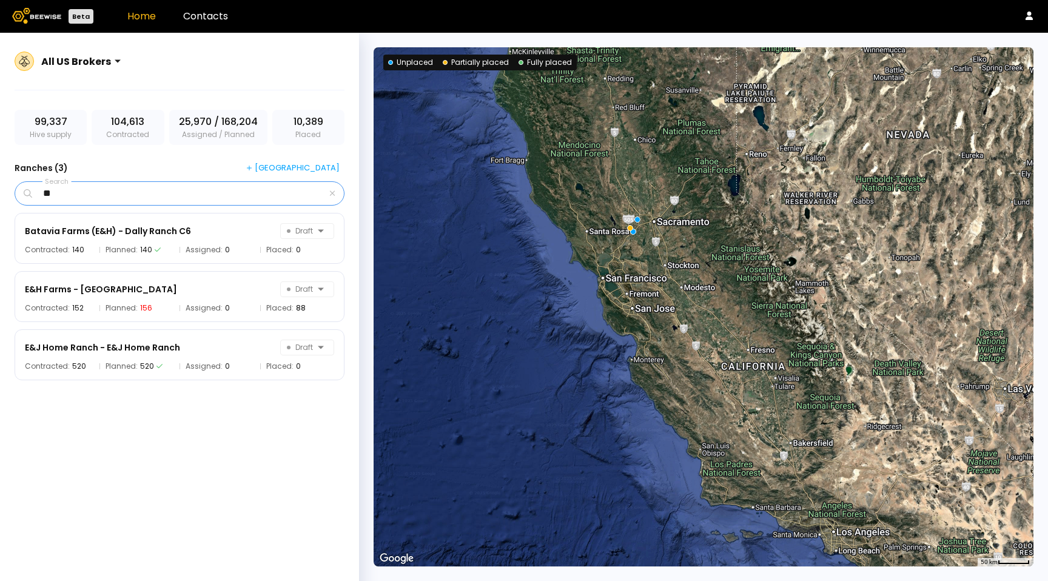
click at [55, 191] on input "**" at bounding box center [181, 193] width 292 height 23
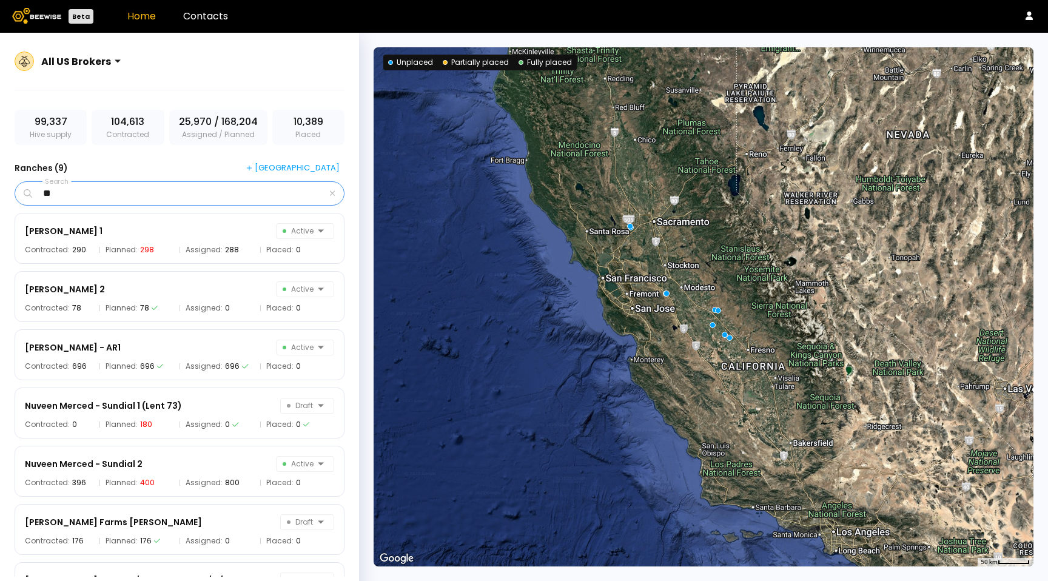
click at [73, 189] on input "**" at bounding box center [181, 193] width 292 height 23
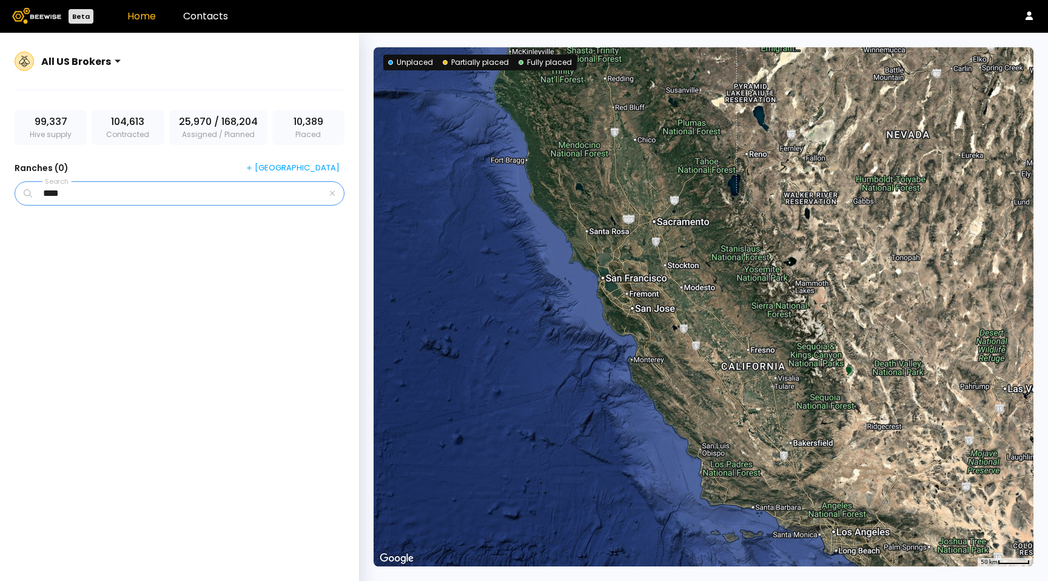
click at [78, 196] on input "****" at bounding box center [181, 193] width 292 height 23
click at [78, 197] on input "****" at bounding box center [181, 193] width 292 height 23
click at [78, 196] on input "****" at bounding box center [181, 193] width 292 height 23
paste input "***"
click at [93, 197] on input "*******" at bounding box center [181, 193] width 292 height 23
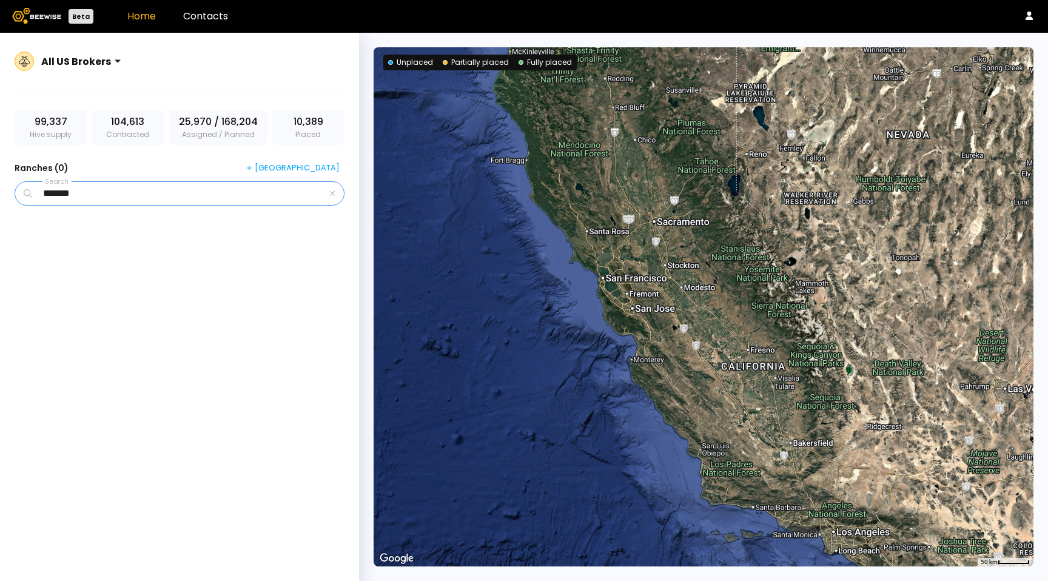
click at [93, 197] on input "*******" at bounding box center [181, 193] width 292 height 23
click at [92, 197] on input "*******" at bounding box center [181, 193] width 292 height 23
type input "*"
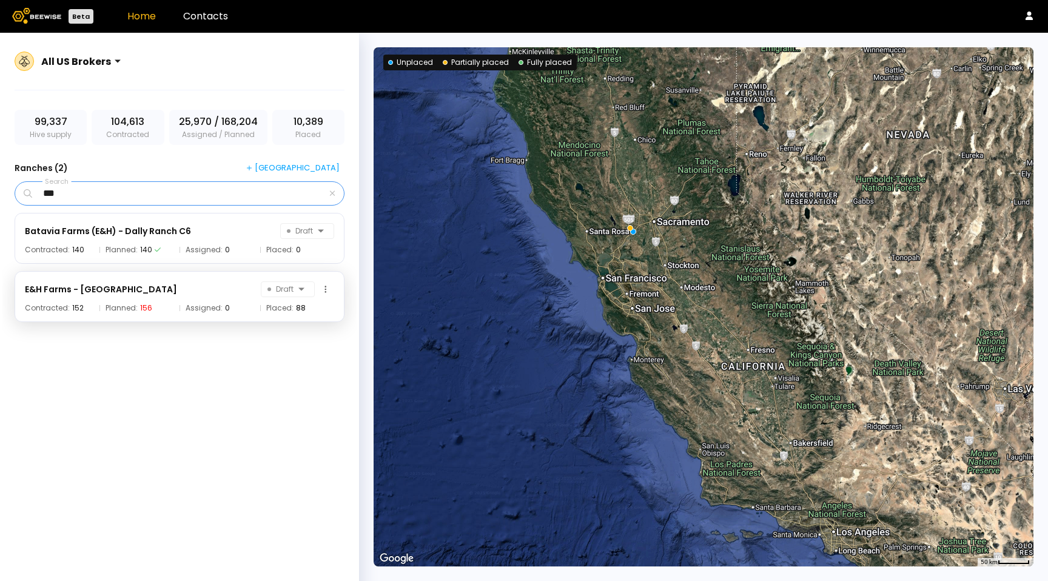
type input "***"
click at [166, 299] on div "E&H Farms - Reidel Ranch Draft Contracted: 152 Planned: 156 Assigned: 0 Placed:…" at bounding box center [180, 296] width 330 height 51
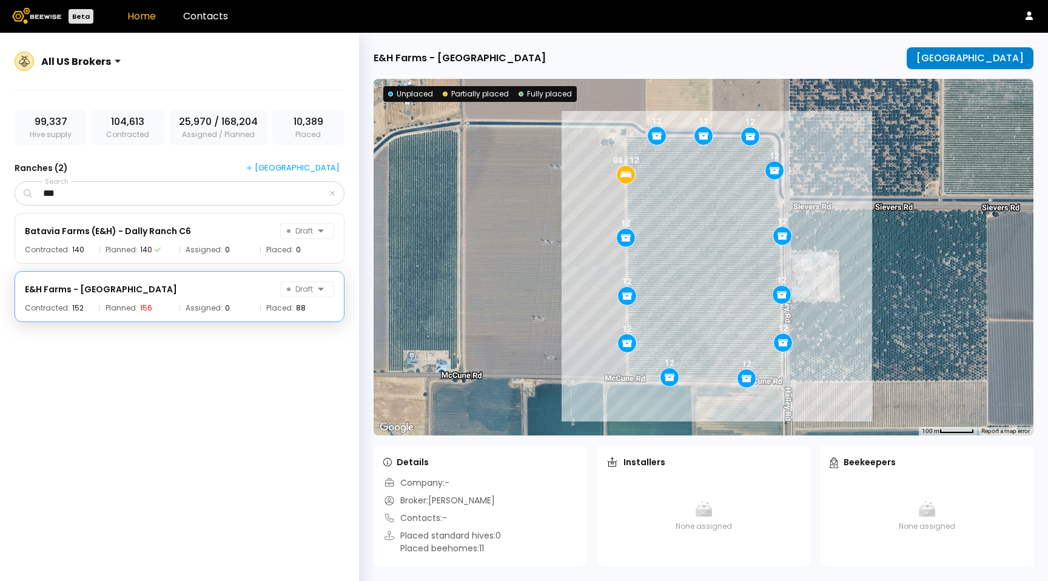
click at [987, 55] on div "Manage Ranch" at bounding box center [969, 58] width 107 height 11
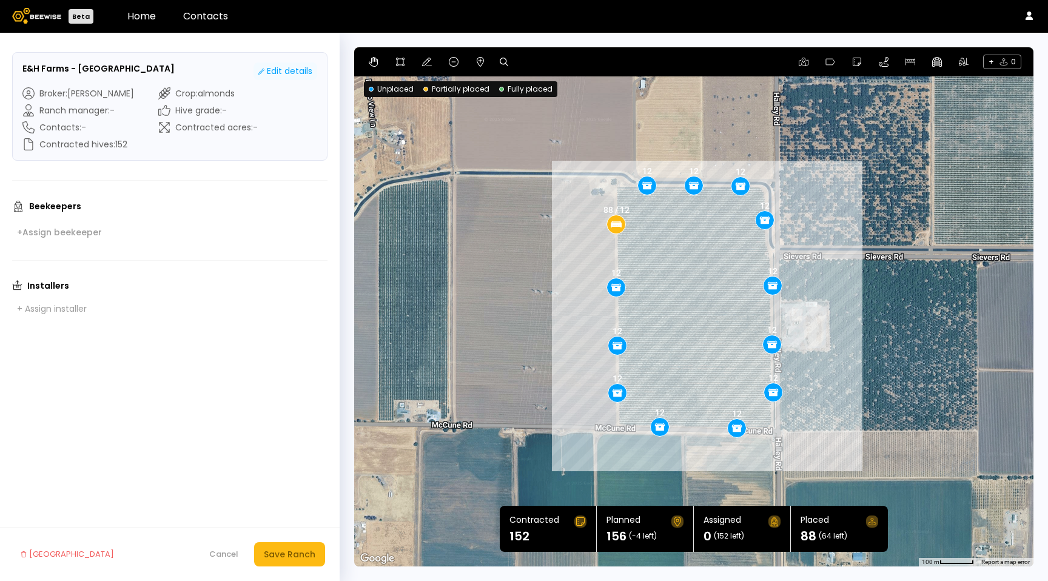
click at [282, 73] on div "Edit details" at bounding box center [285, 71] width 54 height 13
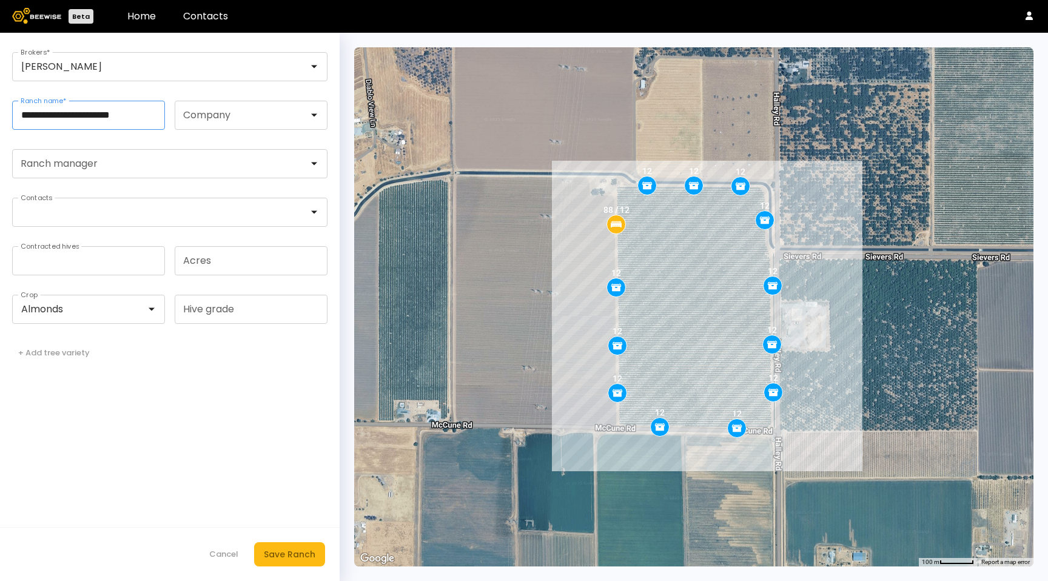
click at [116, 118] on input "**********" at bounding box center [89, 115] width 152 height 28
paste input "text"
drag, startPoint x: 25, startPoint y: 115, endPoint x: 15, endPoint y: 115, distance: 9.7
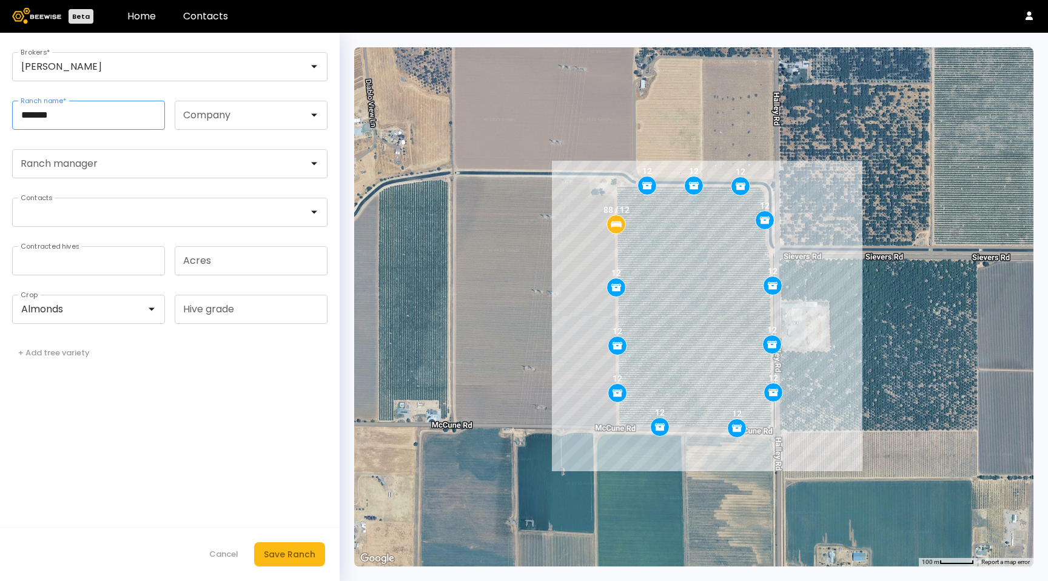
click at [15, 115] on input "*******" at bounding box center [89, 115] width 152 height 28
type input "*******"
click at [282, 550] on div "Save Ranch" at bounding box center [290, 554] width 52 height 13
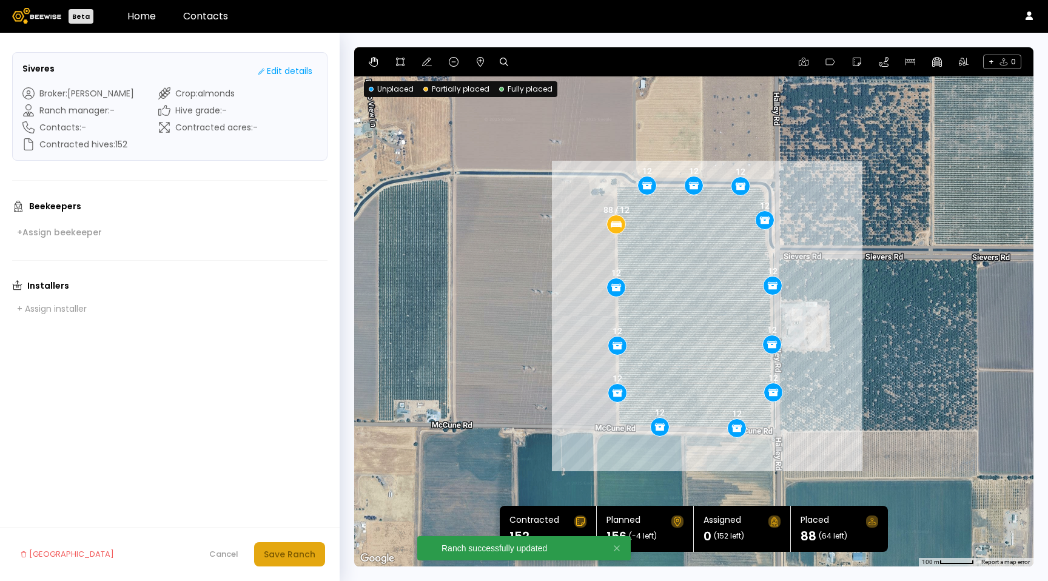
click at [281, 557] on div "Save Ranch" at bounding box center [290, 554] width 52 height 13
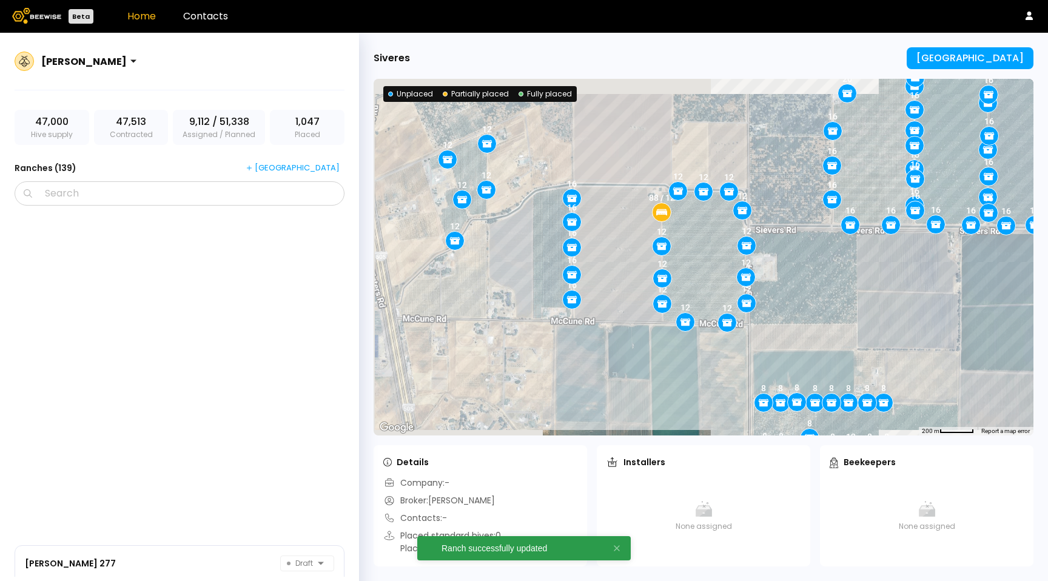
scroll to position [6194, 0]
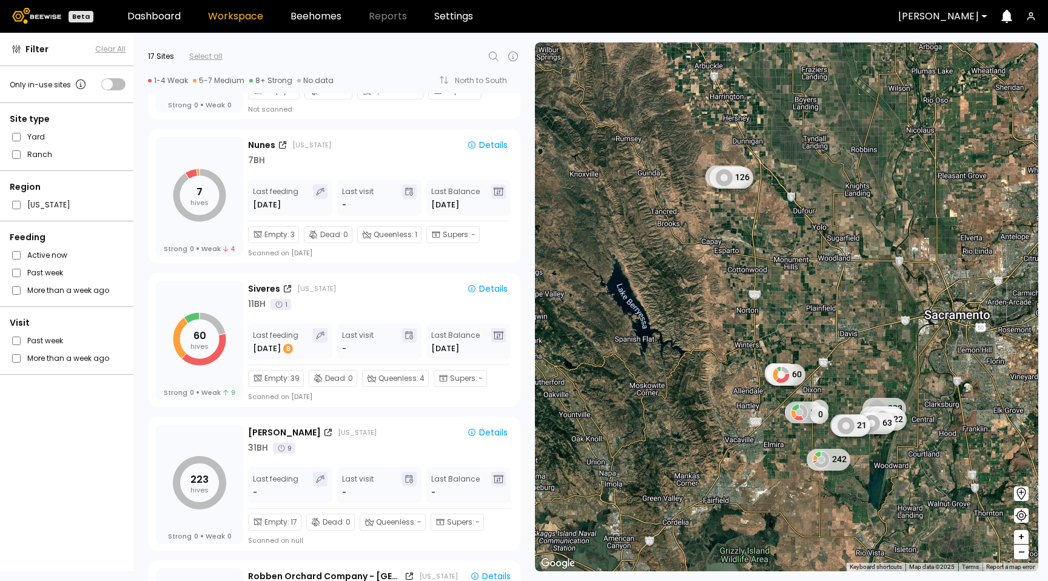
scroll to position [587, 0]
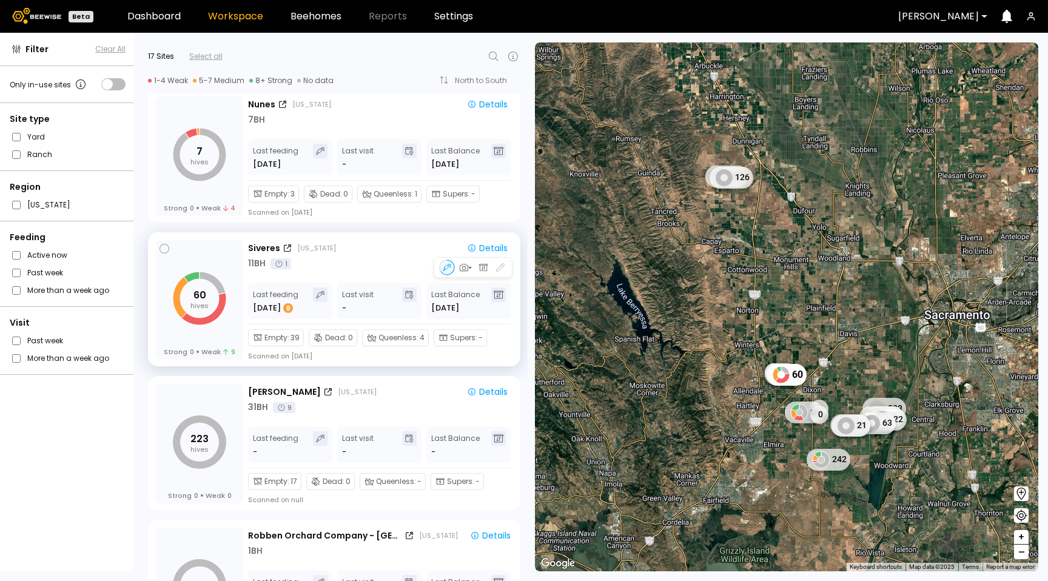
click at [499, 351] on div "Empty : 39 Dead : 0 Queenless : 4 Supers : - Scanned on [DATE]" at bounding box center [379, 342] width 263 height 36
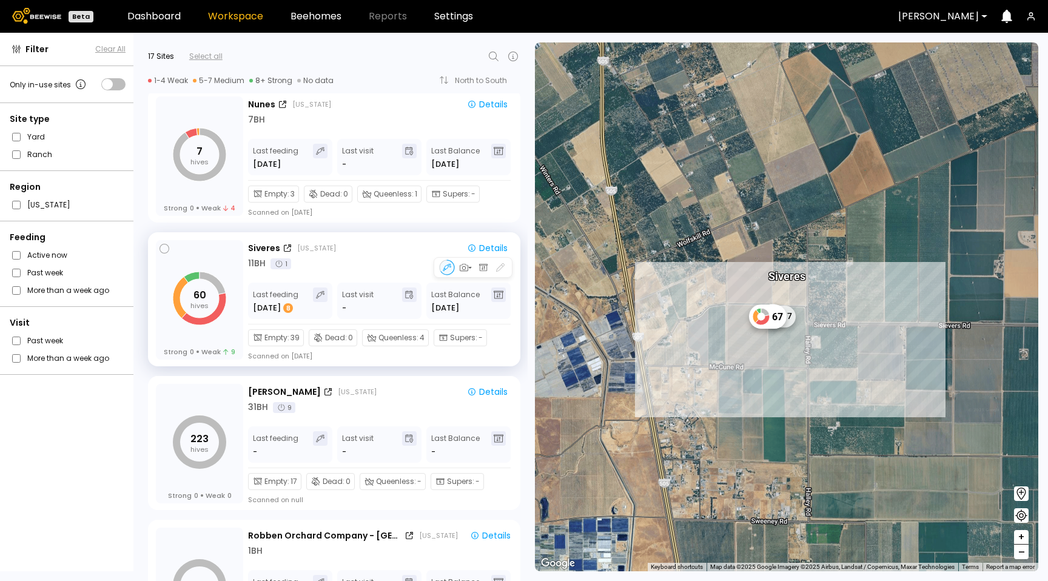
click at [409, 251] on div "Siveres [US_STATE]" at bounding box center [351, 248] width 207 height 13
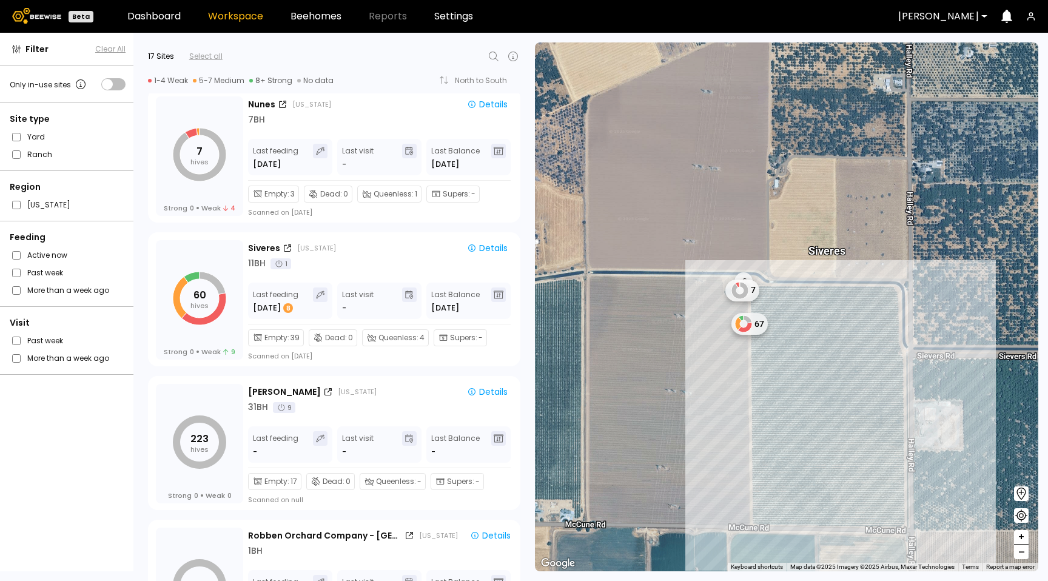
drag, startPoint x: 829, startPoint y: 369, endPoint x: 767, endPoint y: 347, distance: 66.4
click at [828, 369] on div "0 0 7 67 Siveres" at bounding box center [786, 306] width 503 height 529
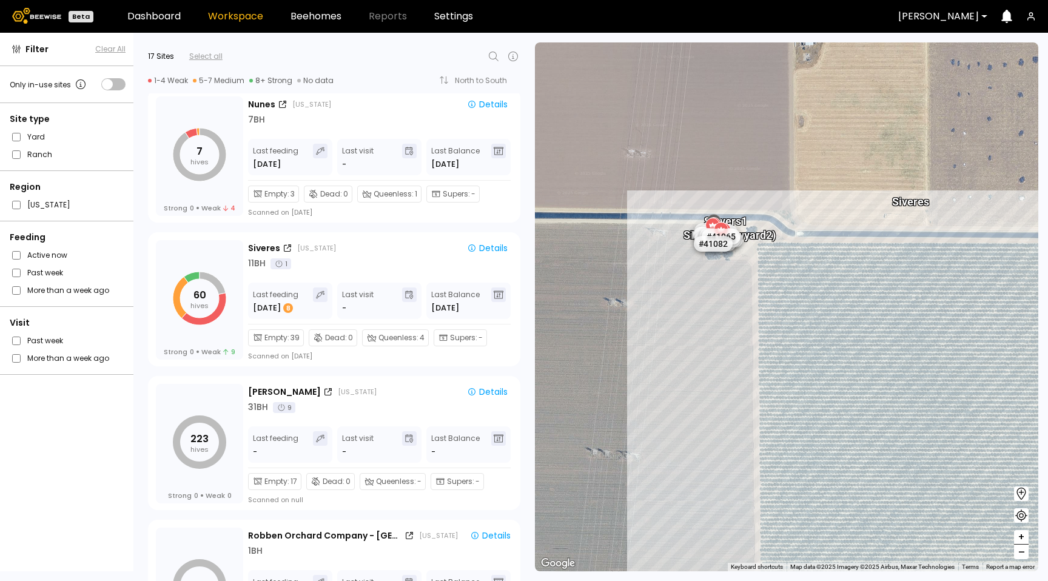
drag, startPoint x: 761, startPoint y: 253, endPoint x: 752, endPoint y: 287, distance: 35.6
click at [775, 293] on div "[PERSON_NAME] 1 [PERSON_NAME] (new yard 2) [PERSON_NAME] Siveres # 41073 # 4103…" at bounding box center [786, 306] width 503 height 529
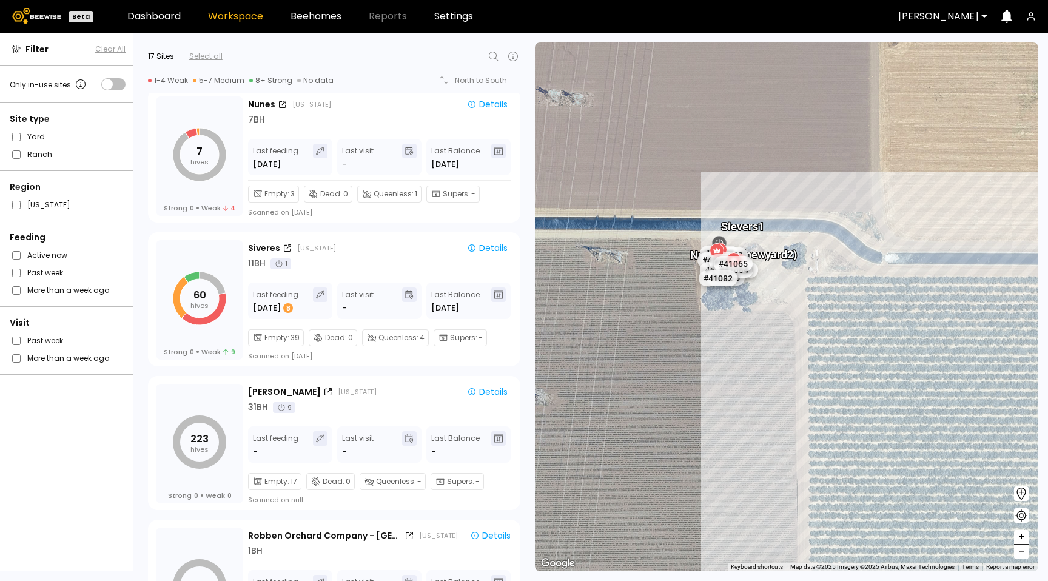
drag, startPoint x: 750, startPoint y: 325, endPoint x: 756, endPoint y: 334, distance: 10.9
click at [757, 335] on div "[PERSON_NAME] 1 [PERSON_NAME] (new yard 2) [PERSON_NAME] # 41073 # 41036 # 4006…" at bounding box center [786, 306] width 503 height 529
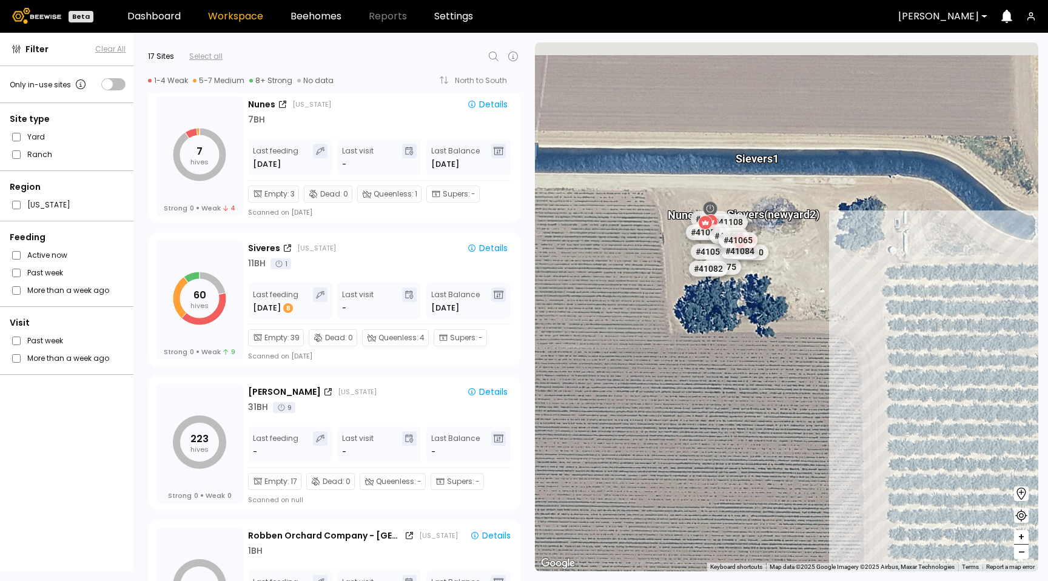
drag, startPoint x: 803, startPoint y: 298, endPoint x: 781, endPoint y: 314, distance: 26.6
click at [813, 321] on div "[PERSON_NAME] 1 [PERSON_NAME] (new yard 2) [PERSON_NAME] # 41073 # 41036 # 4006…" at bounding box center [786, 306] width 503 height 529
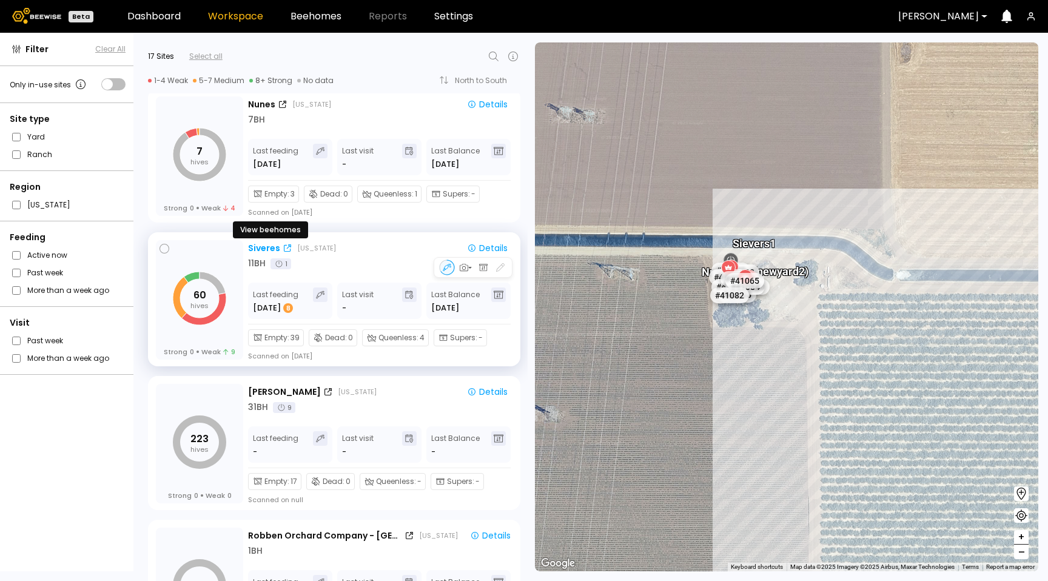
click at [287, 248] on icon at bounding box center [287, 247] width 7 height 7
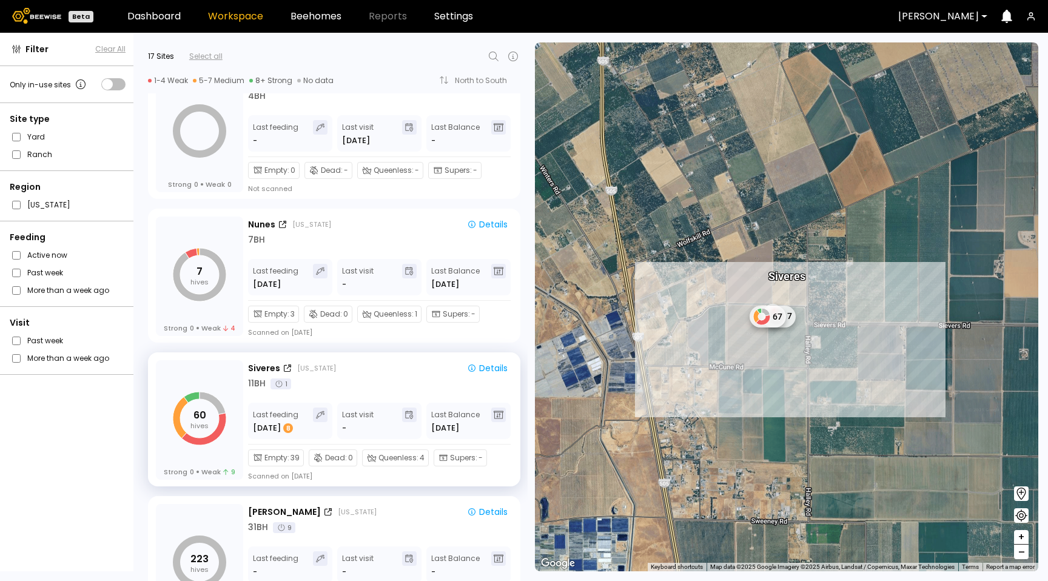
scroll to position [394, 0]
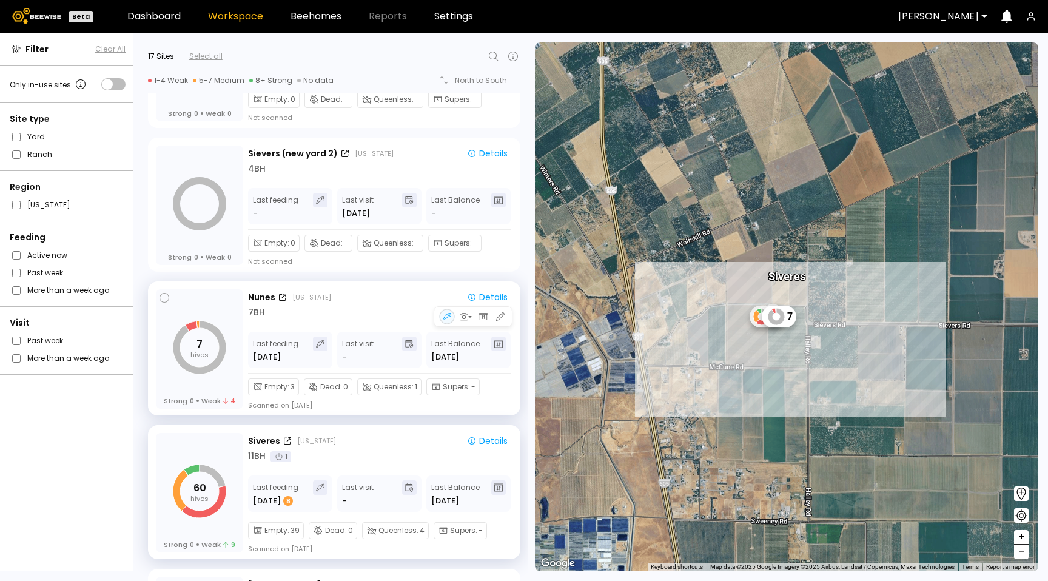
click at [383, 304] on div "[PERSON_NAME] [US_STATE] Details 7 BH" at bounding box center [380, 305] width 264 height 29
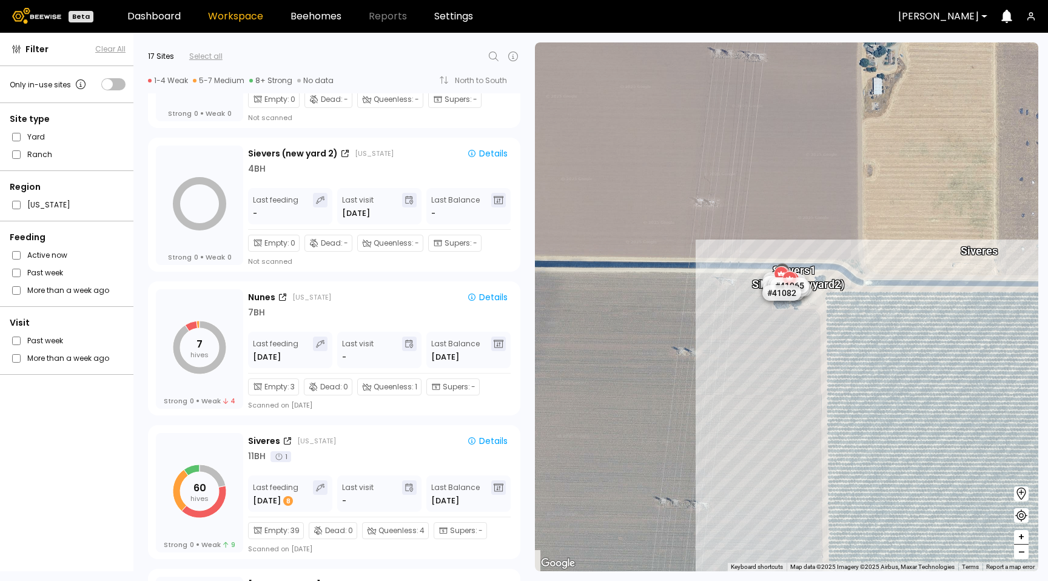
drag, startPoint x: 631, startPoint y: 300, endPoint x: 623, endPoint y: 280, distance: 21.7
click at [623, 280] on div "[PERSON_NAME] 1 [PERSON_NAME] (new yard 2) [PERSON_NAME] Siveres # 41073 # 4103…" at bounding box center [786, 306] width 503 height 529
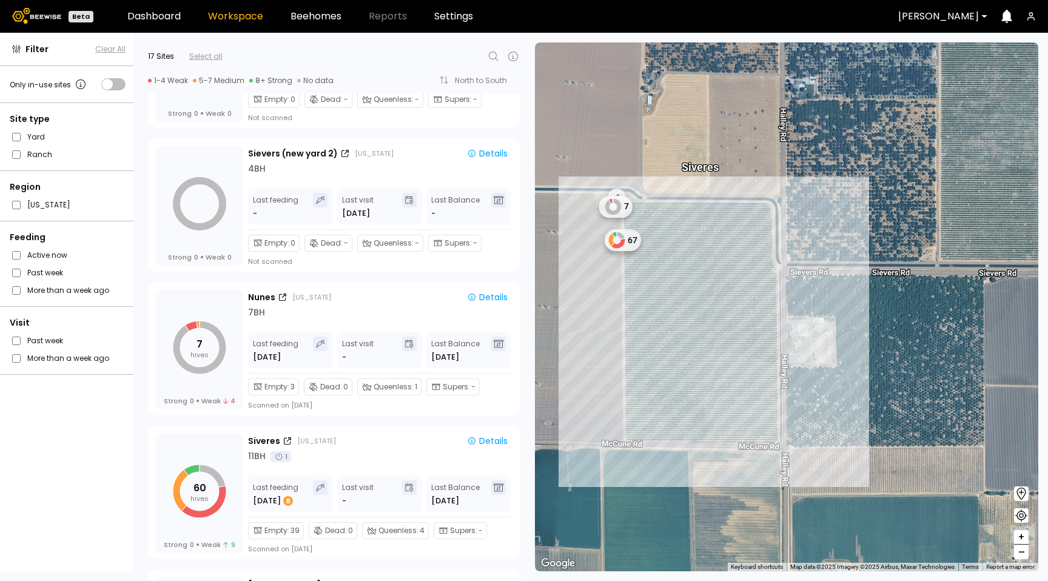
drag, startPoint x: 883, startPoint y: 241, endPoint x: 802, endPoint y: 176, distance: 104.4
click at [802, 176] on div "0 0 7 Siveres 67" at bounding box center [786, 306] width 503 height 529
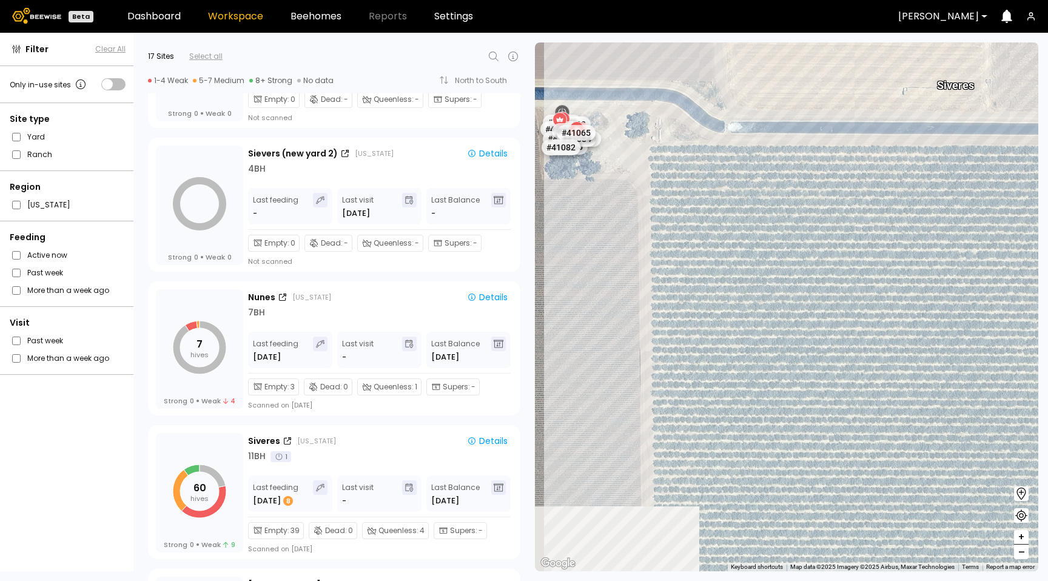
drag, startPoint x: 701, startPoint y: 254, endPoint x: 929, endPoint y: 263, distance: 228.2
click at [938, 266] on div "# 41073 # 41036 # 40069 # 40345 # 40113 # 40736 # 40306 # 40702 # 41140 # 40200…" at bounding box center [786, 306] width 503 height 529
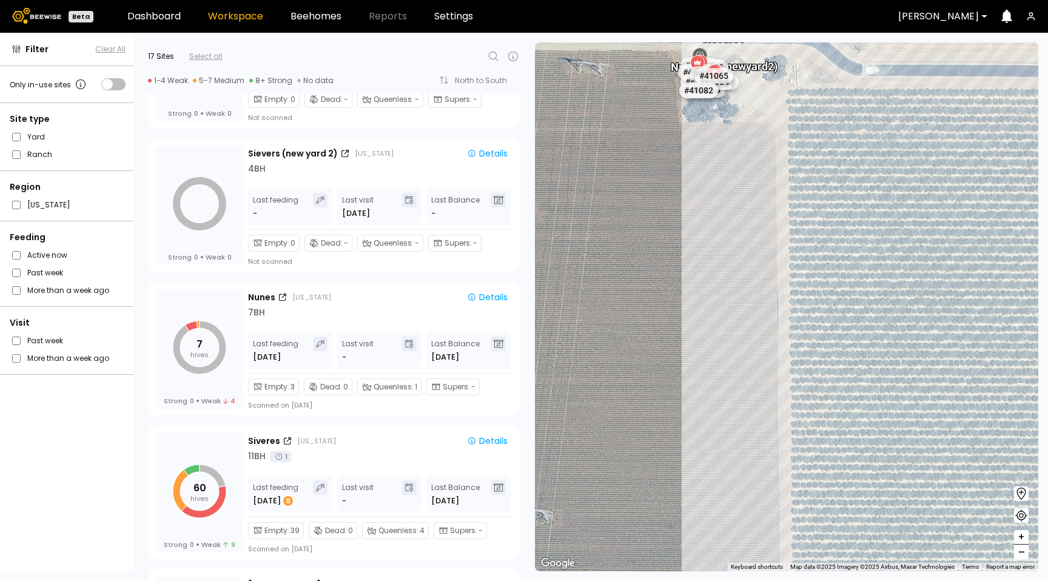
drag, startPoint x: 795, startPoint y: 182, endPoint x: 828, endPoint y: 170, distance: 35.5
click at [828, 170] on div "# 41073 # 41036 # 40069 # 40345 # 40113 # 40736 # 40306 # 40702 # 41140 # 40200…" at bounding box center [786, 306] width 503 height 529
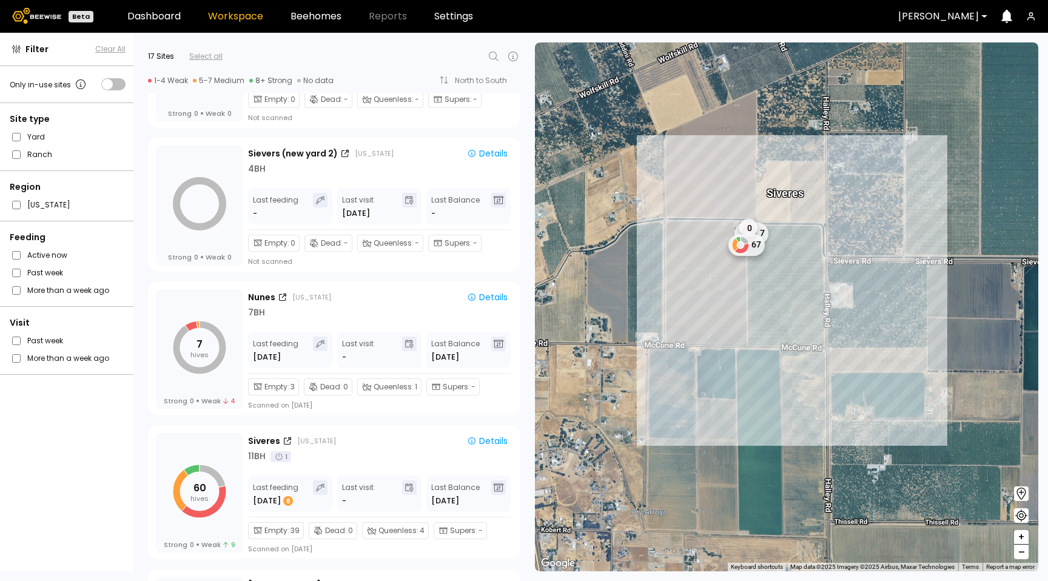
drag, startPoint x: 689, startPoint y: 196, endPoint x: 644, endPoint y: 241, distance: 63.9
click at [630, 232] on div "0 7 67 Drop name: 2 BH IDs: BH- 41039 BH- 41057 BH- 41059 BH- 41060 BH- 41062 B…" at bounding box center [786, 306] width 503 height 529
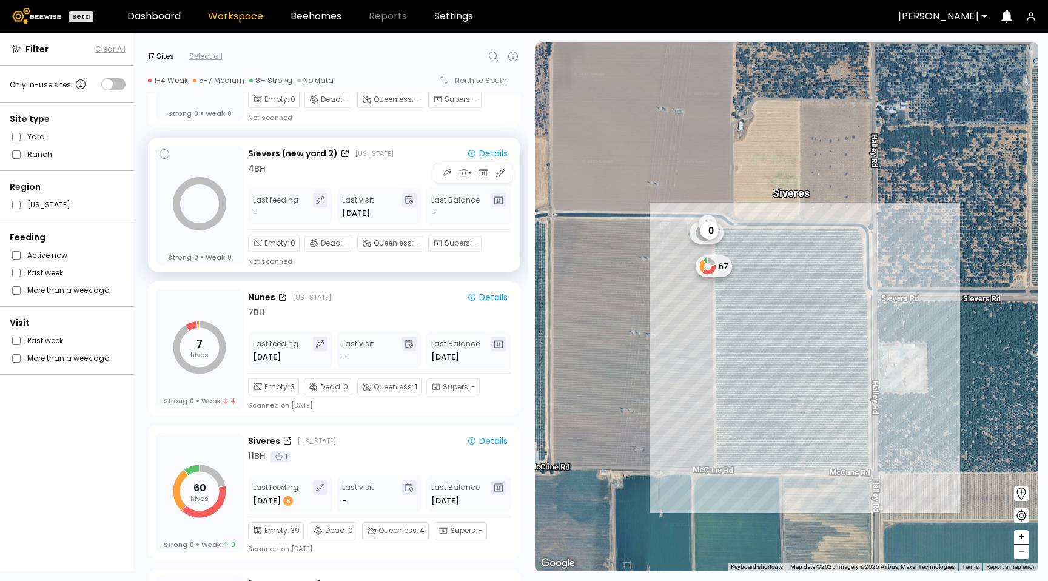
click at [400, 169] on div "4 BH" at bounding box center [380, 169] width 264 height 13
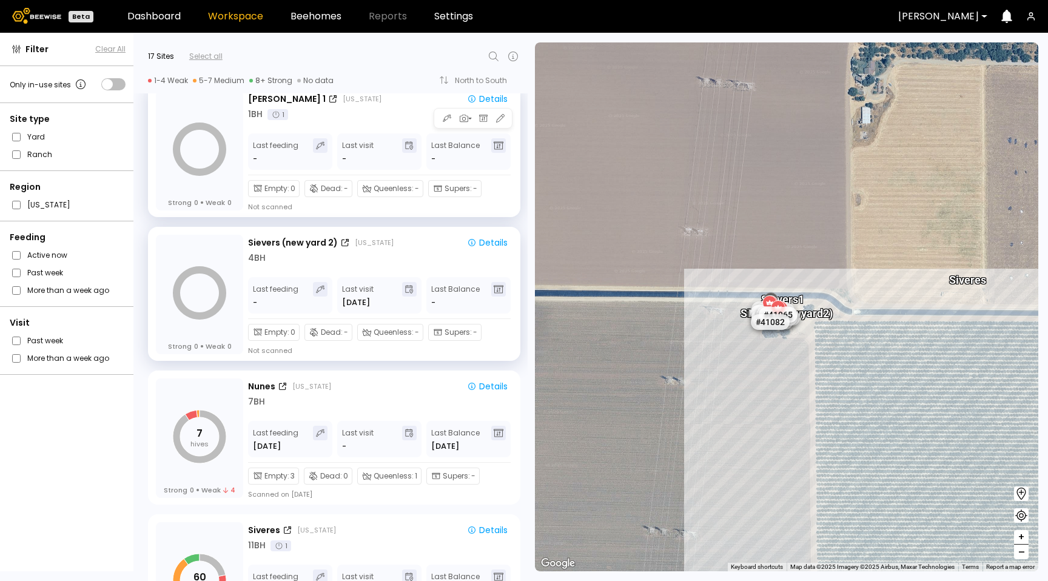
scroll to position [308, 0]
click at [345, 110] on div "1 BH 1" at bounding box center [380, 112] width 264 height 13
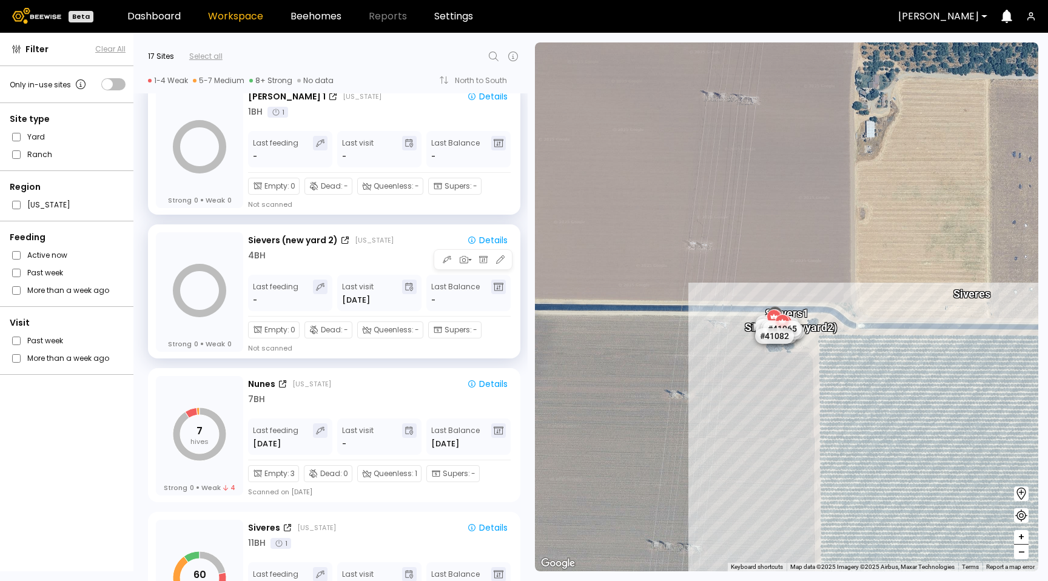
scroll to position [346, 0]
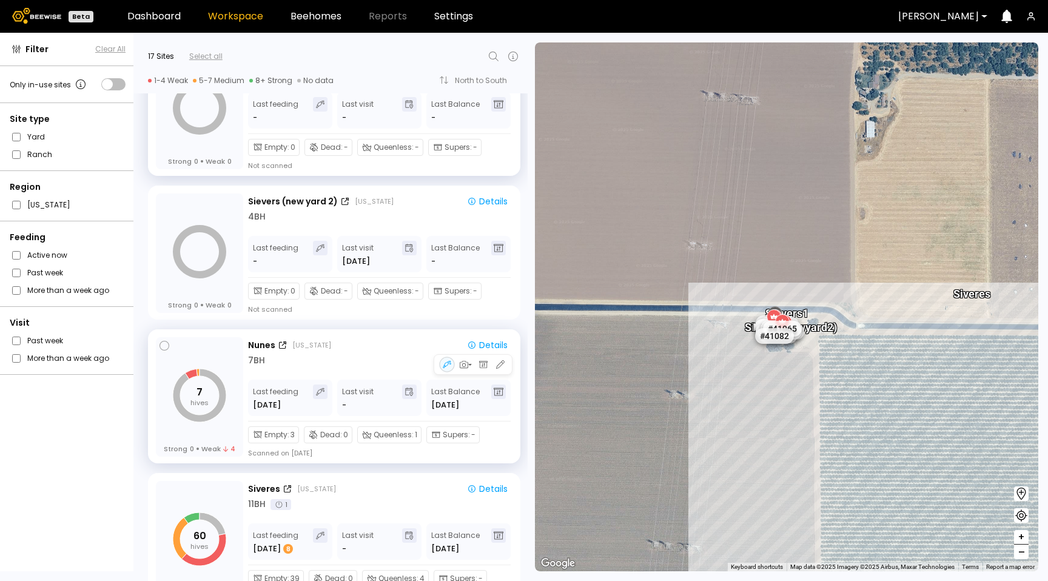
click at [368, 371] on div "Nunes California Details 7 BH Last feeding Oct 8 Last visit - Last Balance Sep …" at bounding box center [380, 397] width 264 height 121
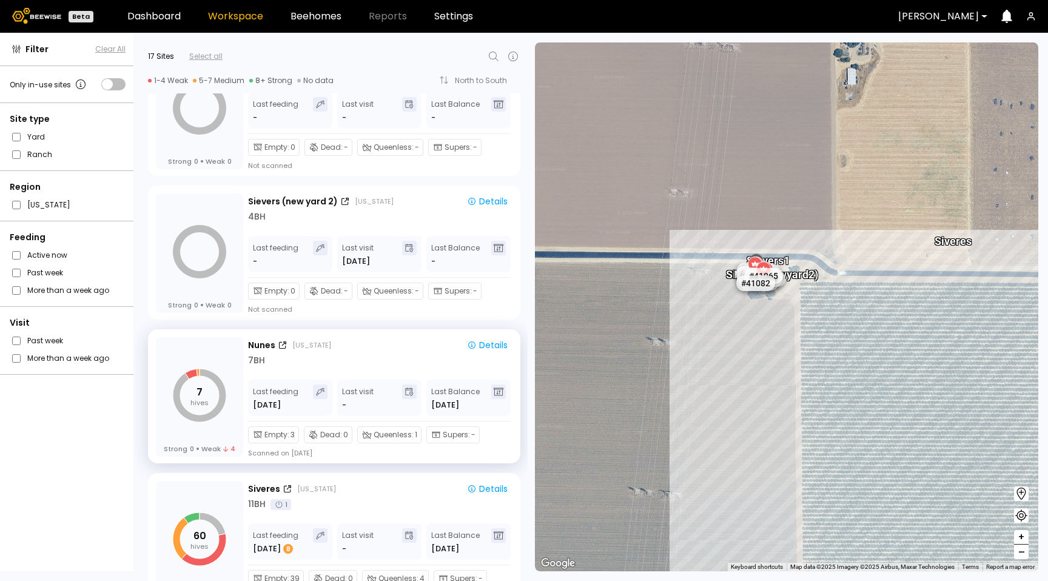
drag, startPoint x: 782, startPoint y: 411, endPoint x: 725, endPoint y: 358, distance: 77.2
click at [728, 365] on div "Sievers (new yard 2) Nunes Sievers 1 Siveres # 41073 # 41036 # 40069 # 40345 # …" at bounding box center [786, 306] width 503 height 529
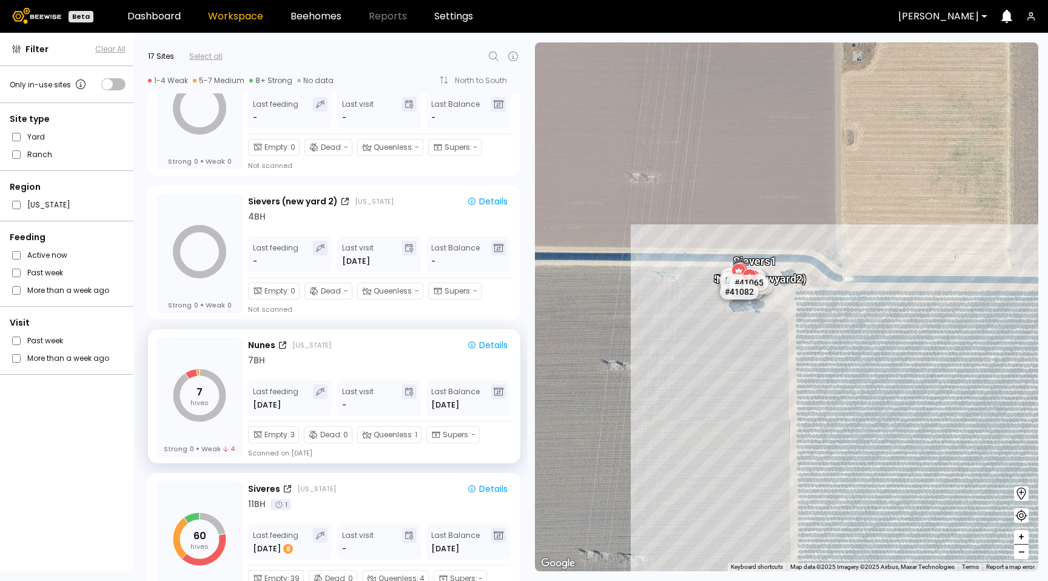
drag, startPoint x: 796, startPoint y: 300, endPoint x: 730, endPoint y: 310, distance: 67.4
click at [790, 317] on div "Sievers (new yard 2) Nunes Sievers 1 # 41073 # 41036 # 40069 # 40345 # 40113 # …" at bounding box center [786, 306] width 503 height 529
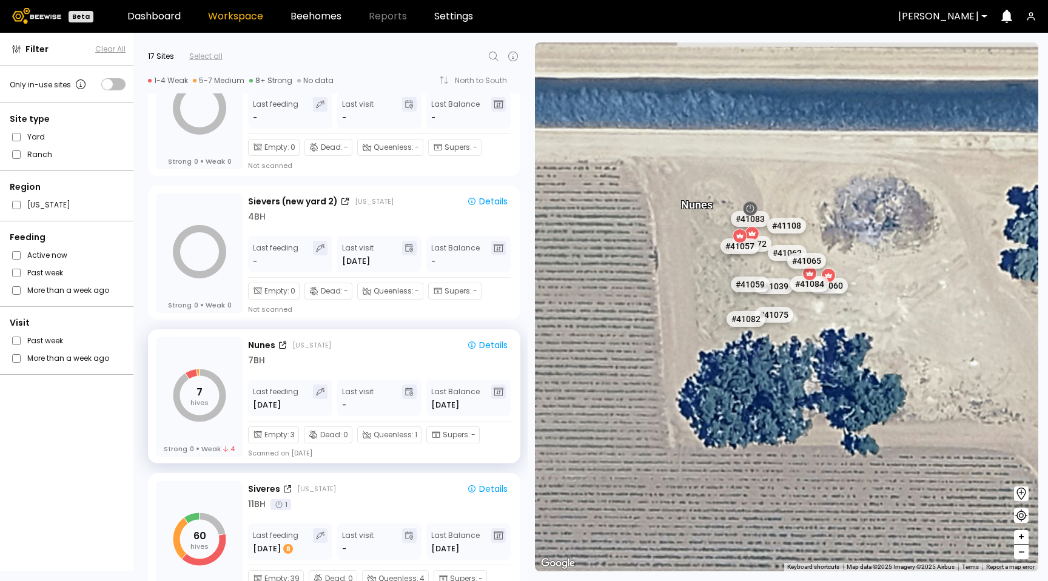
drag, startPoint x: 916, startPoint y: 299, endPoint x: 675, endPoint y: 437, distance: 278.2
click at [675, 437] on div "Nunes # 41073 # 41036 # 40069 # 40345 # 40113 # 40736 # 40306 # 40702 # 41140 #…" at bounding box center [786, 306] width 503 height 529
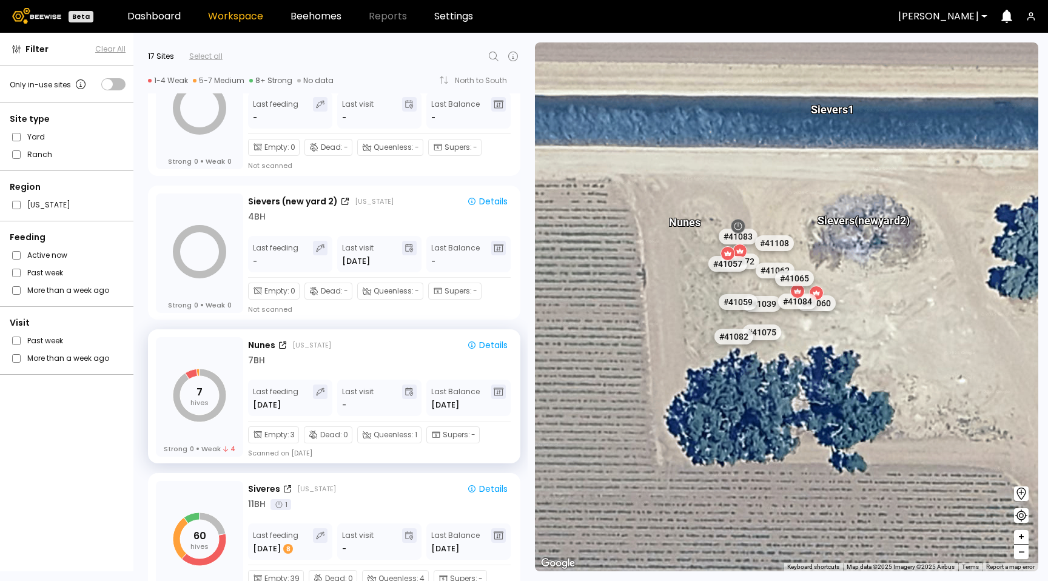
drag, startPoint x: 905, startPoint y: 254, endPoint x: 857, endPoint y: 331, distance: 90.2
click at [857, 331] on div "Nunes # 41073 # 41036 # 40069 # 40345 # 40113 # 40736 # 40306 # 40702 # 41140 #…" at bounding box center [786, 306] width 503 height 529
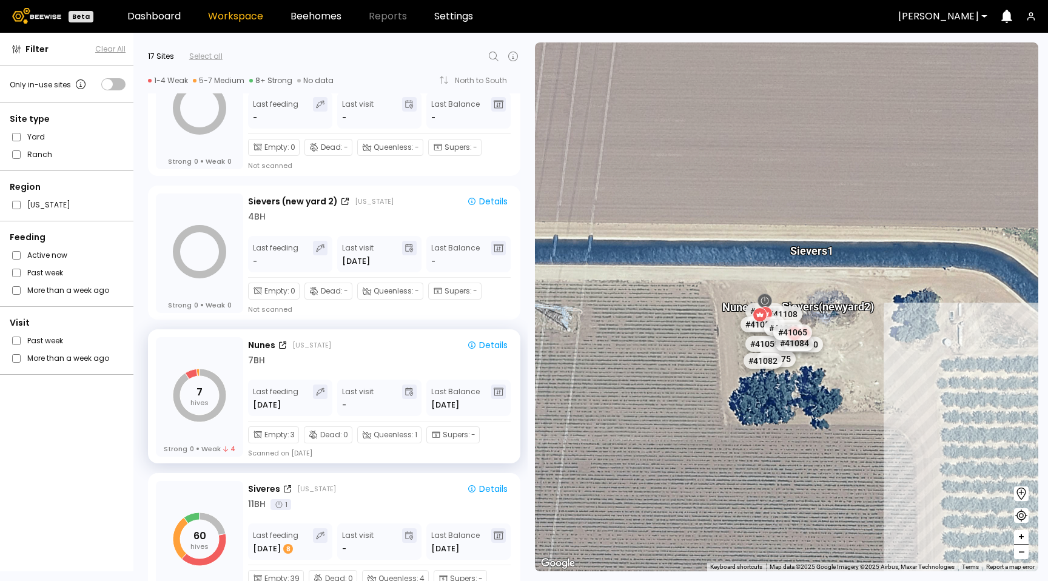
drag, startPoint x: 1003, startPoint y: 295, endPoint x: 993, endPoint y: 284, distance: 15.1
click at [993, 284] on div "Nunes # 41073 # 41036 # 40069 # 40345 # 40113 # 40736 # 40306 # 40702 # 41140 #…" at bounding box center [786, 306] width 503 height 529
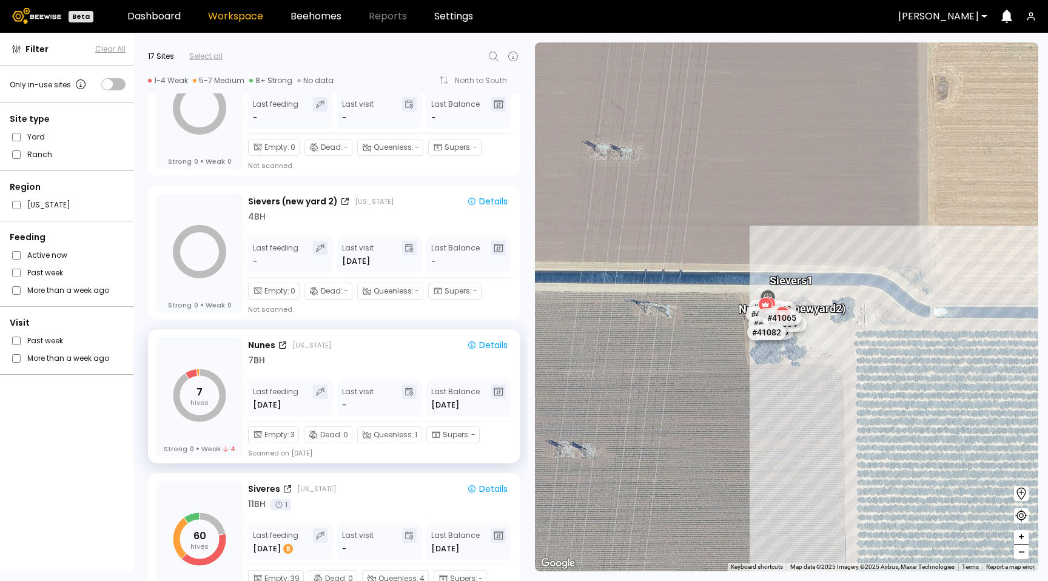
drag, startPoint x: 933, startPoint y: 267, endPoint x: 822, endPoint y: 278, distance: 111.5
click at [822, 278] on div "Nunes # 41073 # 41036 # 40069 # 40345 # 40113 # 40736 # 40306 # 40702 # 41140 #…" at bounding box center [786, 306] width 503 height 529
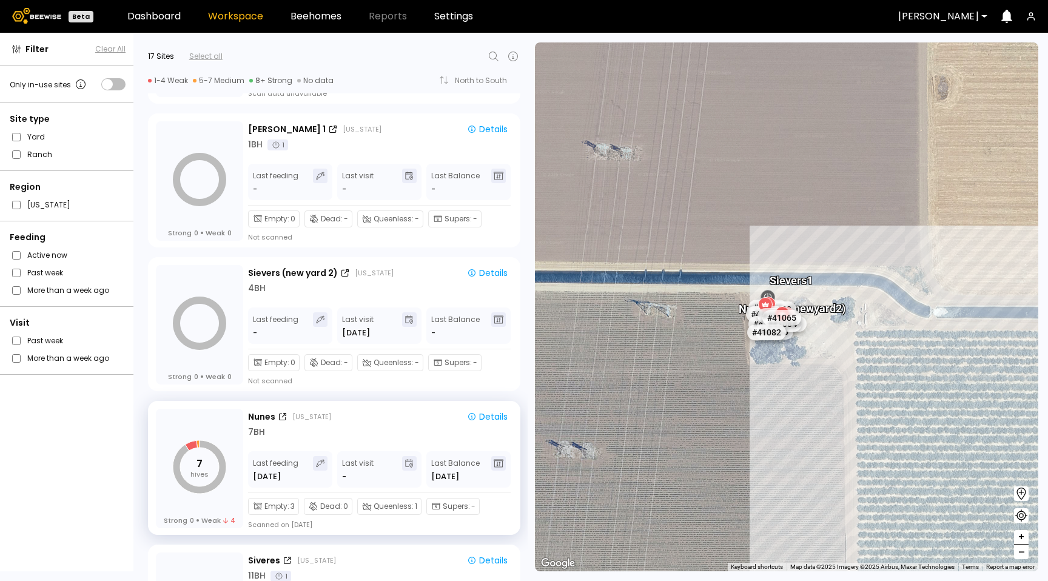
scroll to position [274, 0]
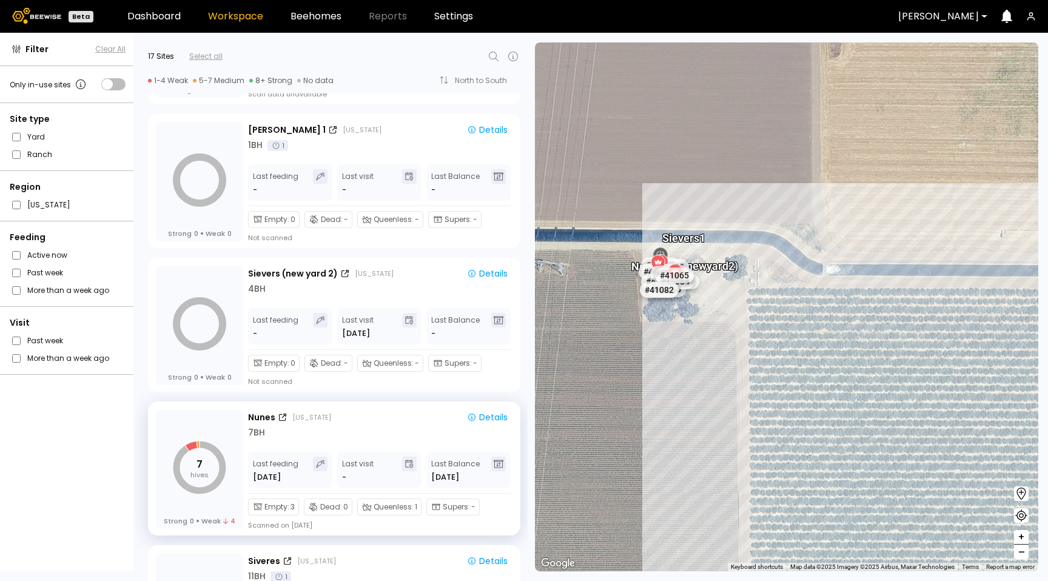
drag, startPoint x: 954, startPoint y: 267, endPoint x: 856, endPoint y: 227, distance: 106.3
click at [856, 227] on div "Nunes # 41073 # 41036 # 40069 # 40345 # 40113 # 40736 # 40306 # 40702 # 41140 #…" at bounding box center [786, 306] width 503 height 529
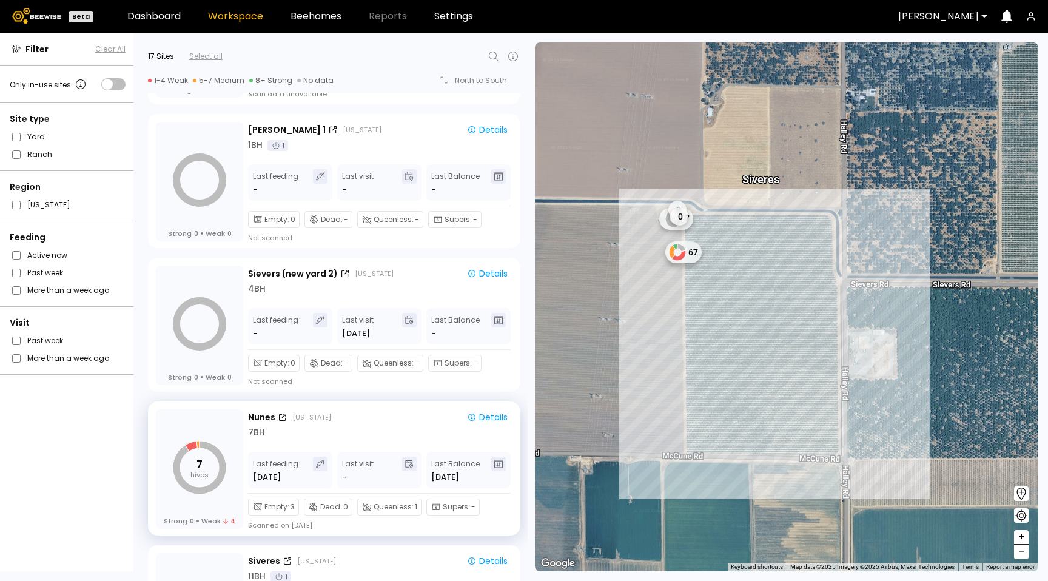
drag, startPoint x: 897, startPoint y: 429, endPoint x: 740, endPoint y: 329, distance: 185.9
click at [740, 329] on div "7 0 0 67 Siveres" at bounding box center [786, 306] width 503 height 529
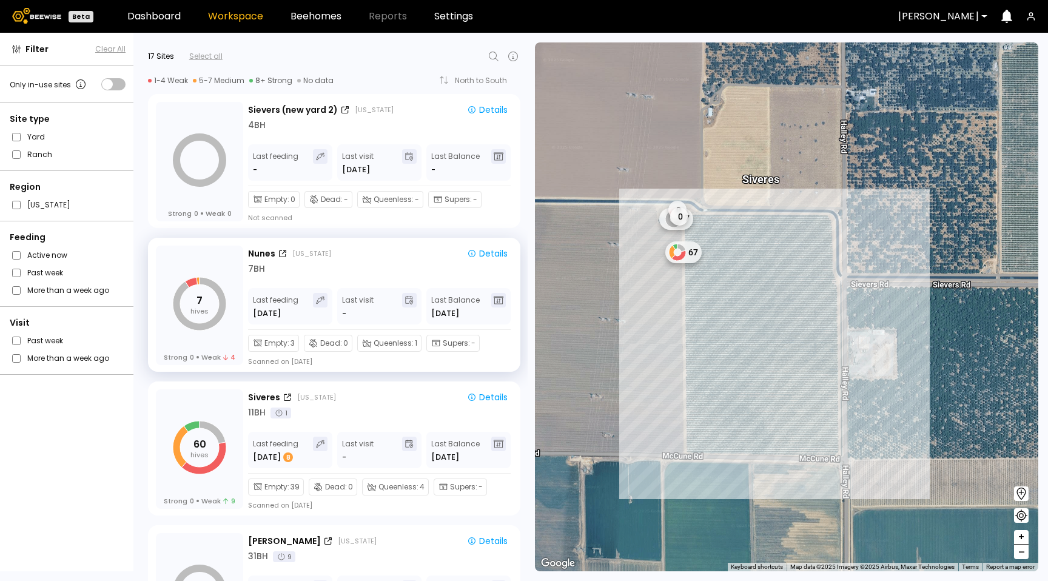
scroll to position [473, 0]
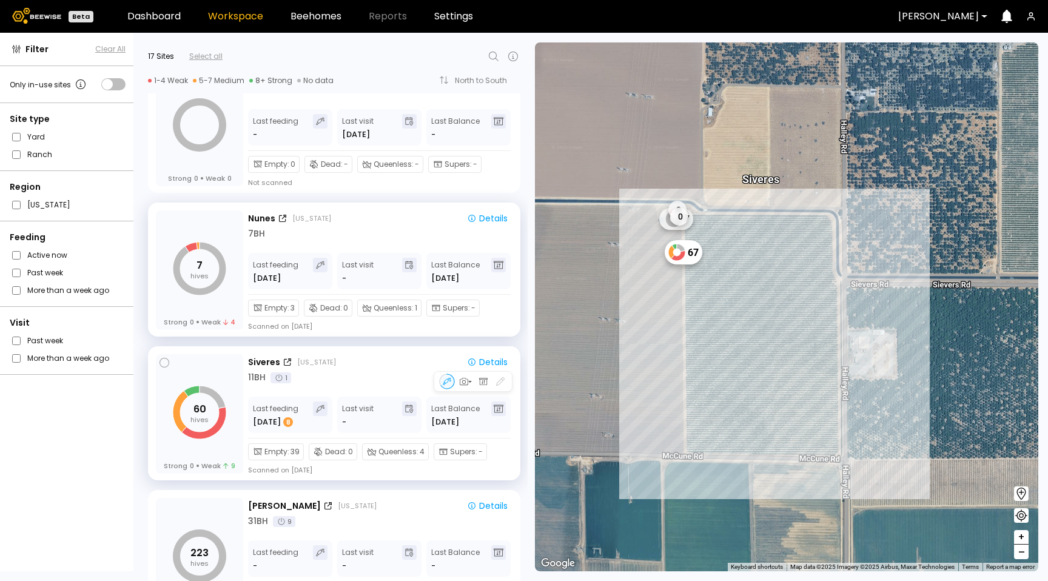
click at [405, 392] on div "Siveres California Details 11 BH 1 Last feeding Oct 8 8 Last visit - Last Balan…" at bounding box center [380, 414] width 264 height 121
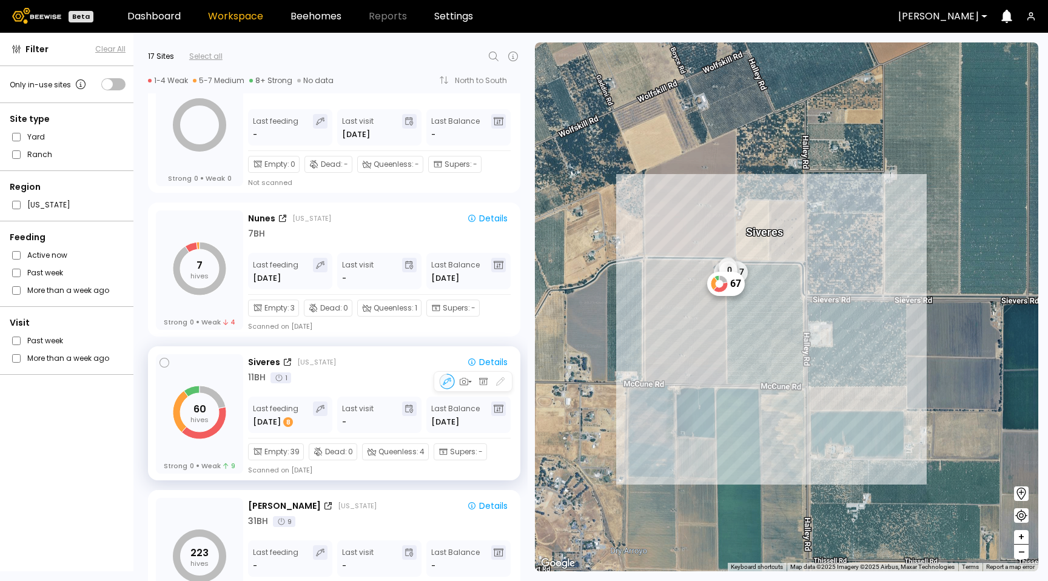
click at [362, 379] on div "11 BH 1" at bounding box center [380, 377] width 264 height 13
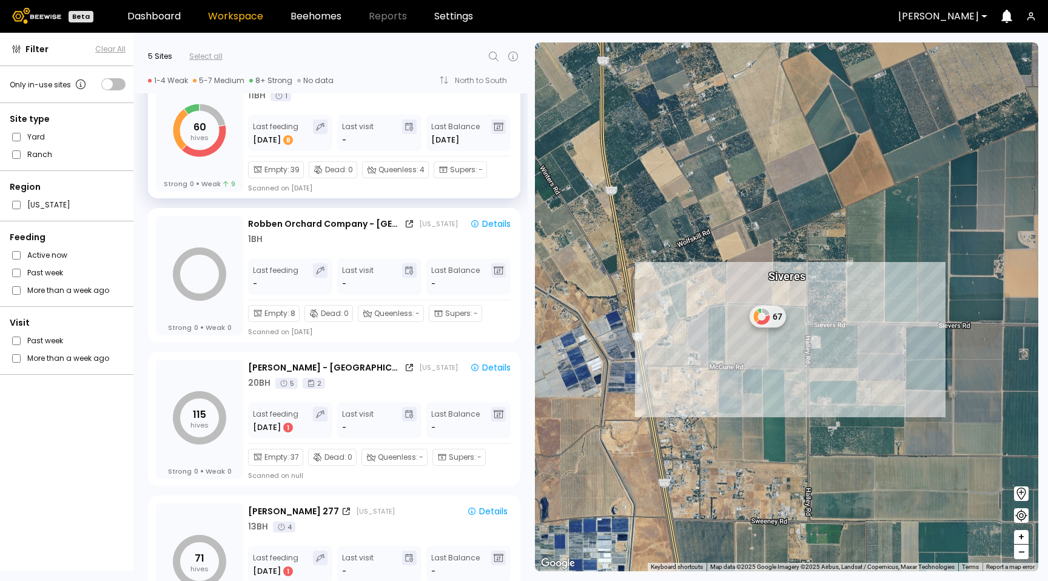
scroll to position [0, 0]
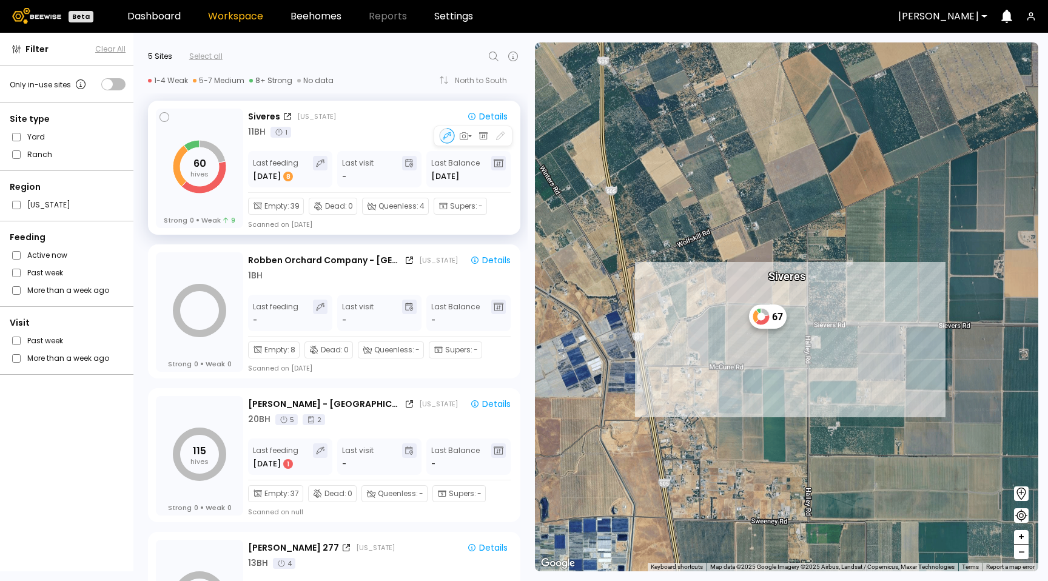
click at [381, 117] on div "Siveres California" at bounding box center [351, 116] width 207 height 13
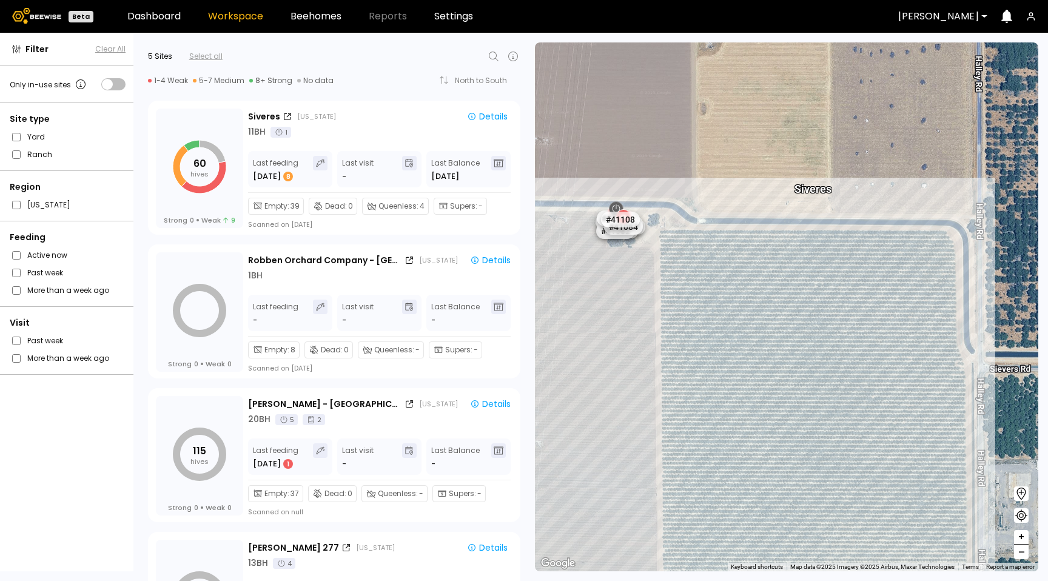
drag, startPoint x: 690, startPoint y: 239, endPoint x: 852, endPoint y: 386, distance: 219.4
click at [852, 387] on div "Siveres # 40016 # 40069 # 40071 # 40113 # 40190 # 40203 # 40209 # 40239 # 40273…" at bounding box center [786, 306] width 503 height 529
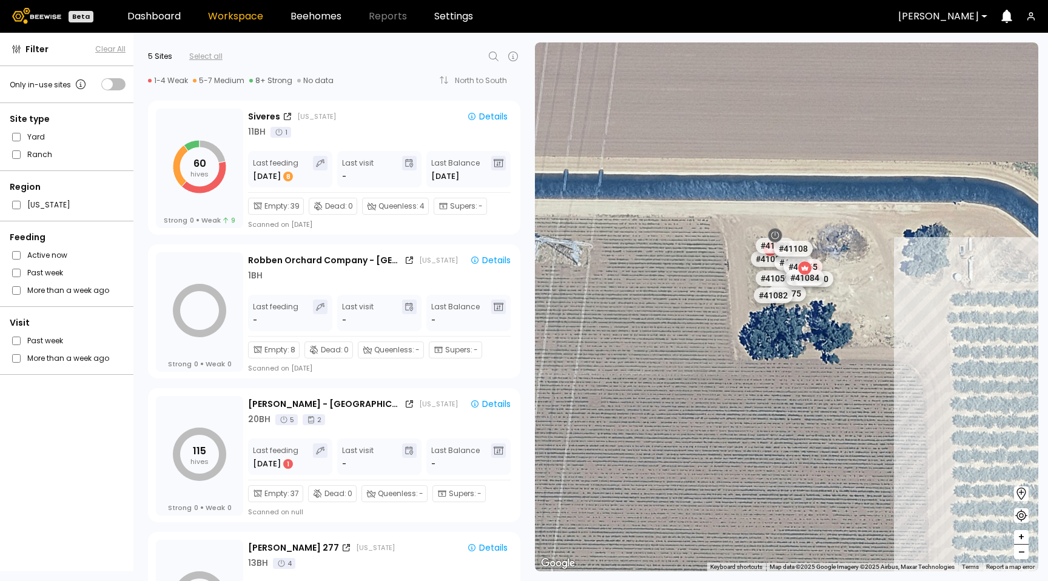
drag, startPoint x: 726, startPoint y: 228, endPoint x: 860, endPoint y: 258, distance: 137.4
click at [875, 249] on div "# 40016 # 40069 # 40071 # 40113 # 40190 # 40203 # 40209 # 40239 # 40273 # 40297…" at bounding box center [786, 306] width 503 height 529
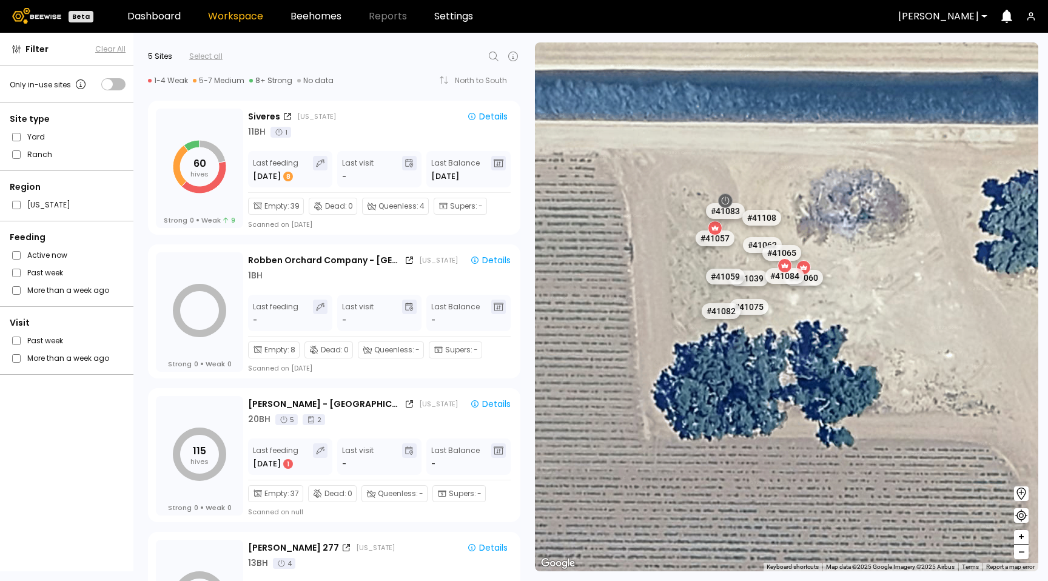
drag, startPoint x: 839, startPoint y: 218, endPoint x: 920, endPoint y: 237, distance: 82.8
click at [921, 237] on div "# 40016 # 40069 # 40071 # 40113 # 40190 # 40203 # 40209 # 40239 # 40273 # 40297…" at bounding box center [786, 306] width 503 height 529
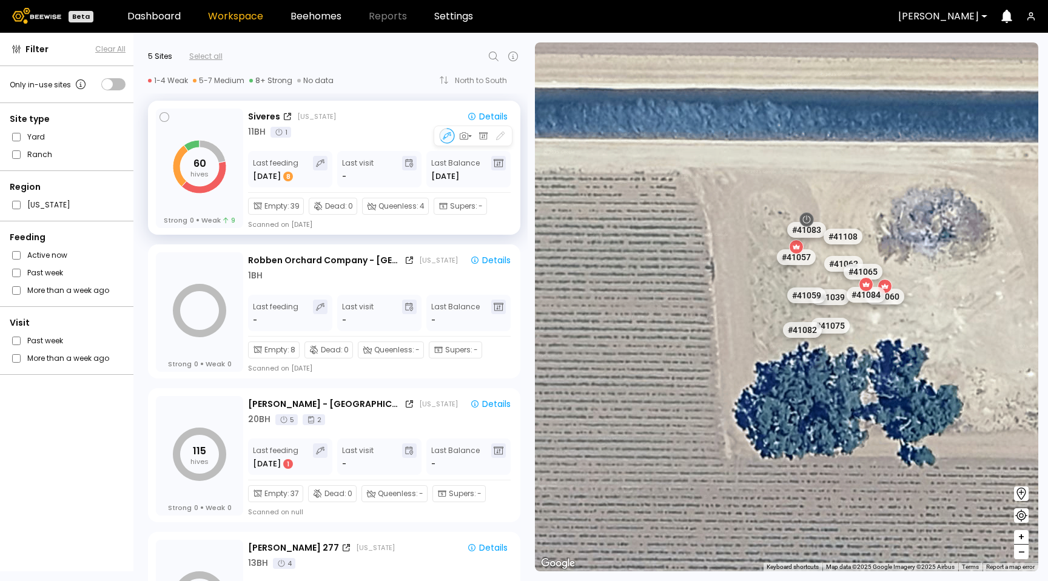
click at [368, 132] on div "11 BH 1" at bounding box center [380, 132] width 264 height 13
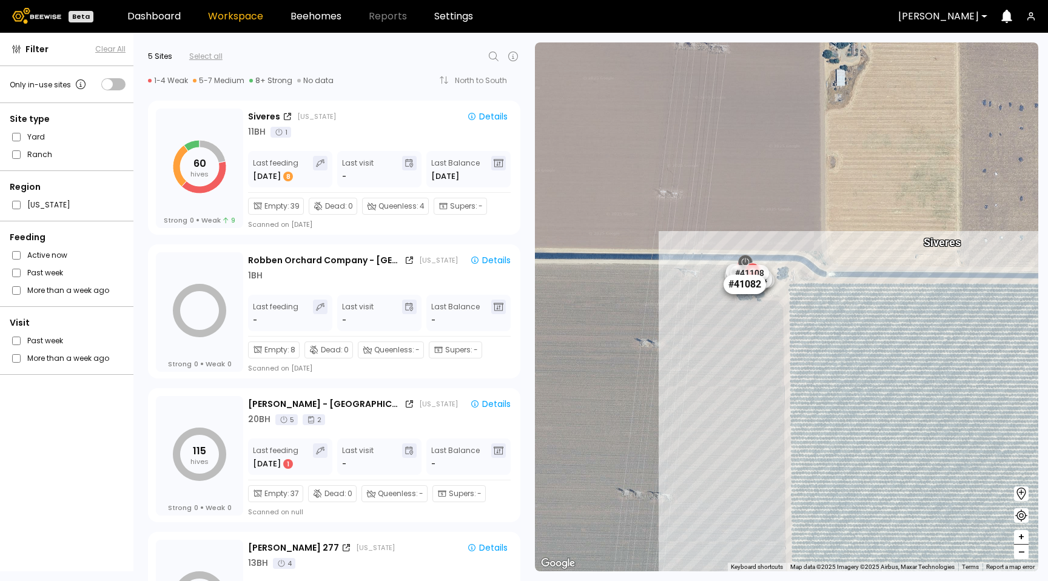
drag, startPoint x: 776, startPoint y: 285, endPoint x: 756, endPoint y: 289, distance: 20.3
click at [782, 308] on div "Siveres # 40016 # 40069 # 40071 # 40113 # 40190 # 40203 # 40209 # 40239 # 40273…" at bounding box center [786, 306] width 503 height 529
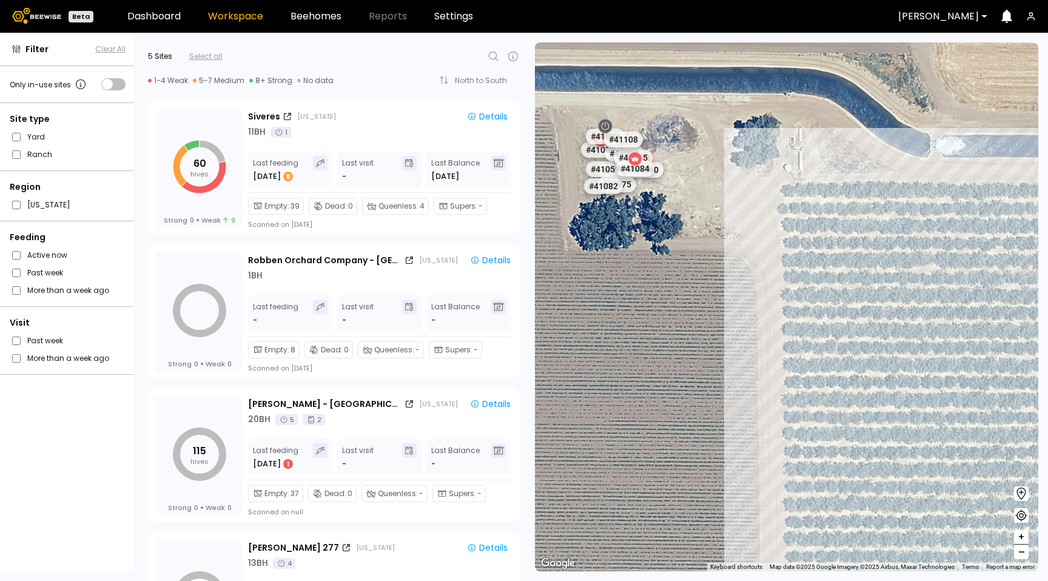
drag, startPoint x: 678, startPoint y: 388, endPoint x: 637, endPoint y: 252, distance: 141.8
click at [618, 235] on div "# 40016 # 40069 # 40071 # 40113 # 40190 # 40203 # 40209 # 40239 # 40273 # 40297…" at bounding box center [786, 306] width 503 height 529
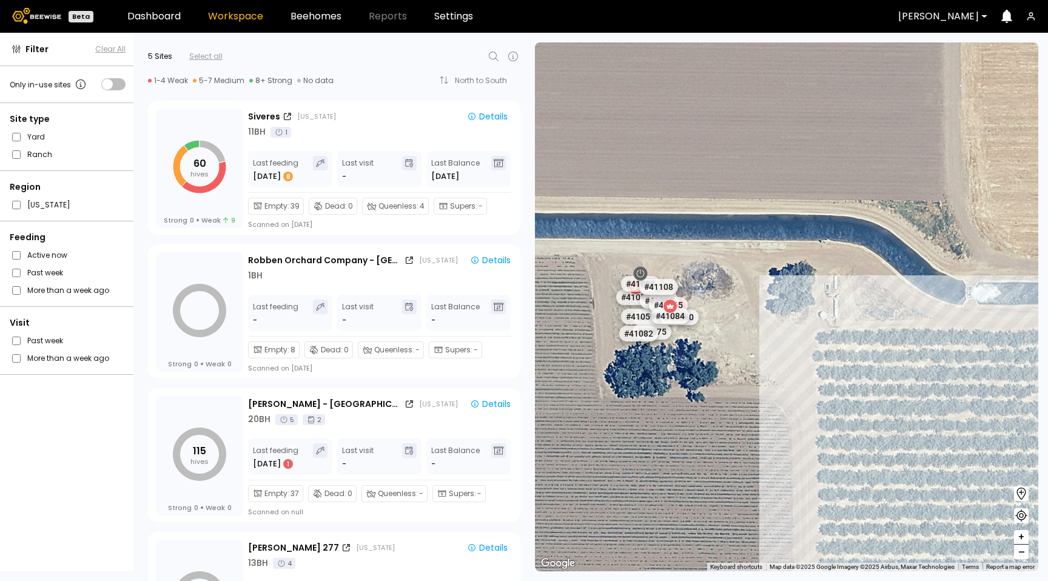
drag, startPoint x: 655, startPoint y: 349, endPoint x: 665, endPoint y: 398, distance: 49.6
click at [681, 452] on div "# 40016 # 40069 # 40071 # 40113 # 40190 # 40203 # 40209 # 40239 # 40273 # 40297…" at bounding box center [786, 306] width 503 height 529
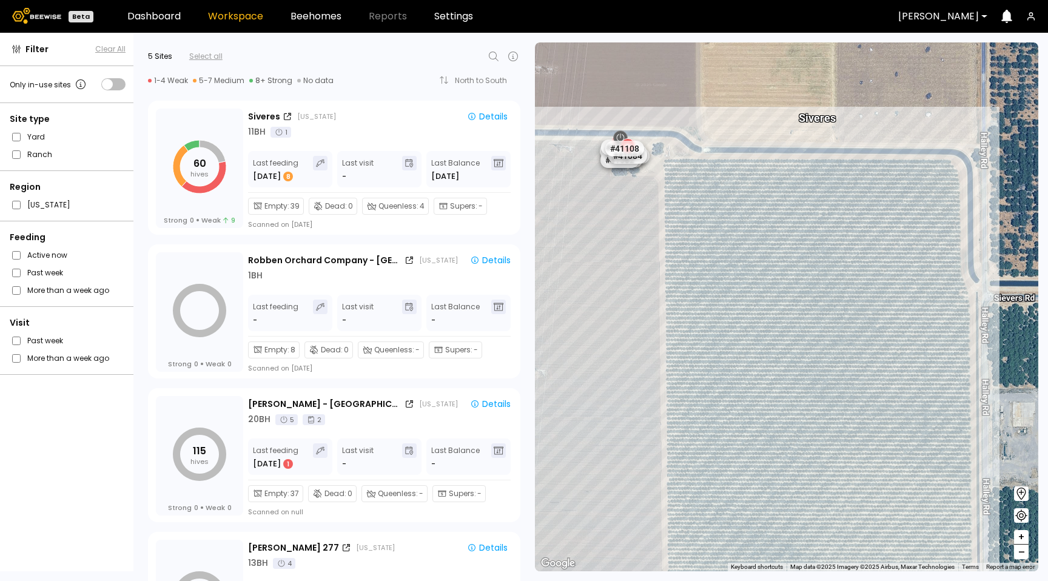
drag, startPoint x: 753, startPoint y: 462, endPoint x: 713, endPoint y: 240, distance: 226.2
click at [712, 237] on div "# 40016 # 40069 # 40071 # 40113 # 40190 # 40203 # 40209 # 40239 # 40273 # 40297…" at bounding box center [786, 306] width 503 height 529
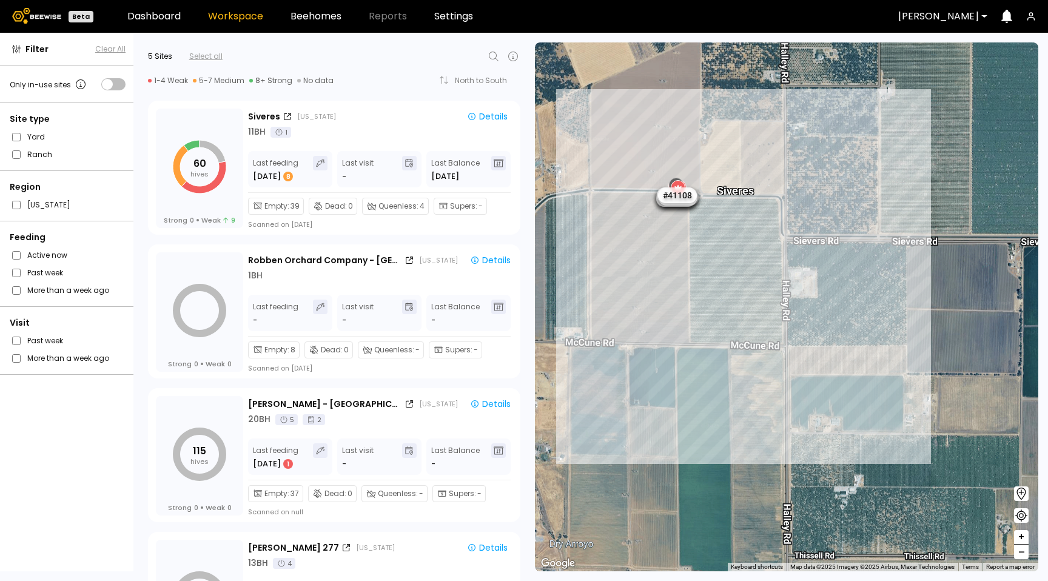
drag, startPoint x: 727, startPoint y: 295, endPoint x: 708, endPoint y: 256, distance: 43.7
click at [708, 257] on div "# 40016 # 40069 # 40071 # 40113 # 40190 # 40203 # 40209 # 40239 # 40273 # 40297…" at bounding box center [786, 306] width 503 height 529
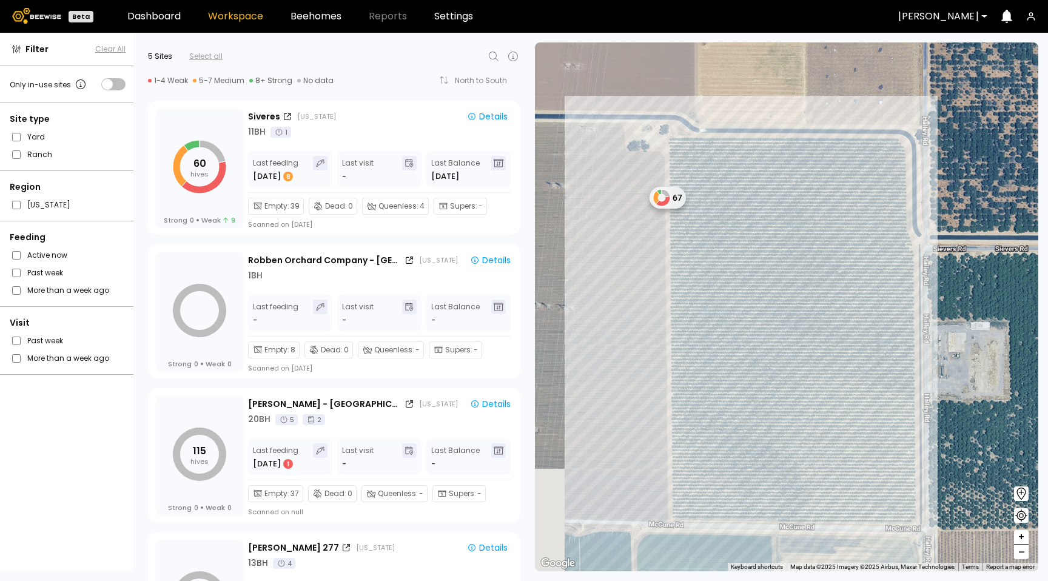
drag, startPoint x: 747, startPoint y: 299, endPoint x: 716, endPoint y: 223, distance: 81.9
click at [716, 223] on div "Siveres 67" at bounding box center [786, 306] width 503 height 529
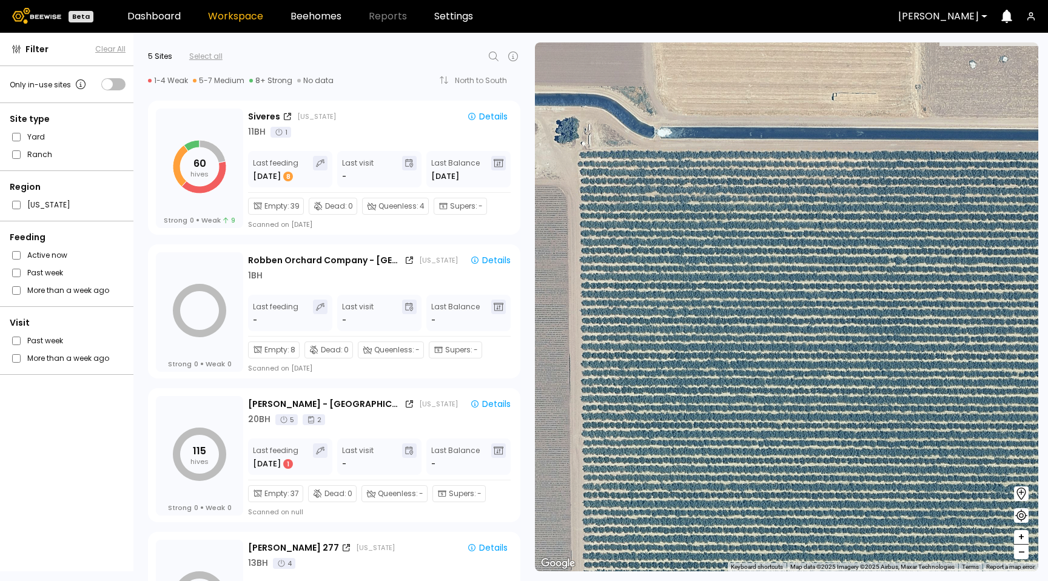
drag, startPoint x: 660, startPoint y: 185, endPoint x: 483, endPoint y: 366, distance: 253.0
click at [676, 381] on div "# 40016 # 40069 # 40071 # 40113 # 40190 # 40203 # 40209 # 40239 # 40273 # 40297…" at bounding box center [786, 306] width 503 height 529
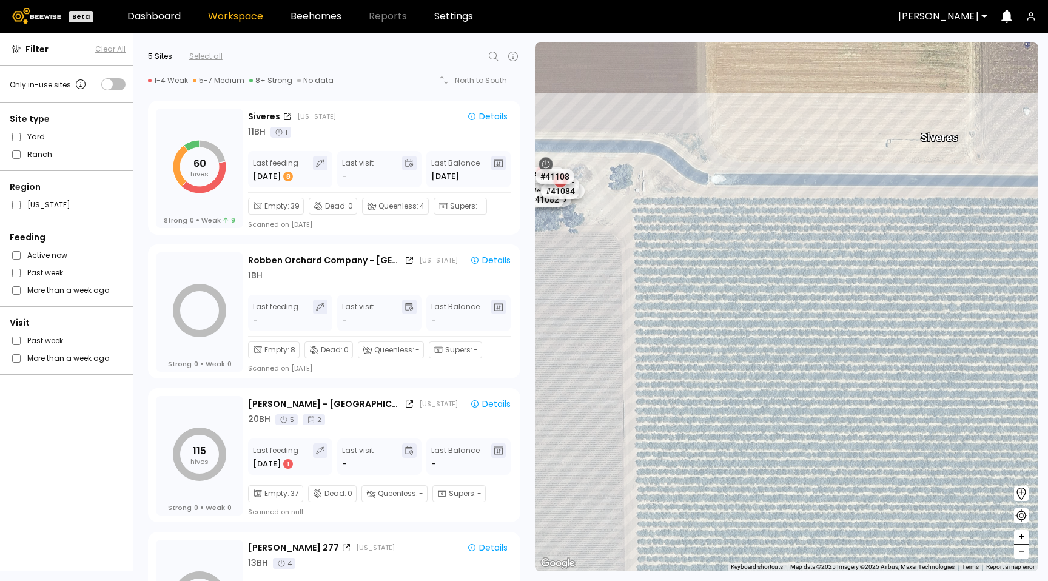
drag, startPoint x: 767, startPoint y: 264, endPoint x: 807, endPoint y: 302, distance: 55.3
click at [812, 304] on div "# 40016 # 40069 # 40071 # 40113 # 40190 # 40203 # 40209 # 40239 # 40273 # 40297…" at bounding box center [786, 306] width 503 height 529
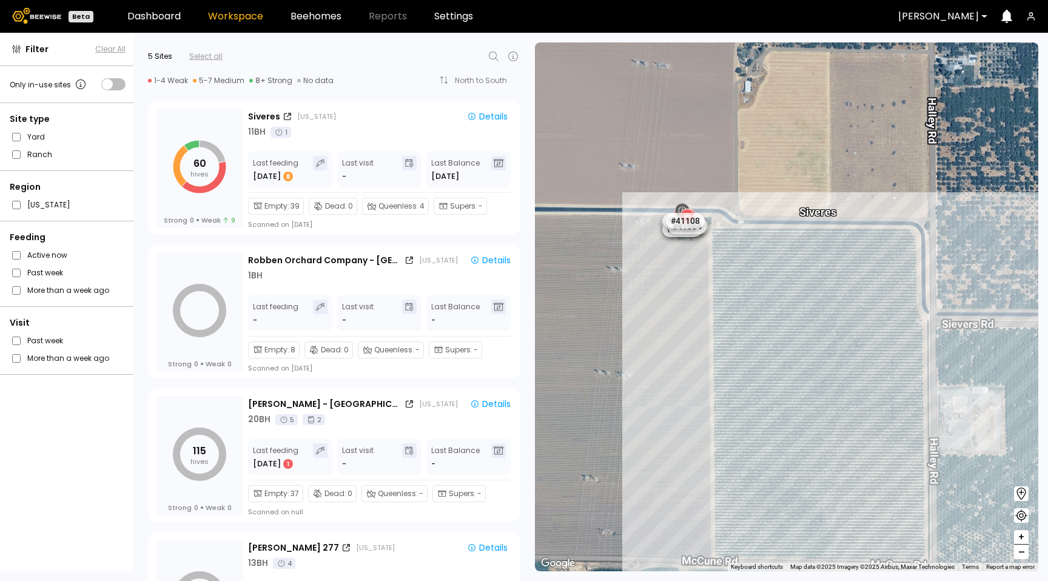
drag, startPoint x: 799, startPoint y: 314, endPoint x: 568, endPoint y: 171, distance: 271.8
click at [762, 275] on div "# 40016 # 40069 # 40071 # 40113 # 40190 # 40203 # 40209 # 40239 # 40273 # 40297…" at bounding box center [786, 306] width 503 height 529
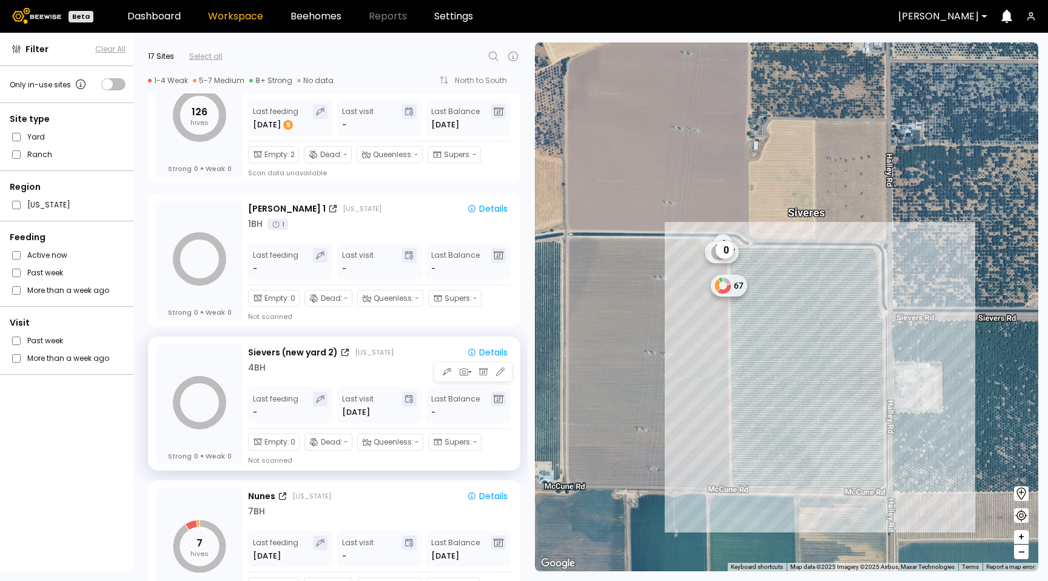
scroll to position [223, 0]
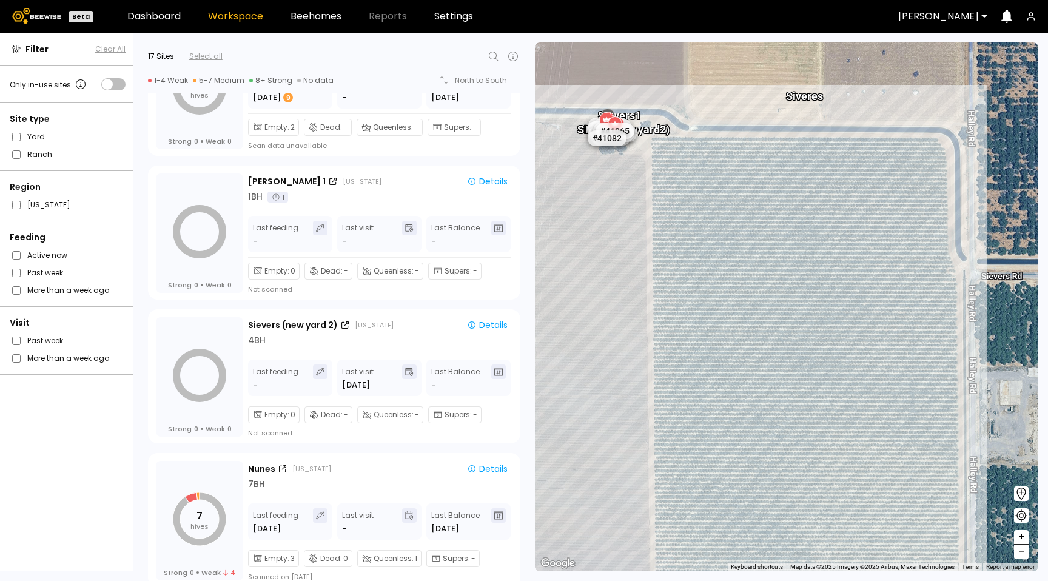
drag, startPoint x: 788, startPoint y: 297, endPoint x: 704, endPoint y: 234, distance: 105.3
click at [755, 217] on div "Sievers 1 Sievers (new yard 2) Nunes Siveres # 41073 # 41036 # 40069 # 40345 # …" at bounding box center [786, 306] width 503 height 529
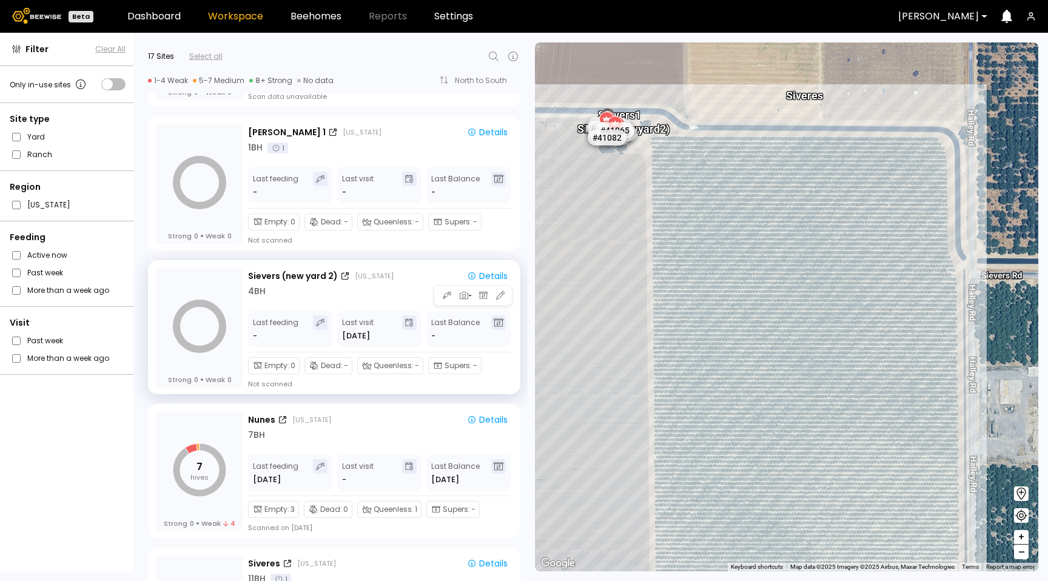
scroll to position [267, 0]
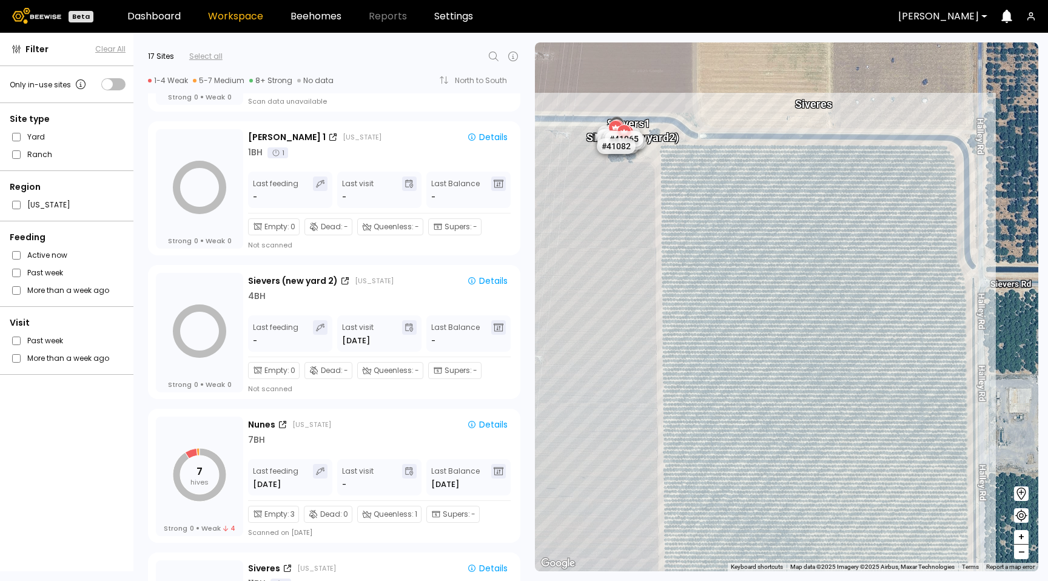
drag, startPoint x: 708, startPoint y: 403, endPoint x: 717, endPoint y: 412, distance: 12.4
click at [717, 412] on div "Sievers 1 Sievers (new yard 2) Nunes Siveres # 41073 # 41036 # 40069 # 40345 # …" at bounding box center [786, 306] width 503 height 529
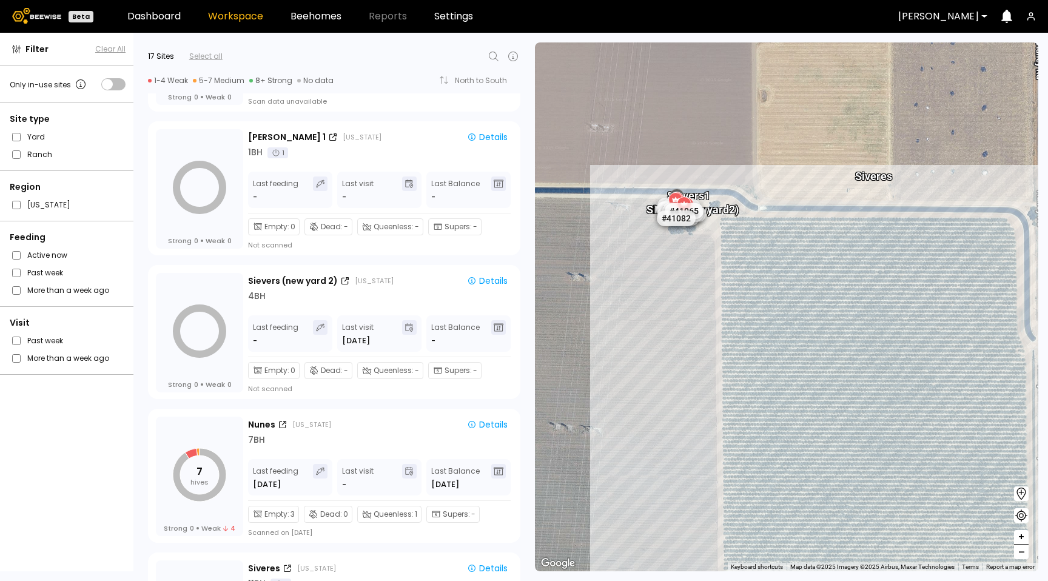
drag, startPoint x: 733, startPoint y: 331, endPoint x: 778, endPoint y: 385, distance: 70.2
click at [779, 386] on div "Sievers 1 Sievers (new yard 2) Nunes Siveres # 41073 # 41036 # 40069 # 40345 # …" at bounding box center [786, 306] width 503 height 529
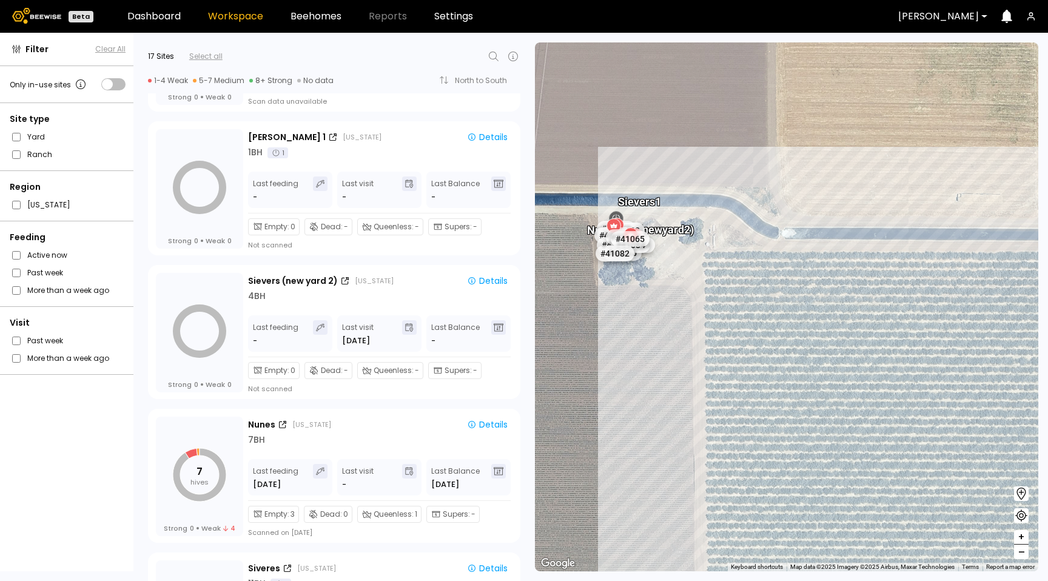
drag, startPoint x: 746, startPoint y: 275, endPoint x: 672, endPoint y: 303, distance: 79.1
click at [672, 303] on div "Sievers 1 Sievers (new yard 2) Nunes # 41073 # 41036 # 40069 # 40345 # 40113 # …" at bounding box center [786, 306] width 503 height 529
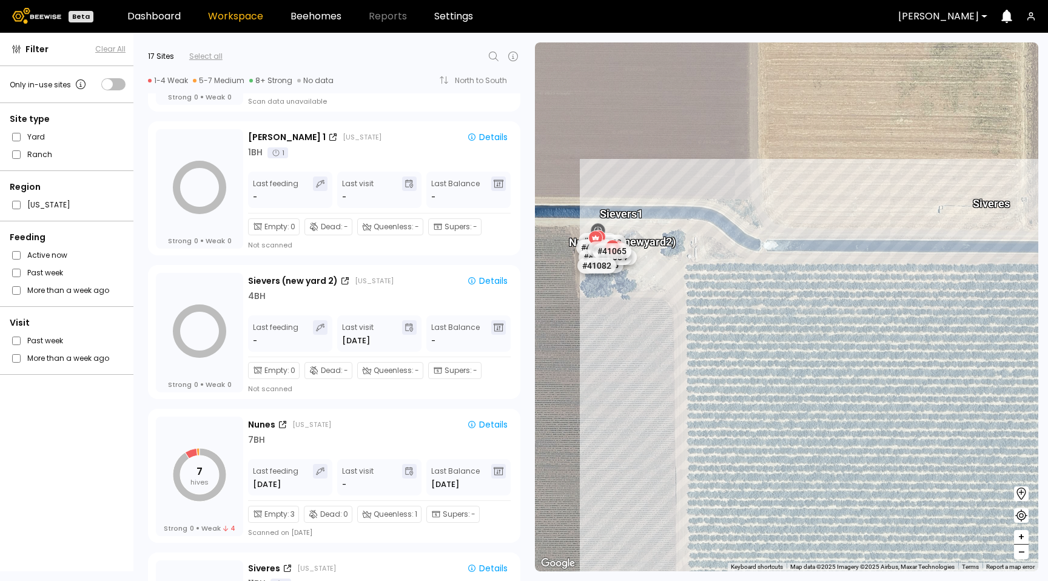
drag, startPoint x: 819, startPoint y: 297, endPoint x: 809, endPoint y: 301, distance: 10.9
click at [810, 301] on div "Sievers 1 Sievers (new yard 2) Nunes # 41073 # 41036 # 40069 # 40345 # 40113 # …" at bounding box center [786, 306] width 503 height 529
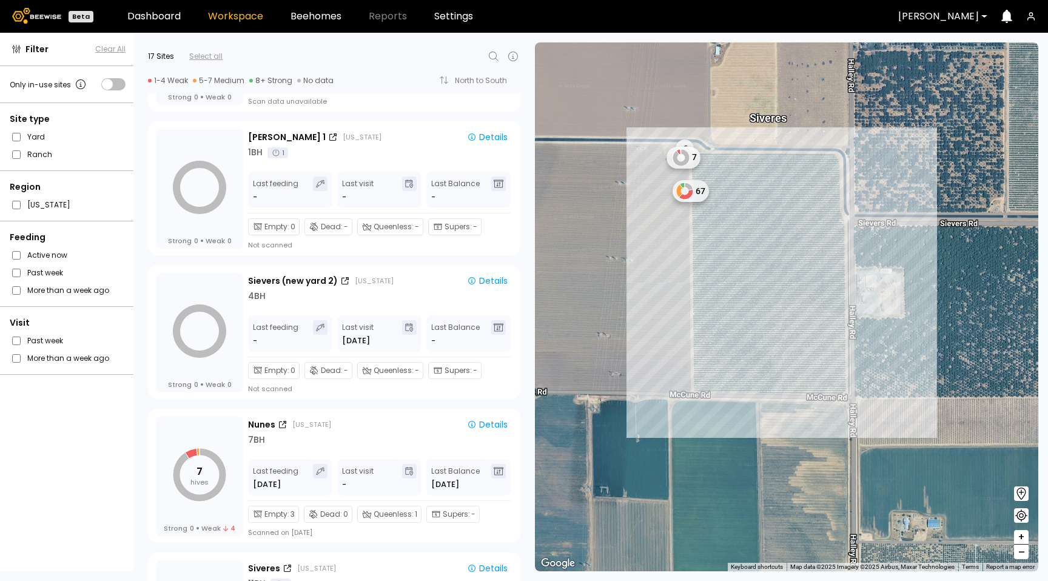
drag, startPoint x: 889, startPoint y: 326, endPoint x: 759, endPoint y: 207, distance: 176.5
click at [803, 215] on div "0 0 7 Siveres 67" at bounding box center [786, 306] width 503 height 529
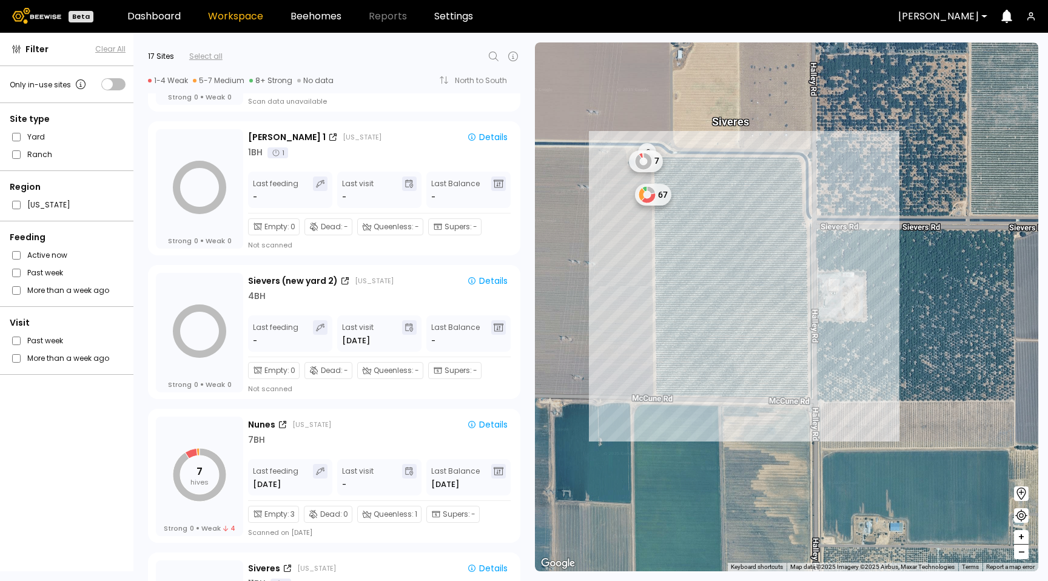
drag, startPoint x: 733, startPoint y: 195, endPoint x: 827, endPoint y: 263, distance: 116.0
click at [842, 266] on div "0 0 7 Siveres 67" at bounding box center [786, 306] width 503 height 529
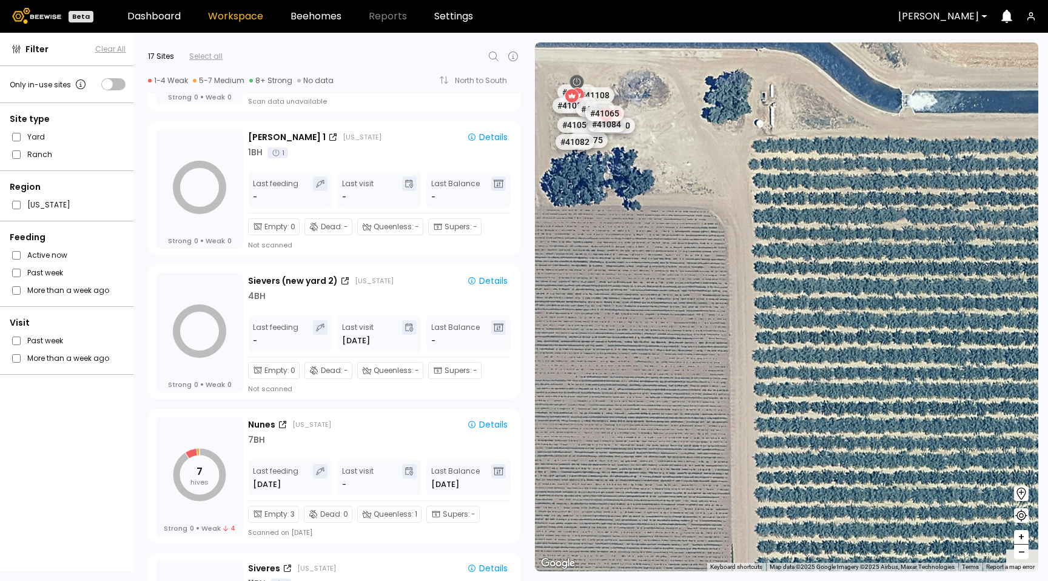
drag, startPoint x: 839, startPoint y: 237, endPoint x: 765, endPoint y: 206, distance: 80.4
click at [816, 368] on div "# 41073 # 41036 # 40069 # 40345 # 40113 # 40736 # 40306 # 40702 # 41140 # 40200…" at bounding box center [786, 306] width 503 height 529
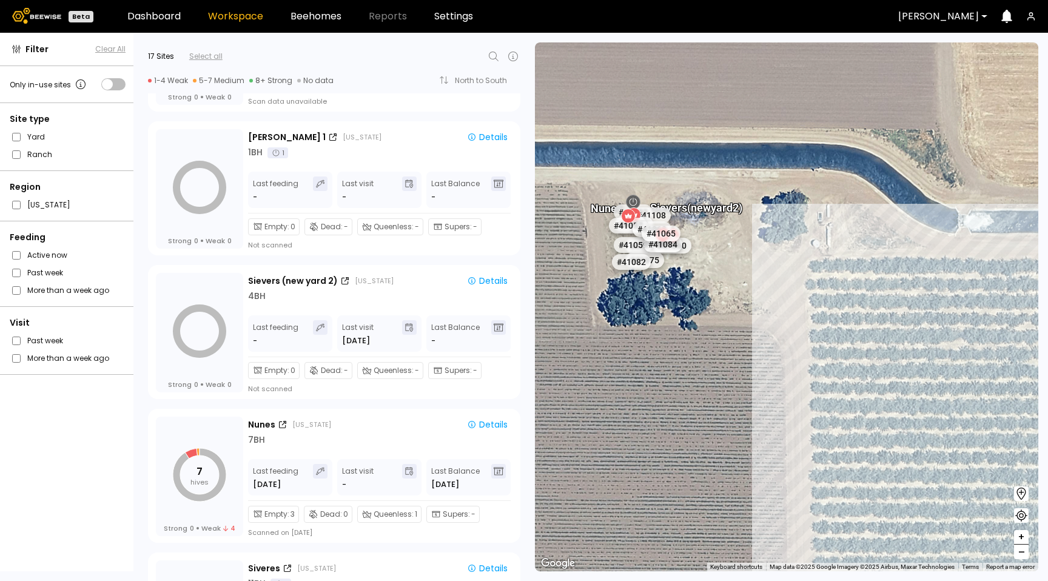
drag, startPoint x: 765, startPoint y: 209, endPoint x: 822, endPoint y: 329, distance: 132.9
click at [822, 329] on div "# 41073 # 41036 # 40069 # 40345 # 40113 # 40736 # 40306 # 40702 # 41140 # 40200…" at bounding box center [786, 306] width 503 height 529
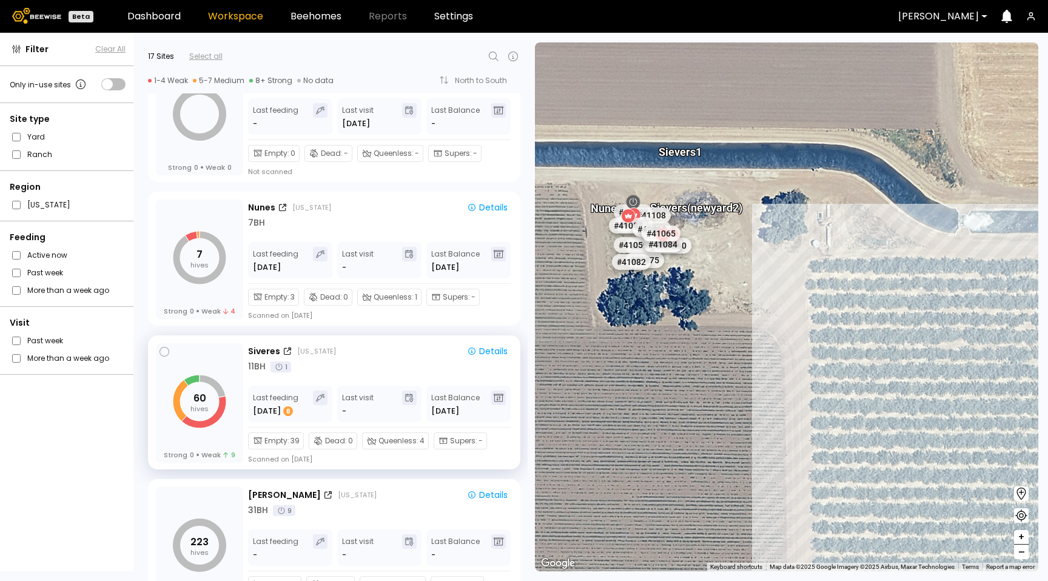
scroll to position [488, 0]
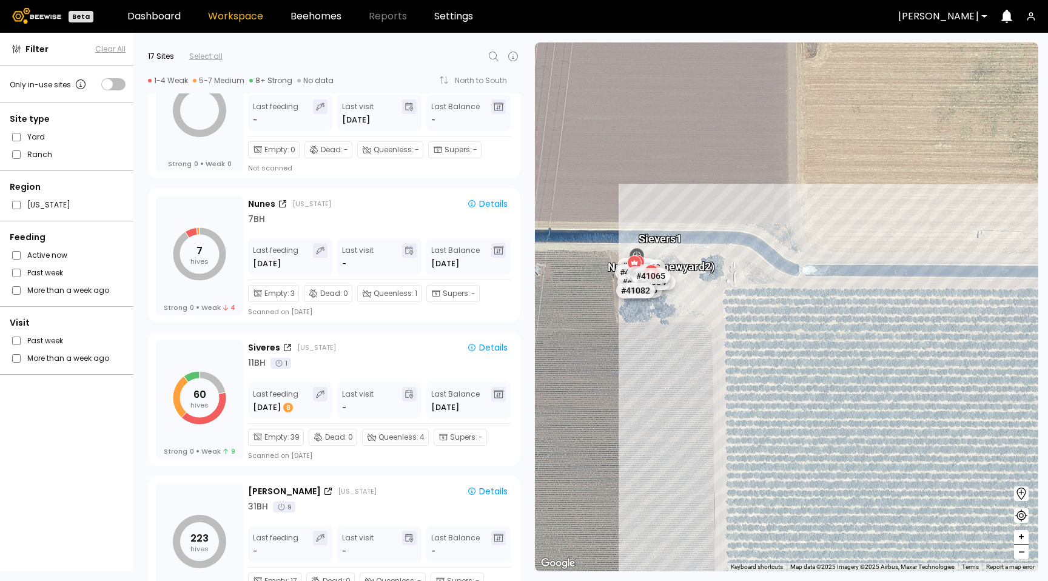
drag, startPoint x: 818, startPoint y: 442, endPoint x: 765, endPoint y: 402, distance: 66.6
click at [765, 402] on div "# 41073 # 41036 # 40069 # 40345 # 40113 # 40736 # 40306 # 40702 # 41140 # 40200…" at bounding box center [786, 306] width 503 height 529
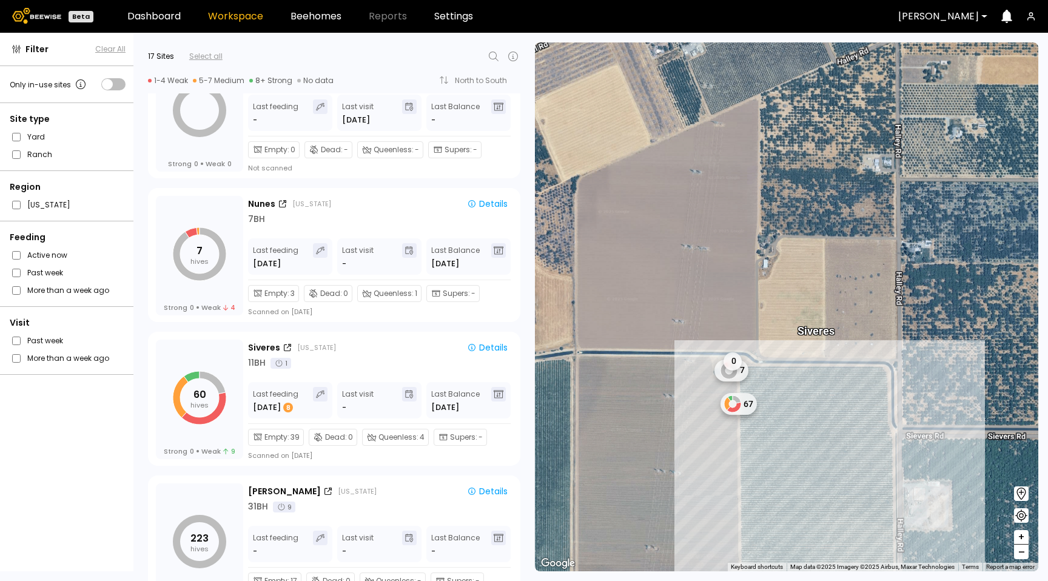
drag, startPoint x: 813, startPoint y: 441, endPoint x: 804, endPoint y: 437, distance: 9.5
click at [804, 437] on div "0 7 0 Siveres 67" at bounding box center [786, 306] width 503 height 529
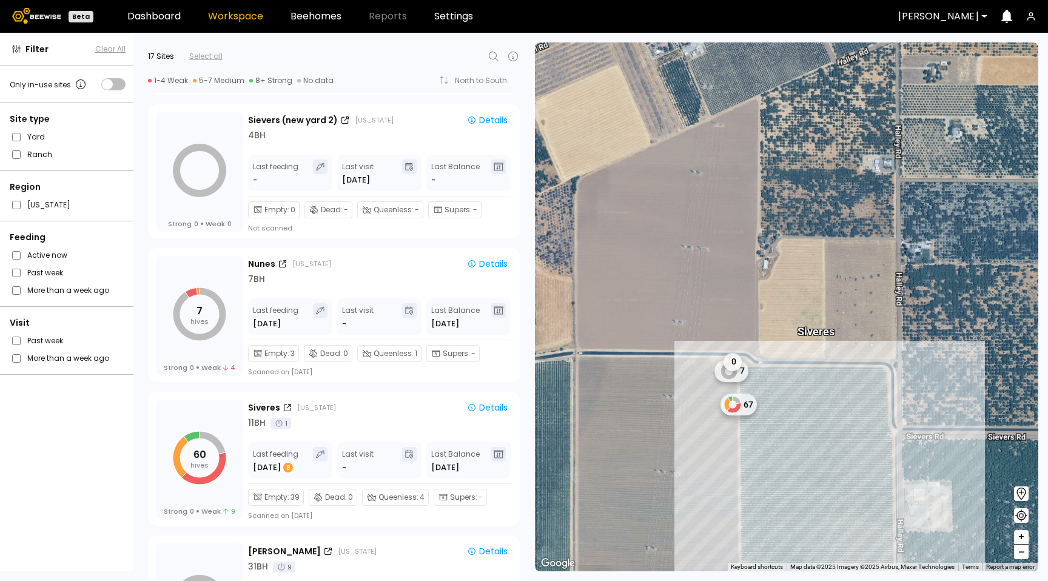
scroll to position [426, 0]
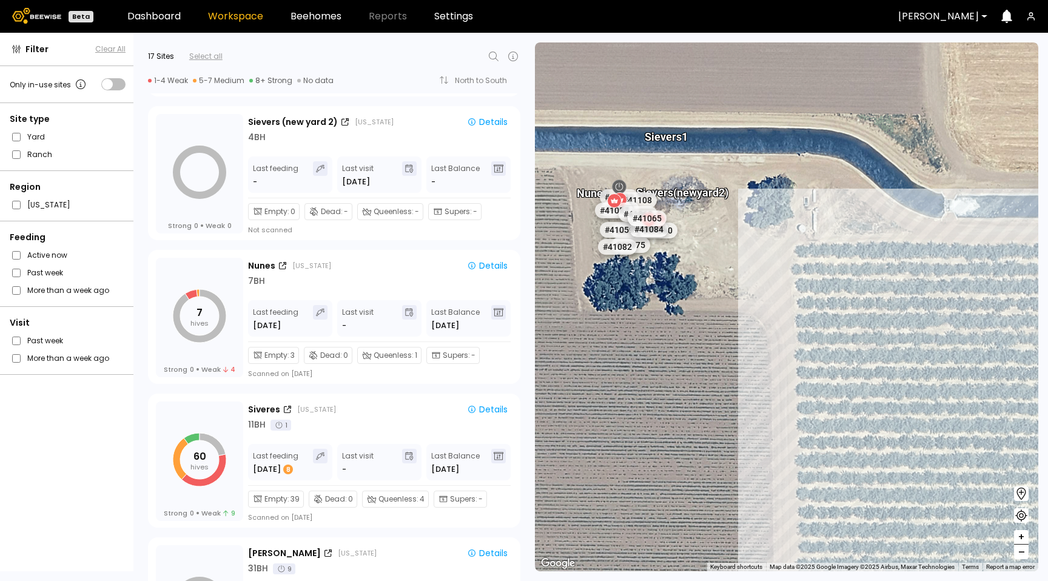
drag, startPoint x: 651, startPoint y: 292, endPoint x: 647, endPoint y: 318, distance: 25.7
click at [647, 318] on div "Sievers (new yard 2) Nunes Sievers 1 # 41073 # 41036 # 40069 # 40345 # 40113 # …" at bounding box center [786, 306] width 503 height 529
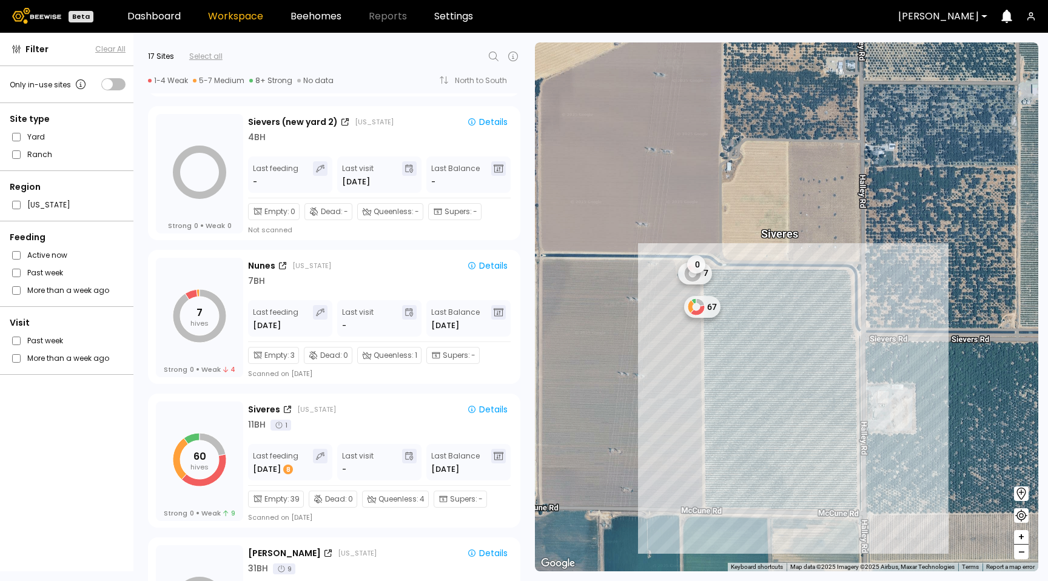
drag, startPoint x: 725, startPoint y: 366, endPoint x: 740, endPoint y: 366, distance: 15.2
click at [740, 366] on div "0 7 0 67 Siveres" at bounding box center [786, 306] width 503 height 529
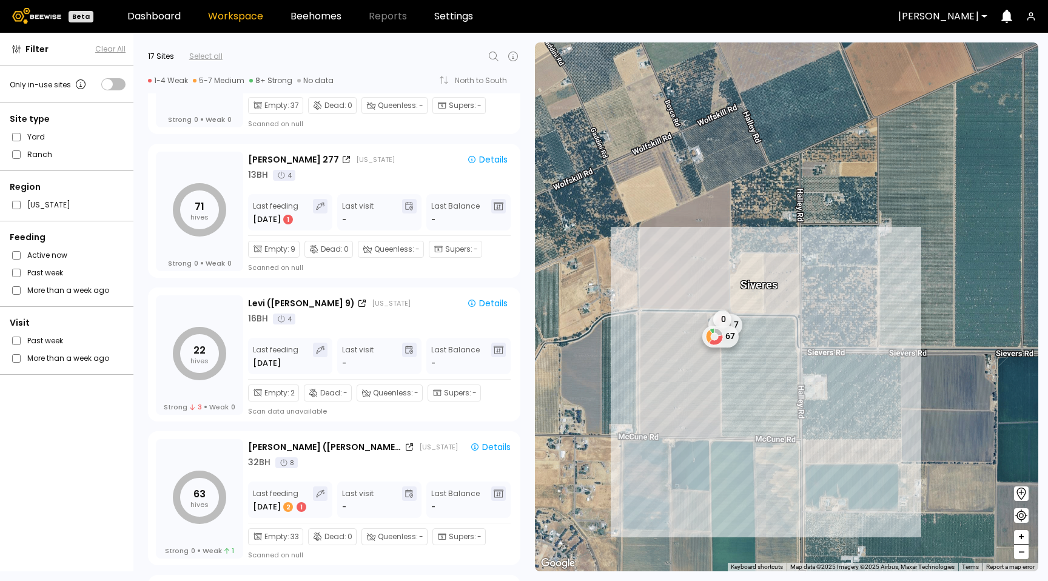
scroll to position [1556, 0]
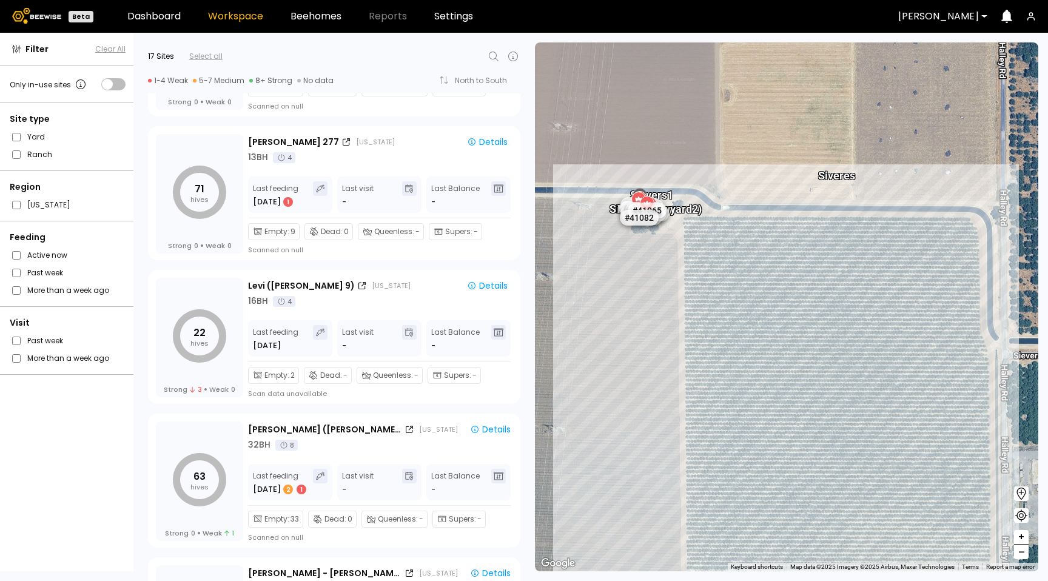
drag, startPoint x: 789, startPoint y: 272, endPoint x: 721, endPoint y: 269, distance: 68.6
click at [721, 269] on div "Sievers (new yard 2) Nunes Sievers 1 Siveres # 41073 # 41036 # 40069 # 40345 # …" at bounding box center [786, 306] width 503 height 529
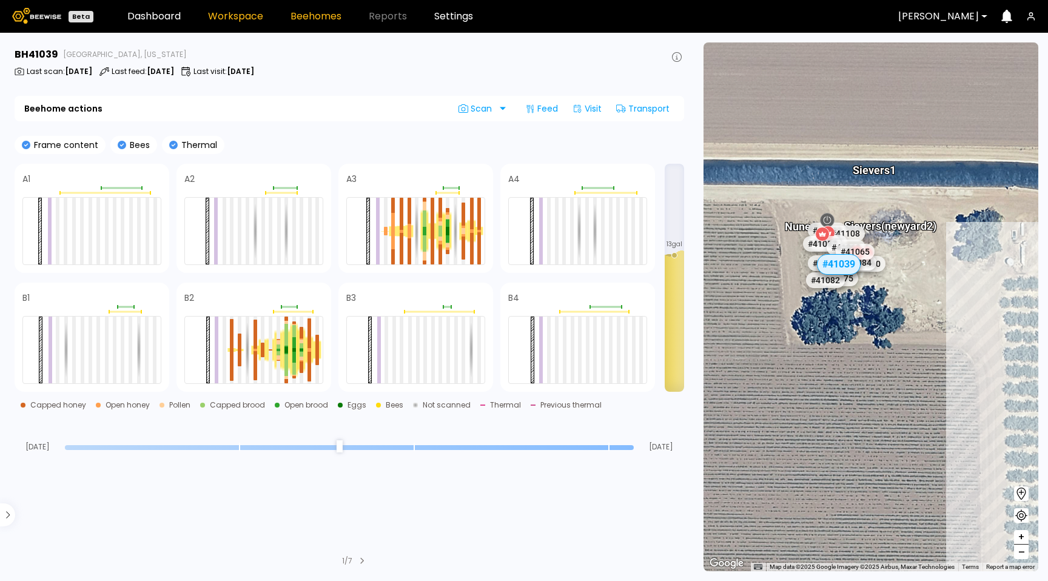
click at [230, 13] on link "Workspace" at bounding box center [235, 17] width 55 height 10
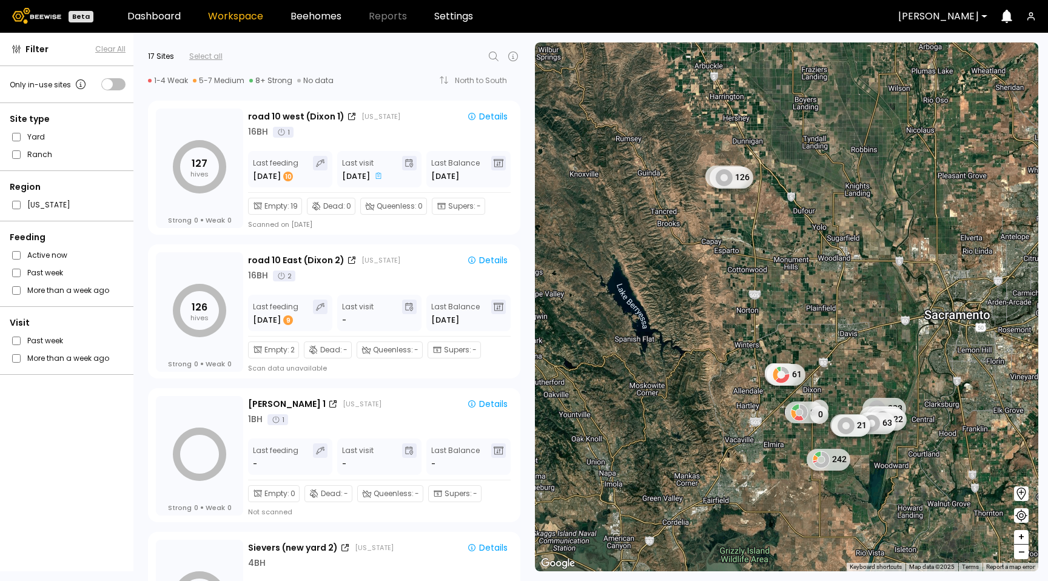
click at [491, 59] on icon at bounding box center [494, 57] width 10 height 10
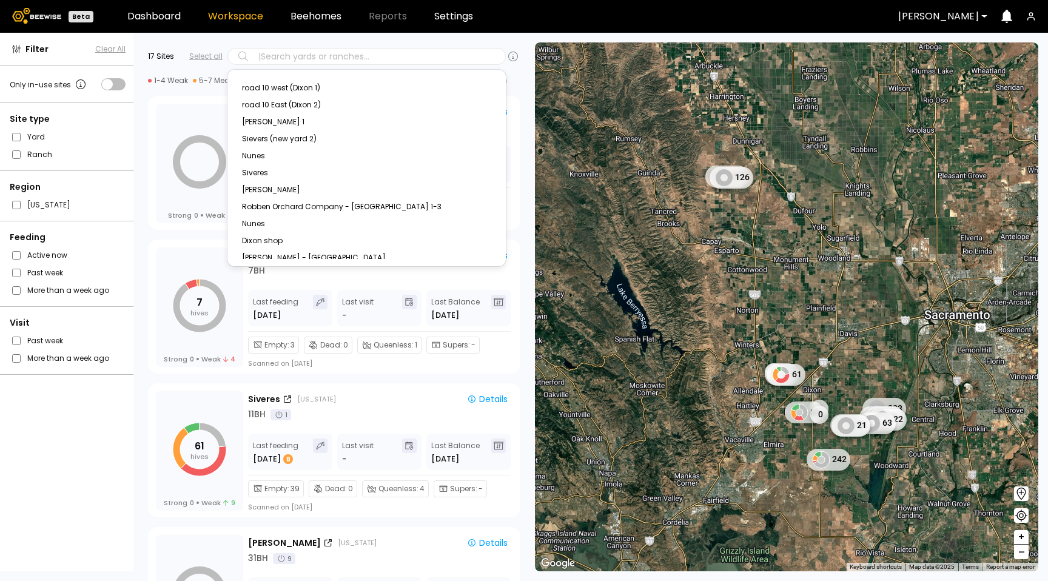
scroll to position [588, 0]
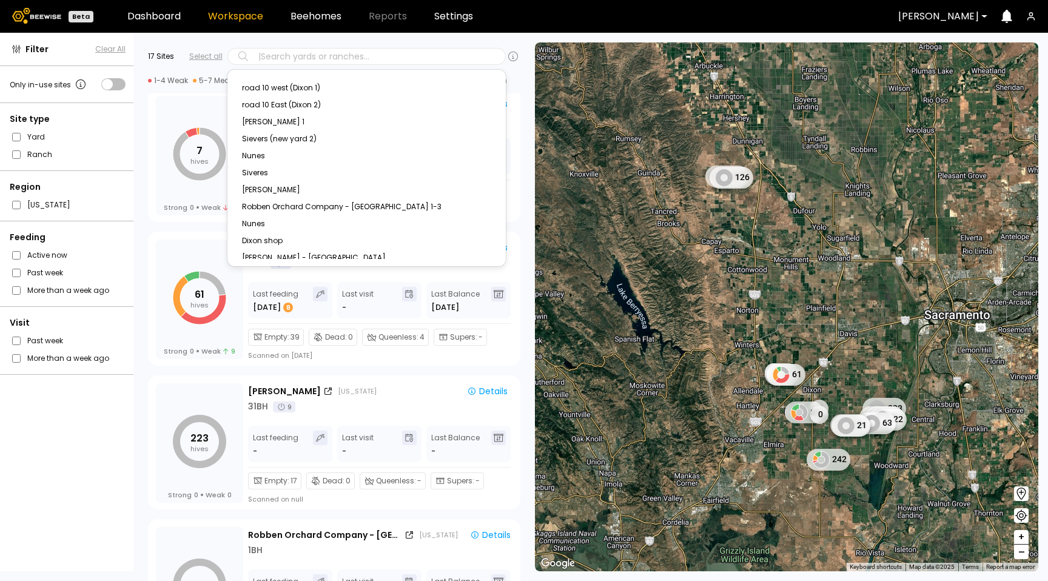
click at [109, 444] on div "Filter Clear All Only in-use sites Site type Yard Ranch Region [US_STATE] Feedi…" at bounding box center [68, 302] width 136 height 539
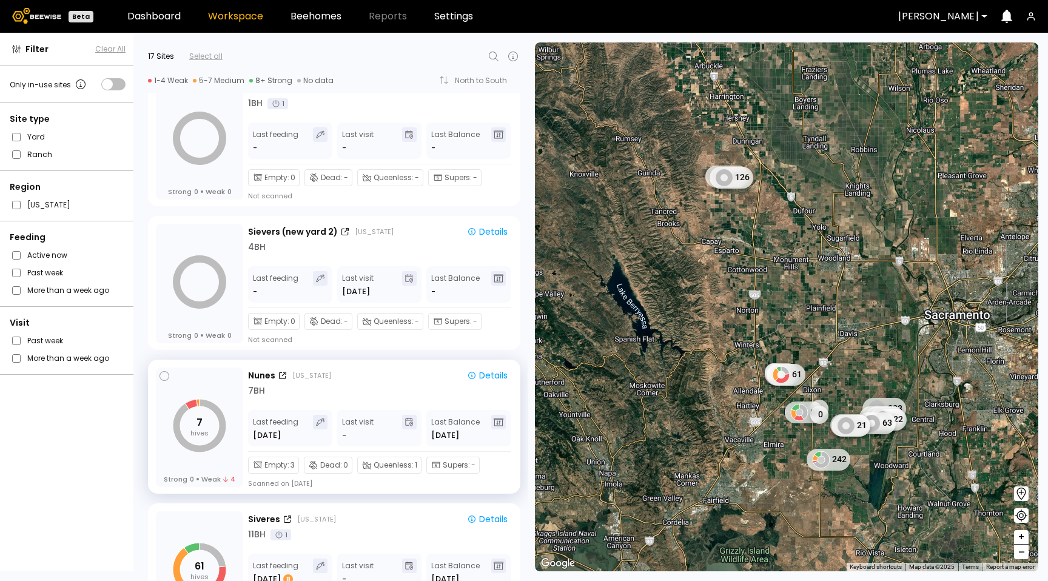
scroll to position [320, 0]
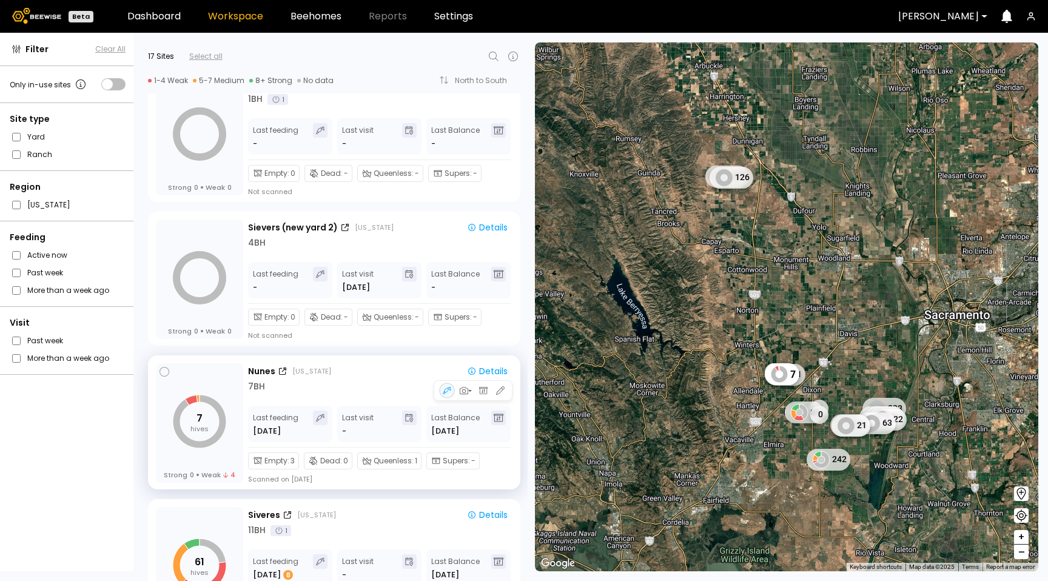
click at [354, 386] on div "7 BH" at bounding box center [380, 386] width 264 height 13
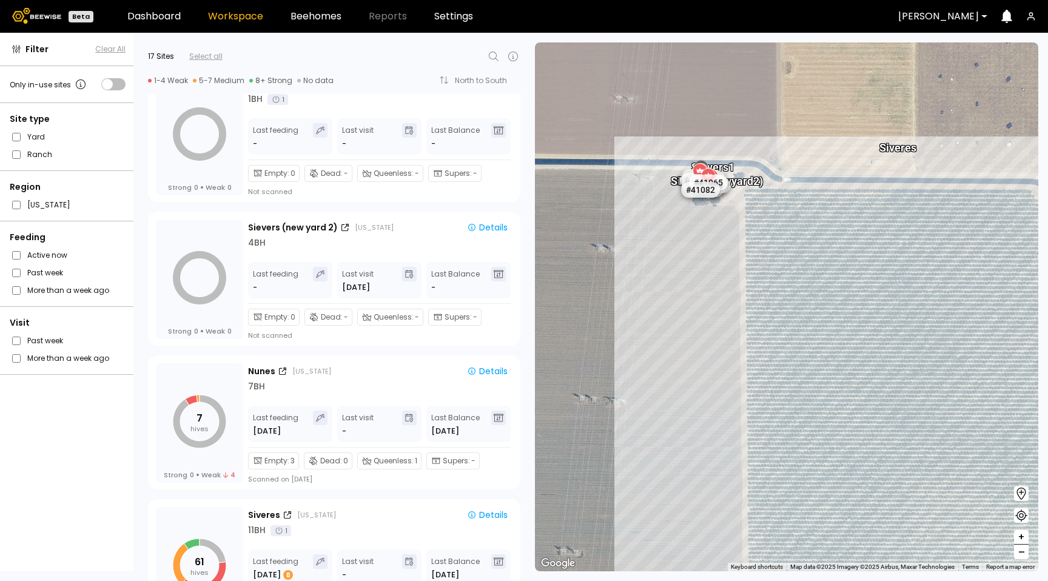
drag, startPoint x: 895, startPoint y: 386, endPoint x: 805, endPoint y: 263, distance: 152.0
click at [802, 254] on div "[PERSON_NAME] 1 [PERSON_NAME] (new yard 2) [PERSON_NAME] Siveres # 41073 # 4103…" at bounding box center [786, 306] width 503 height 529
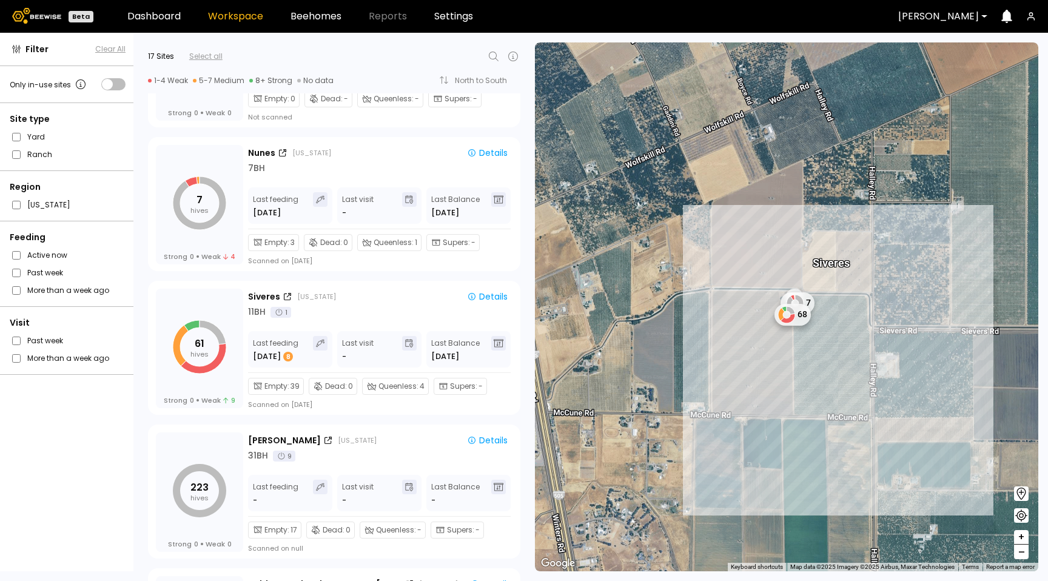
scroll to position [538, 0]
click at [363, 168] on div "7 BH" at bounding box center [380, 169] width 264 height 13
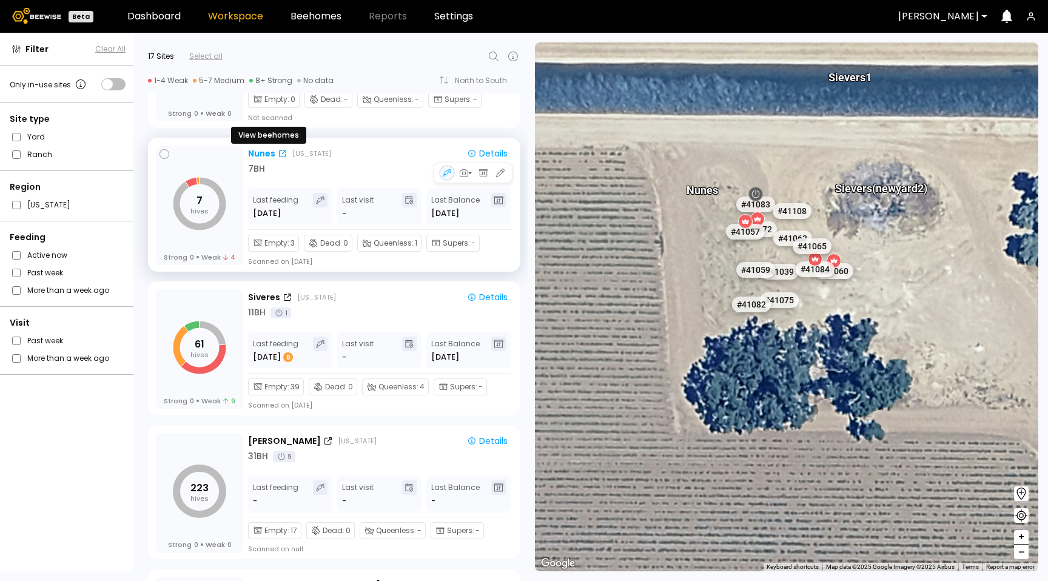
click at [272, 151] on div "Nunes" at bounding box center [261, 153] width 27 height 13
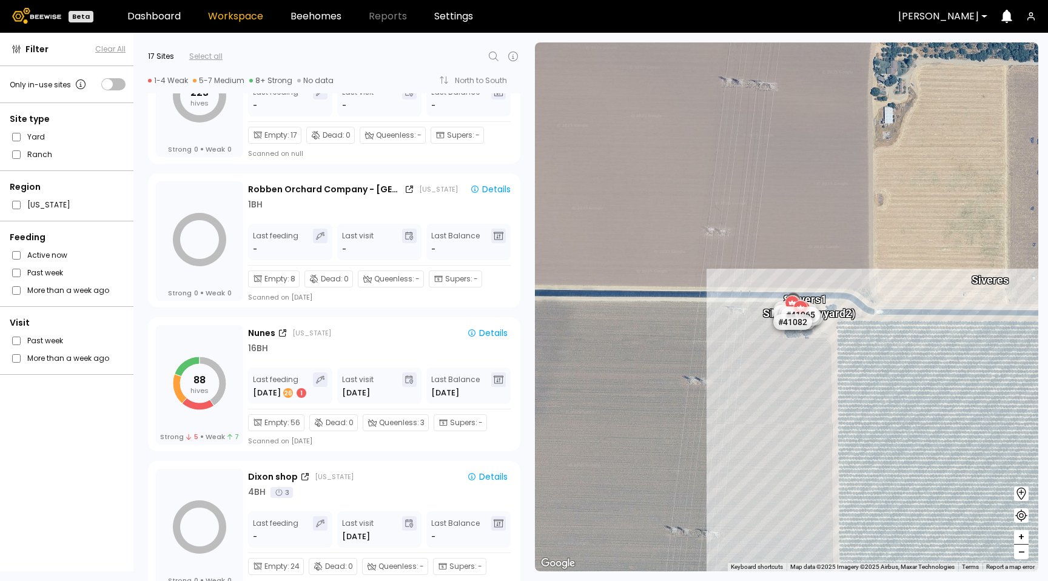
scroll to position [1101, 0]
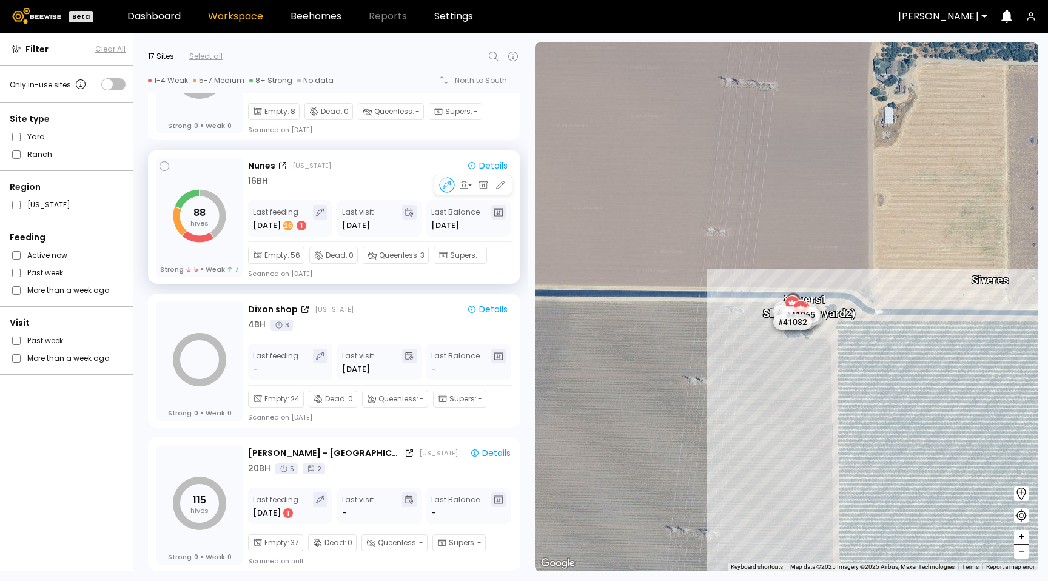
click at [361, 178] on div "16 BH" at bounding box center [380, 181] width 264 height 13
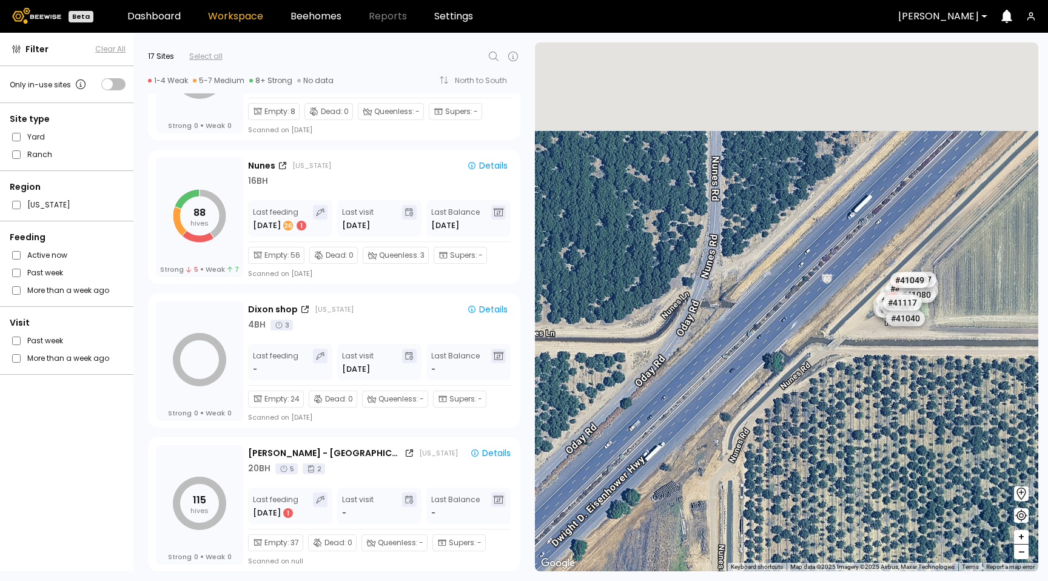
drag, startPoint x: 733, startPoint y: 264, endPoint x: 855, endPoint y: 363, distance: 156.9
click at [856, 363] on div "Nunes # 41073 # 41036 # 40069 # 40345 # 40113 # 40736 # 40306 # 40702 # 41140 #…" at bounding box center [786, 306] width 503 height 529
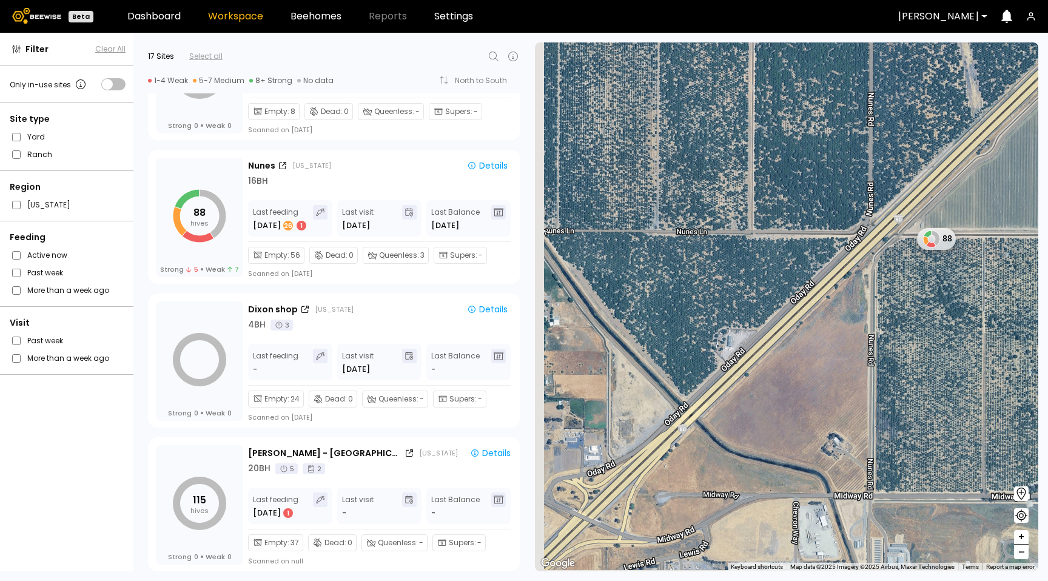
drag, startPoint x: 825, startPoint y: 274, endPoint x: 909, endPoint y: 146, distance: 152.6
click at [909, 146] on div "88" at bounding box center [786, 306] width 503 height 529
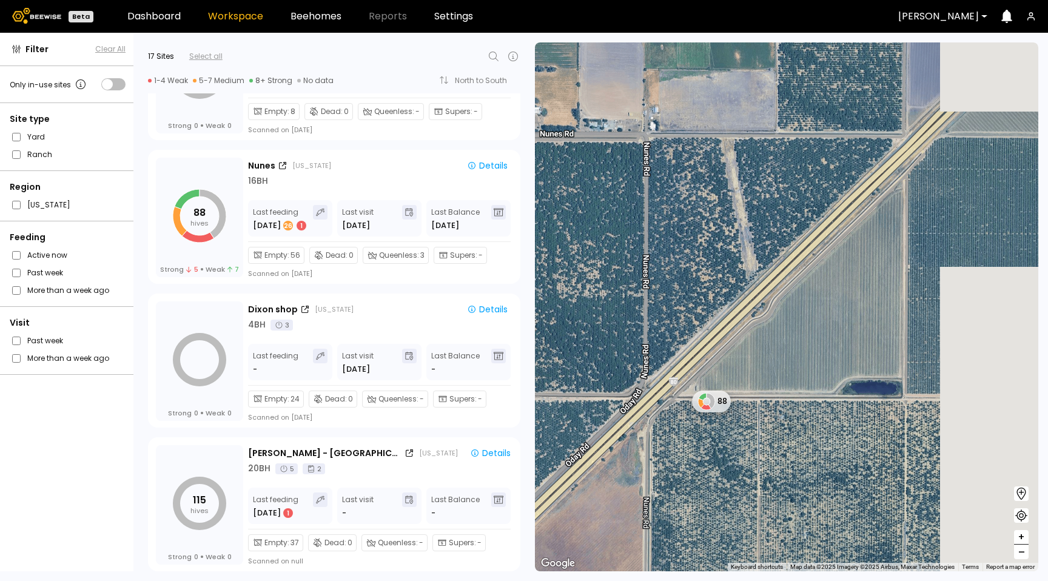
drag, startPoint x: 909, startPoint y: 146, endPoint x: 830, endPoint y: 275, distance: 151.0
click at [676, 314] on div "88" at bounding box center [786, 306] width 503 height 529
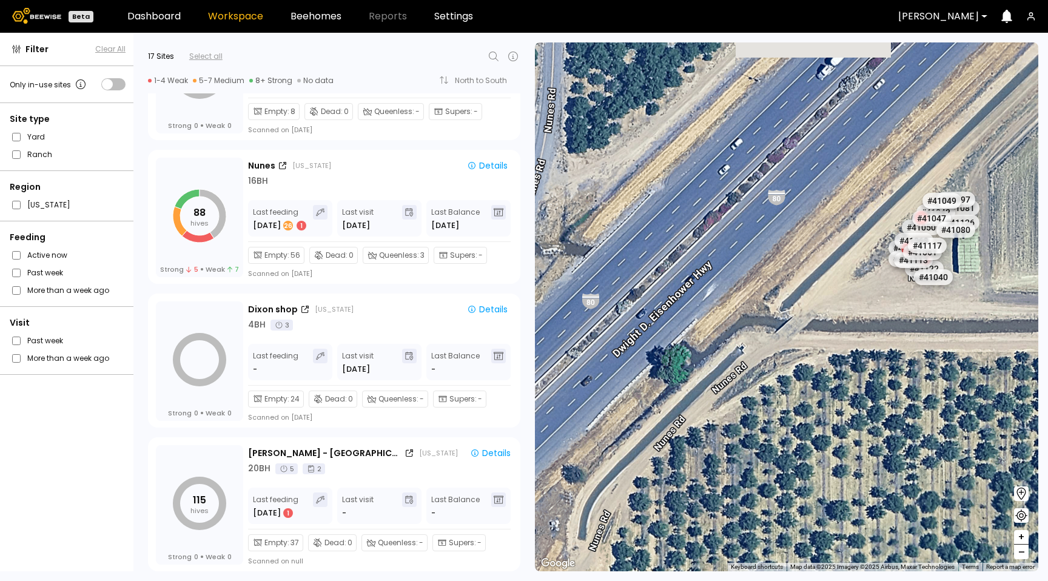
drag, startPoint x: 673, startPoint y: 227, endPoint x: 835, endPoint y: 281, distance: 170.7
click at [836, 281] on div "Nunes # 41073 # 41036 # 40069 # 40345 # 40113 # 40736 # 40306 # 40702 # 41140 #…" at bounding box center [786, 306] width 503 height 529
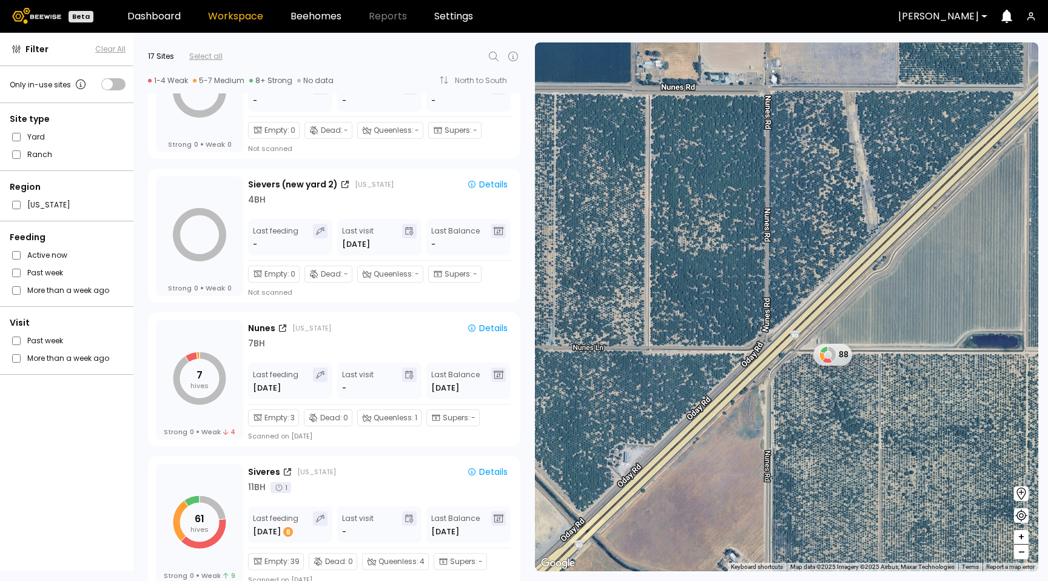
scroll to position [355, 0]
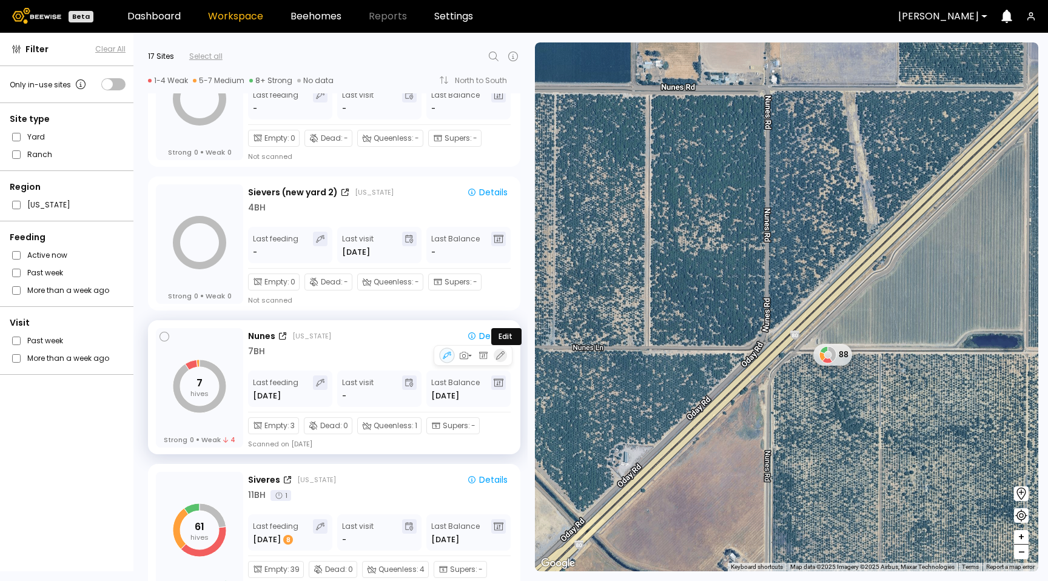
click at [498, 355] on icon "button" at bounding box center [500, 355] width 11 height 11
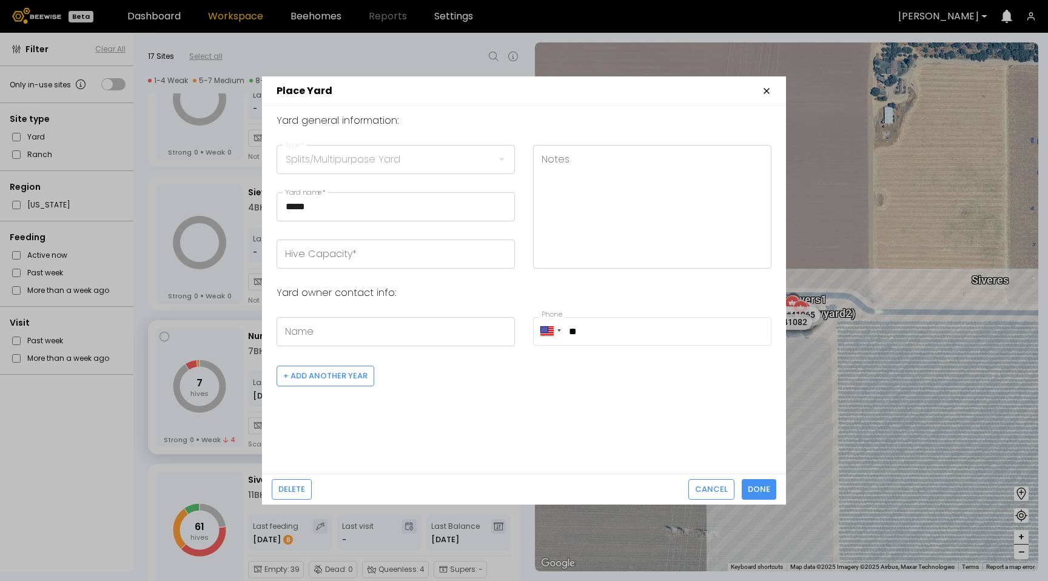
click at [764, 92] on icon "button" at bounding box center [766, 91] width 5 height 5
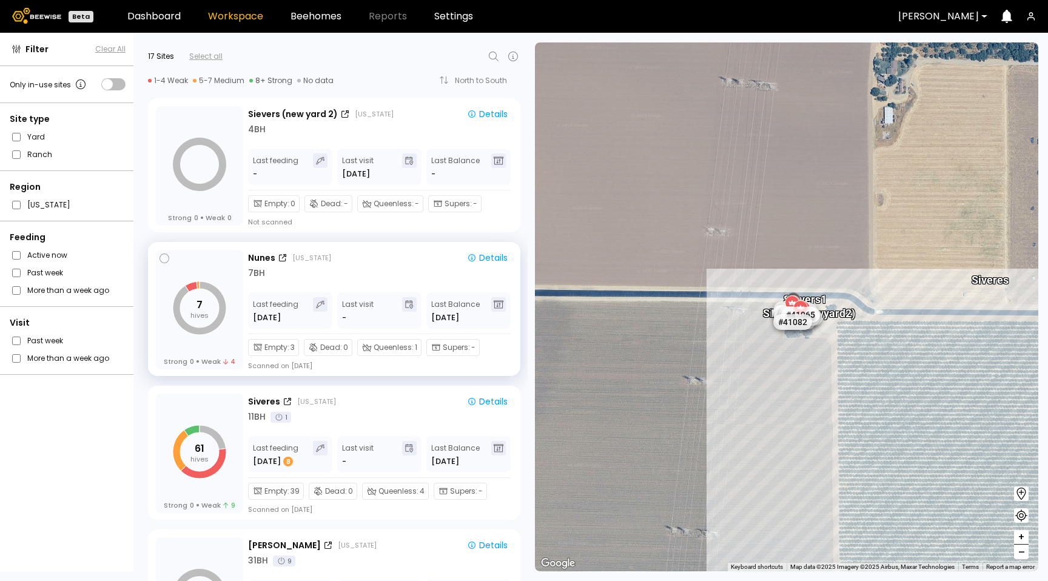
scroll to position [477, 0]
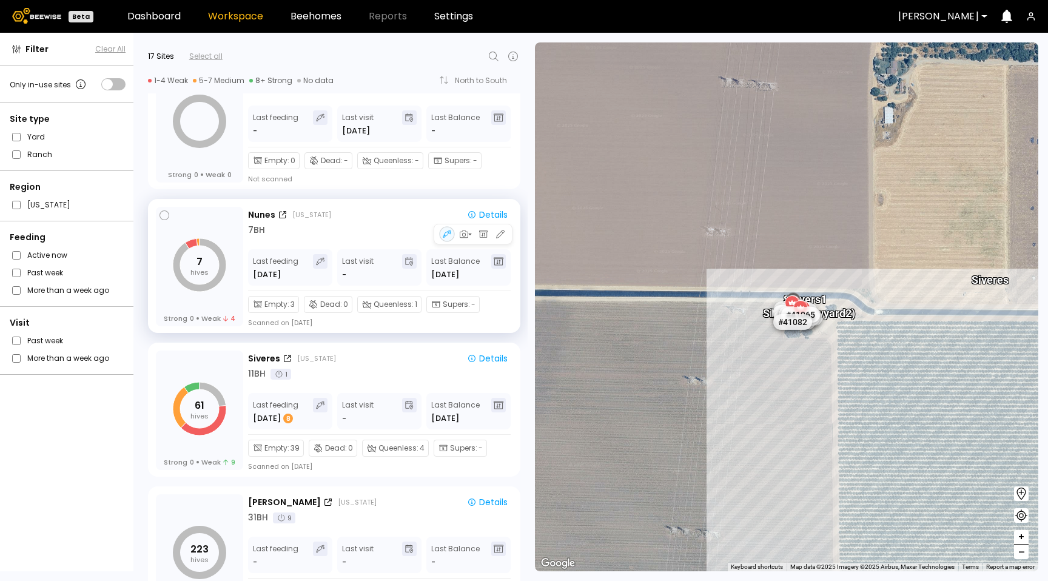
click at [355, 232] on div "7 BH" at bounding box center [380, 230] width 264 height 13
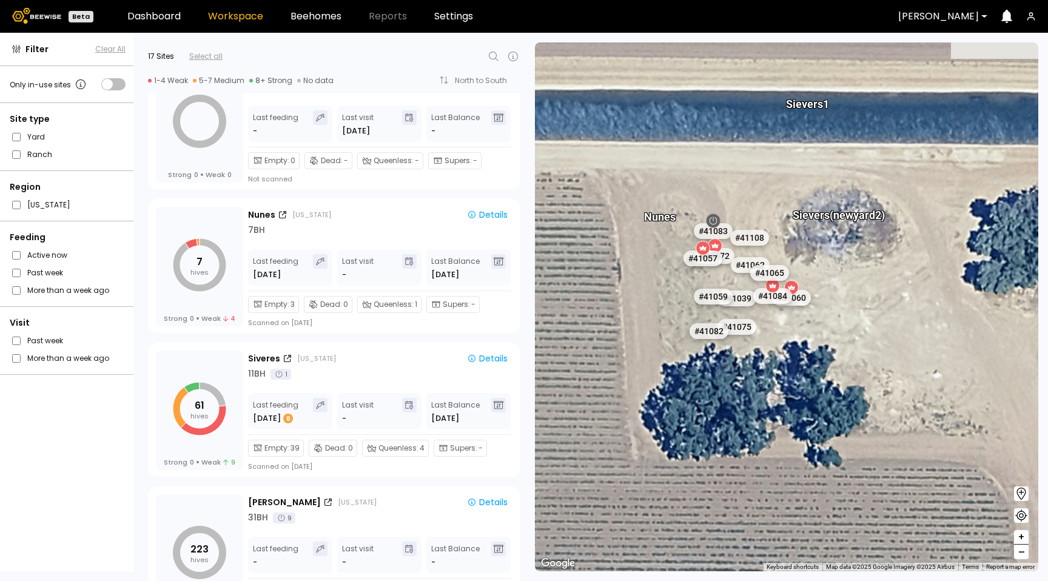
drag, startPoint x: 859, startPoint y: 337, endPoint x: 813, endPoint y: 340, distance: 46.2
click at [813, 341] on div "# 41073 # 41036 # 40069 # 40345 # 40113 # 40736 # 40306 # 40702 # 41140 # 40200…" at bounding box center [786, 306] width 503 height 529
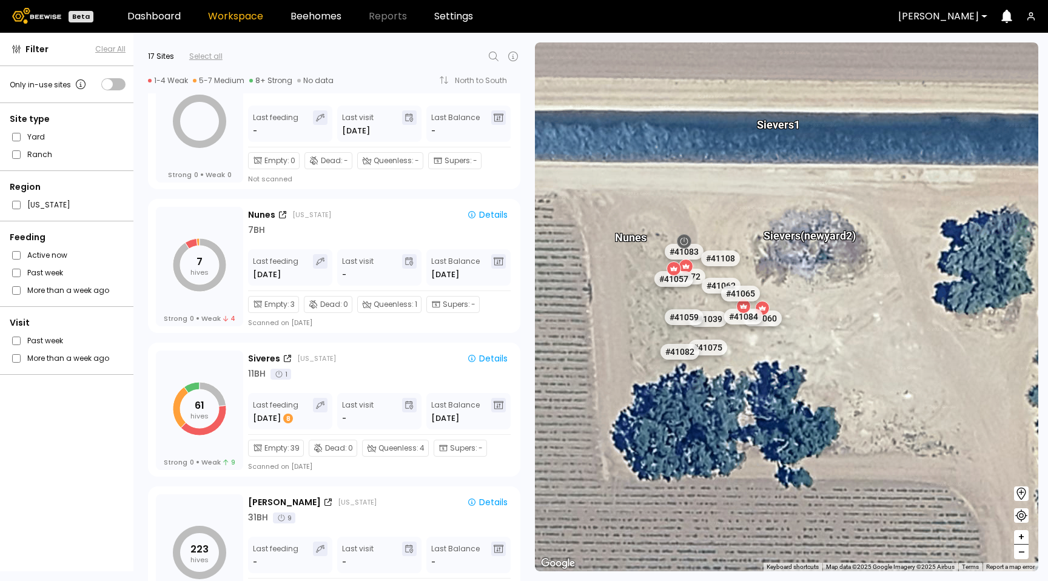
drag, startPoint x: 836, startPoint y: 282, endPoint x: 804, endPoint y: 266, distance: 36.6
click at [804, 266] on div "# 41073 # 41036 # 40069 # 40345 # 40113 # 40736 # 40306 # 40702 # 41140 # 40200…" at bounding box center [786, 306] width 503 height 529
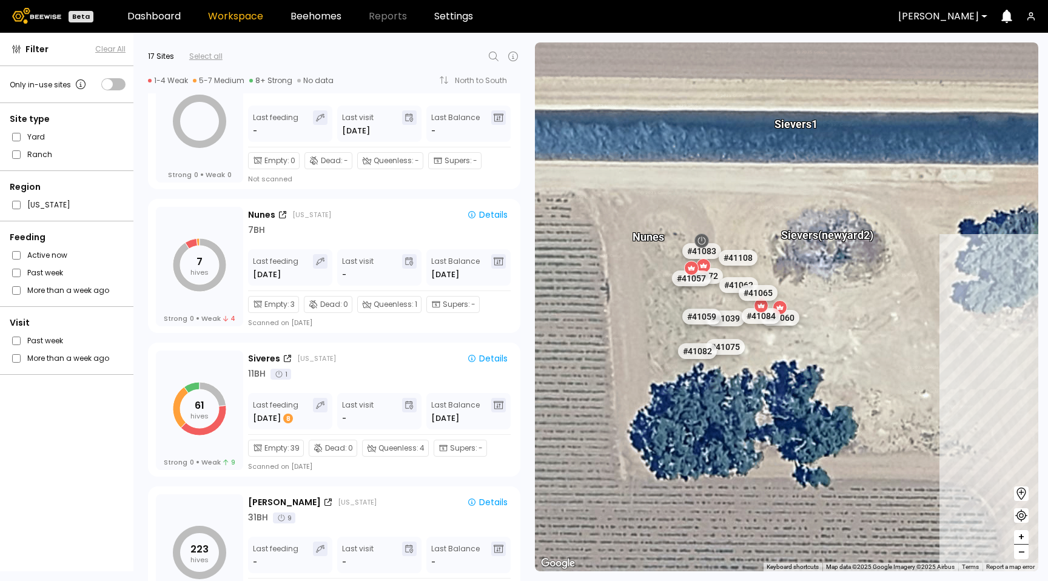
drag, startPoint x: 801, startPoint y: 254, endPoint x: 832, endPoint y: 309, distance: 63.0
click at [832, 309] on div "# 41073 # 41036 # 40069 # 40345 # 40113 # 40736 # 40306 # 40702 # 41140 # 40200…" at bounding box center [786, 306] width 503 height 529
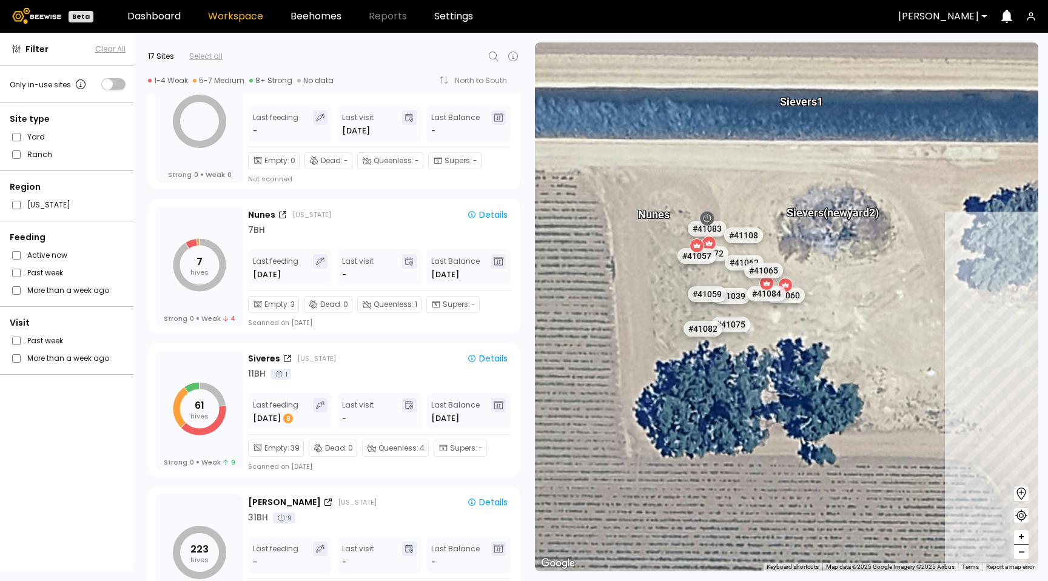
drag, startPoint x: 647, startPoint y: 375, endPoint x: 655, endPoint y: 348, distance: 27.8
click at [655, 348] on div "# 41073 # 41036 # 40069 # 40345 # 40113 # 40736 # 40306 # 40702 # 41140 # 40200…" at bounding box center [786, 306] width 503 height 529
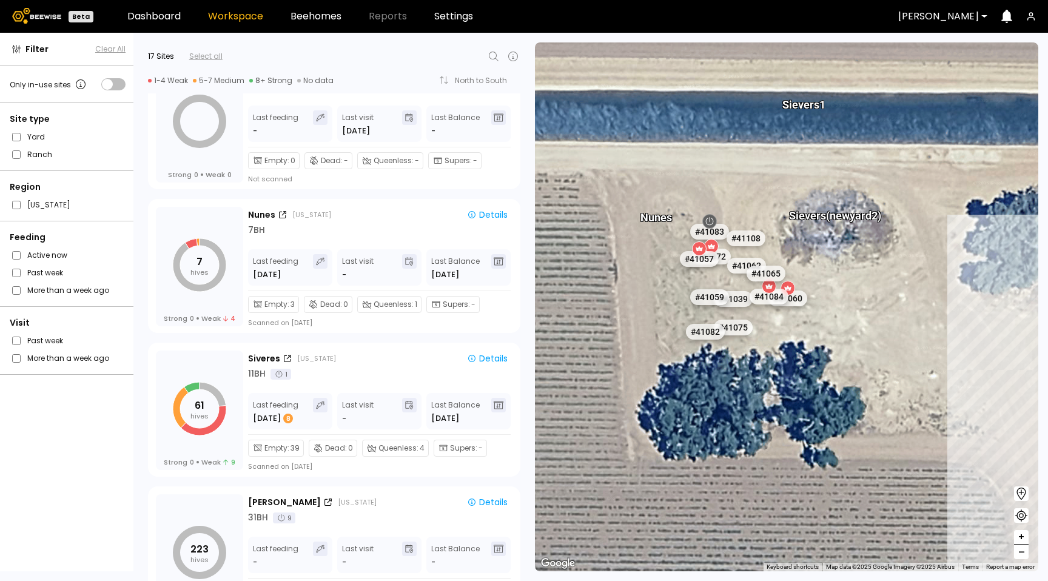
click at [1025, 497] on icon at bounding box center [1021, 493] width 15 height 15
click at [663, 284] on div "# 41073 # 41036 # 40069 # 40345 # 40113 # 40736 # 40306 # 40702 # 41140 # 40200…" at bounding box center [786, 306] width 503 height 529
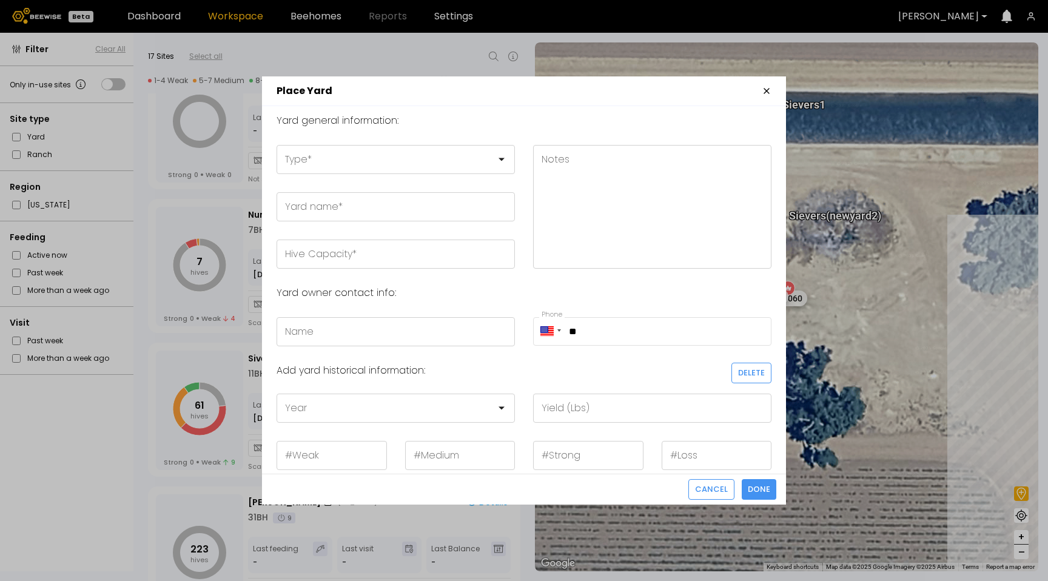
click at [768, 93] on icon "button" at bounding box center [766, 91] width 5 height 5
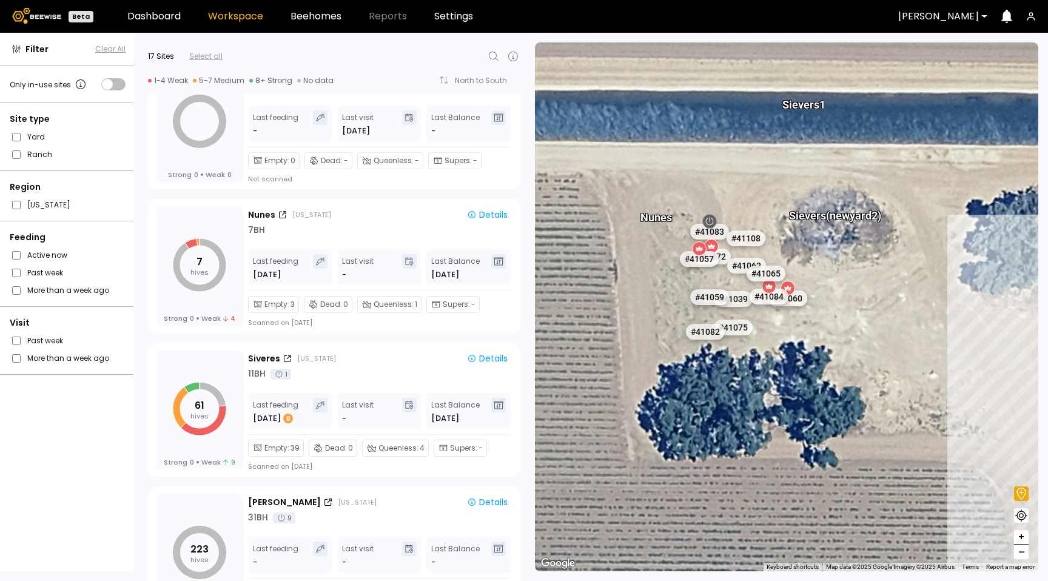
click at [1021, 495] on icon at bounding box center [1021, 493] width 15 height 15
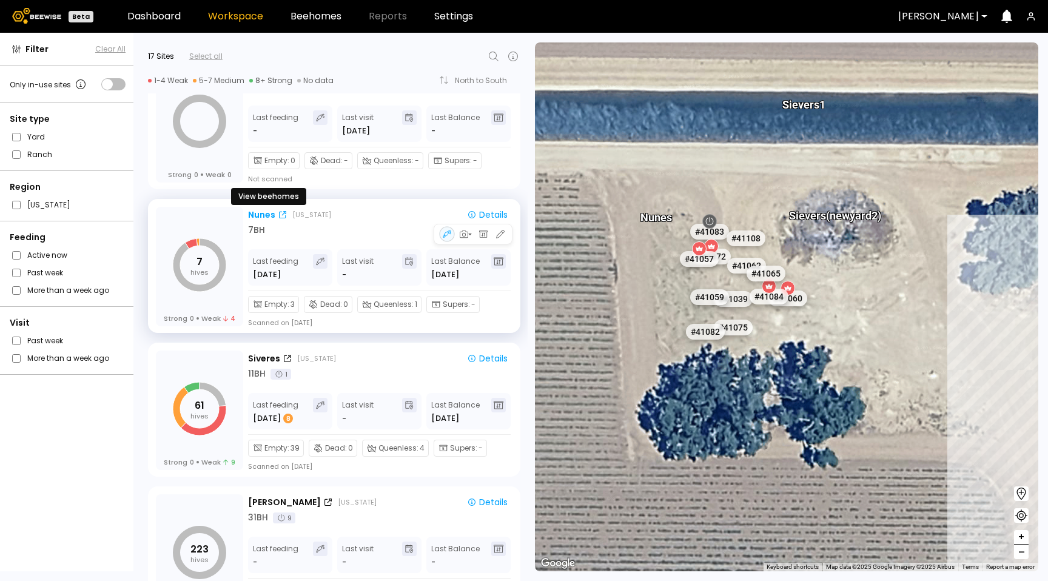
click at [271, 215] on div "Nunes" at bounding box center [261, 215] width 27 height 13
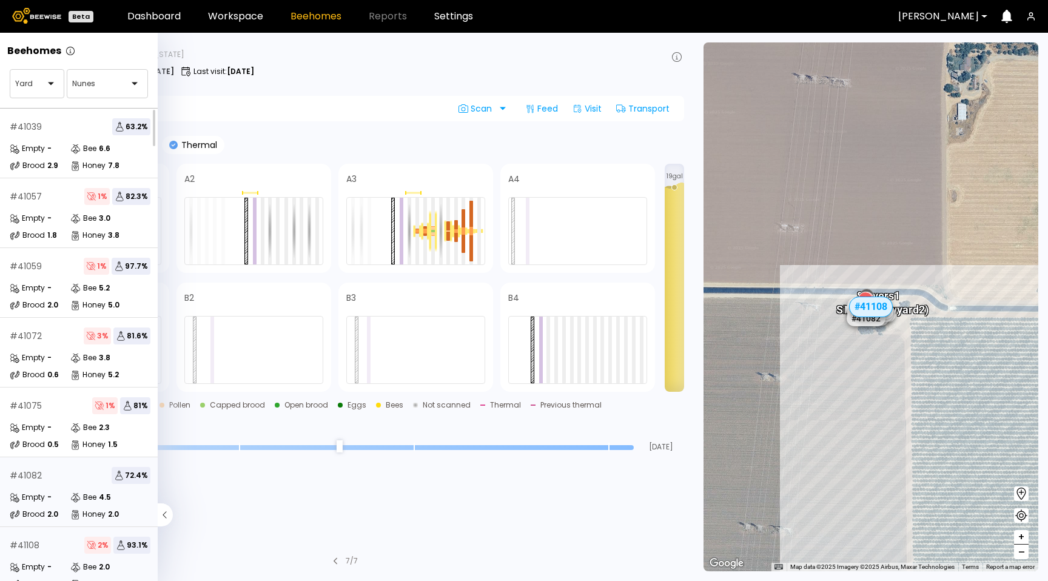
click at [71, 496] on icon at bounding box center [75, 497] width 10 height 10
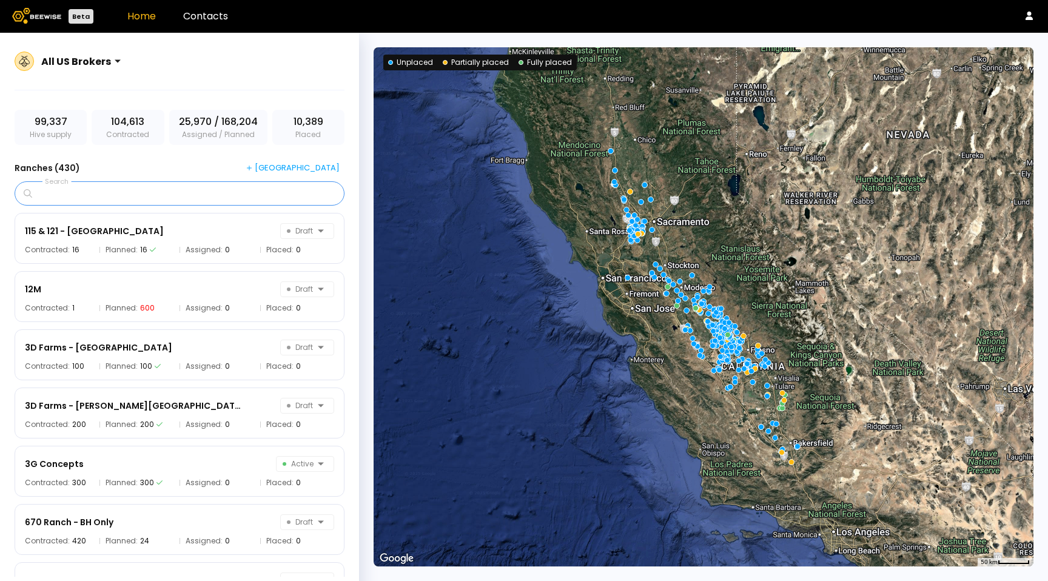
click at [200, 190] on input "Search" at bounding box center [184, 193] width 298 height 23
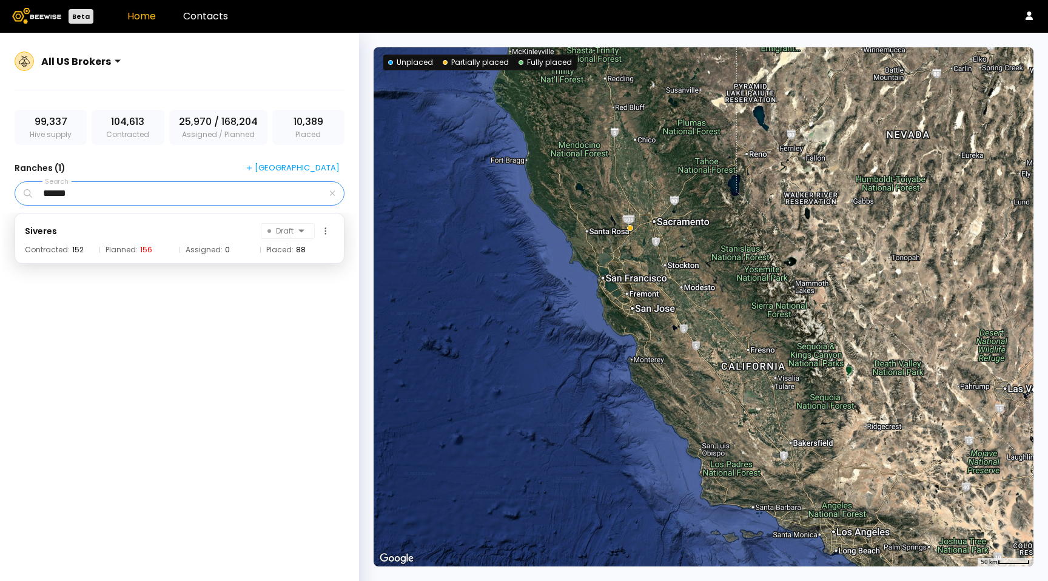
type input "******"
click at [124, 247] on span "Planned:" at bounding box center [122, 249] width 32 height 7
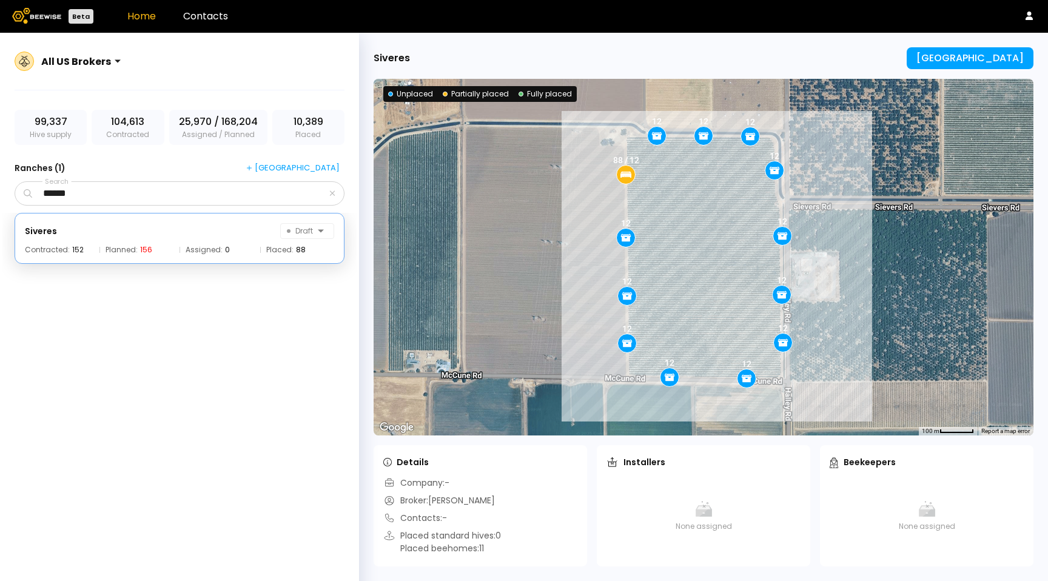
click at [208, 389] on div "Siveres Draft Contracted: 152 Planned: 156 Assigned: 0 Placed: 88" at bounding box center [179, 395] width 354 height 364
